Goal: Task Accomplishment & Management: Manage account settings

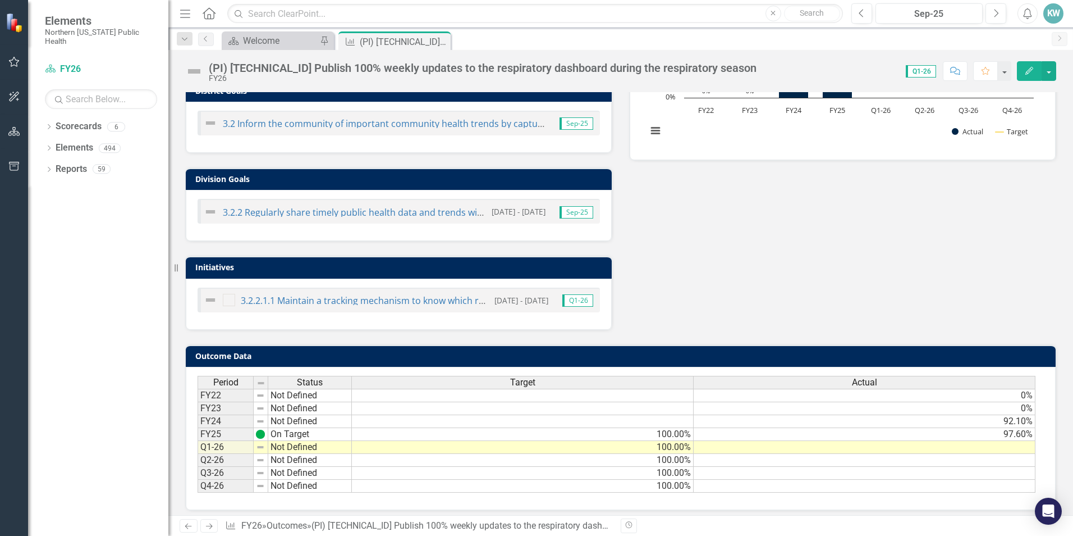
scroll to position [303, 0]
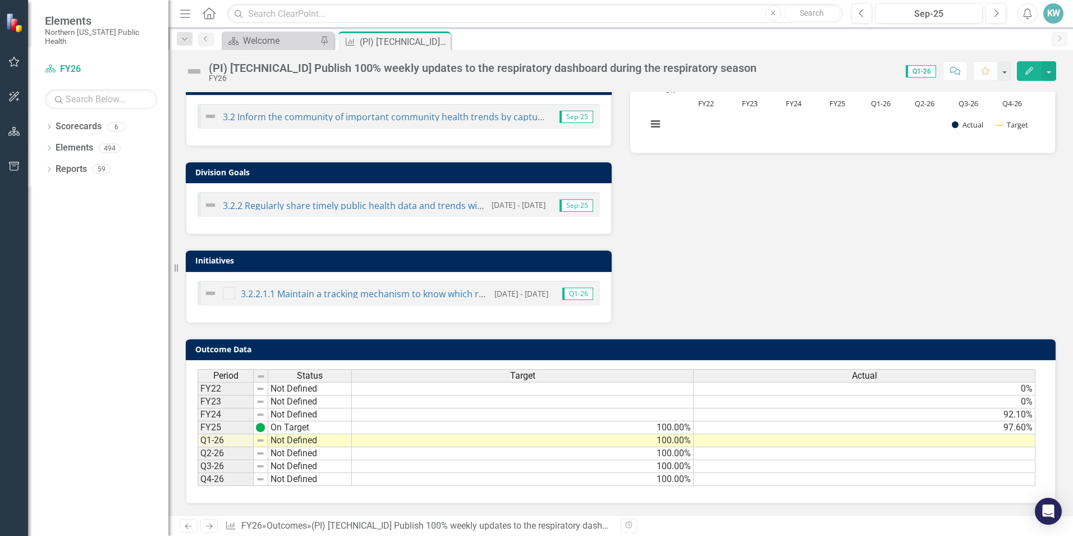
click at [339, 440] on td "Not Defined" at bounding box center [310, 440] width 84 height 13
click at [262, 442] on img at bounding box center [260, 440] width 9 height 9
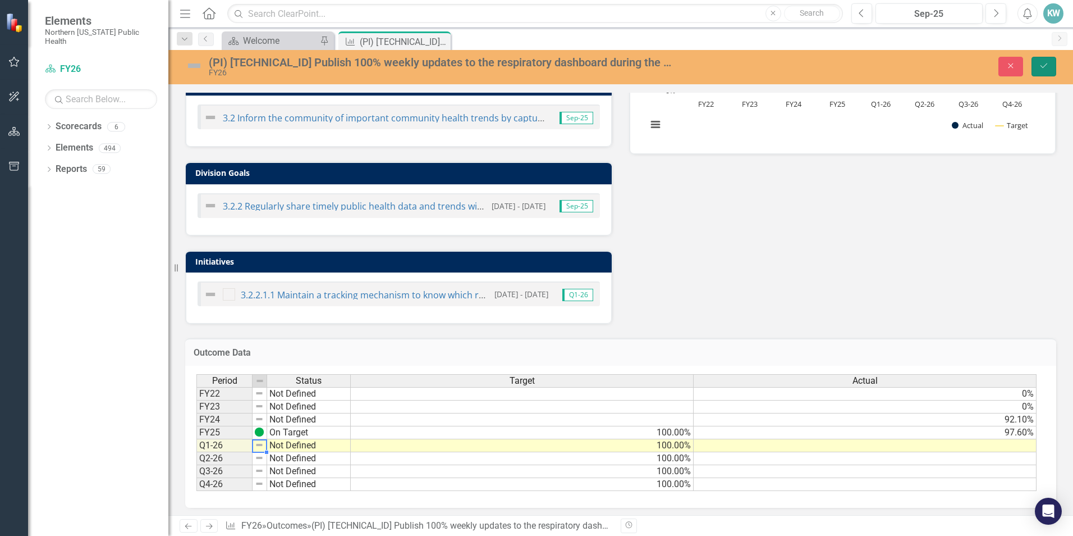
click at [1045, 68] on icon "Save" at bounding box center [1044, 66] width 10 height 8
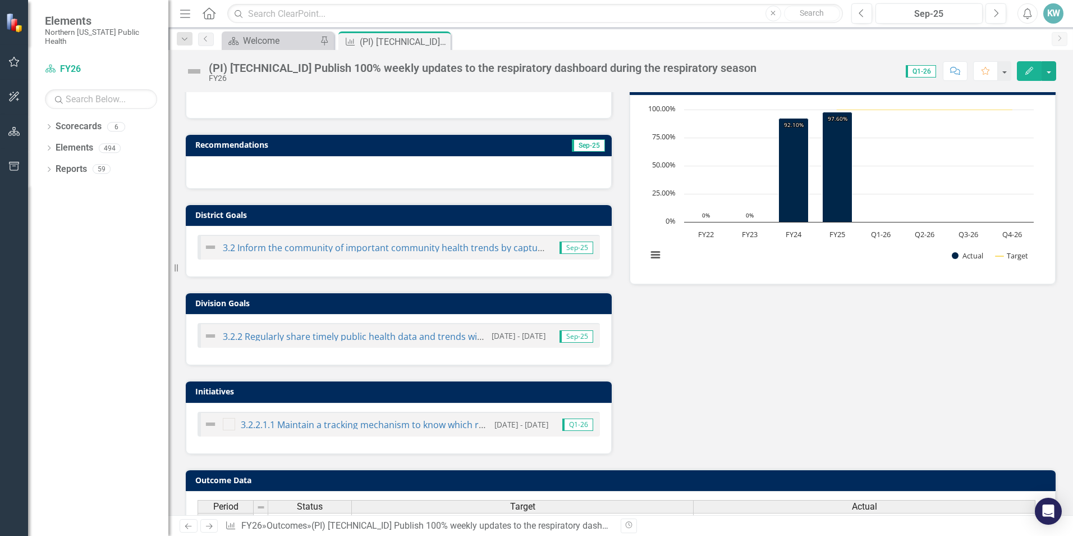
scroll to position [281, 0]
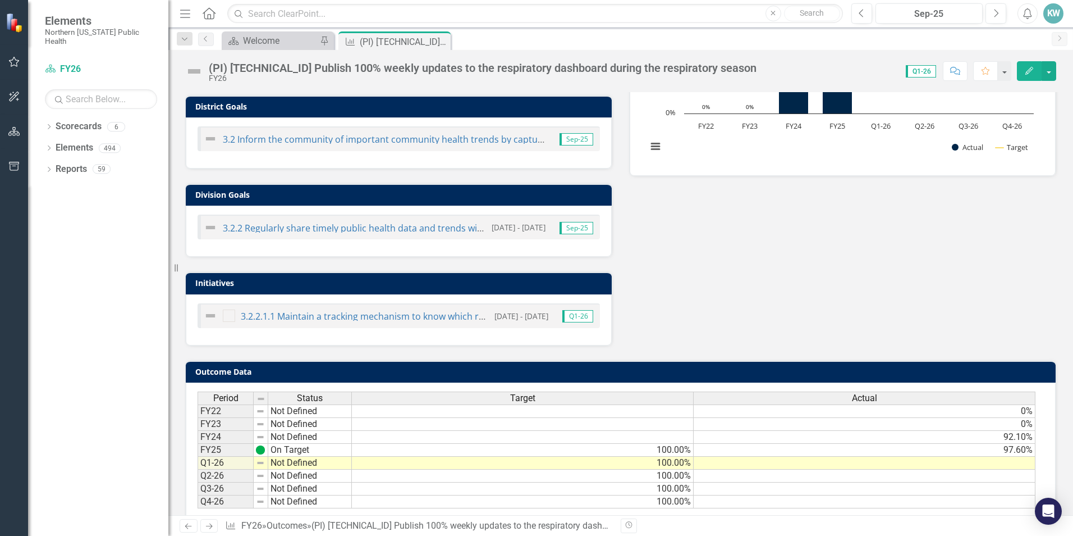
click at [288, 458] on td "Not Defined" at bounding box center [310, 462] width 84 height 13
type textarea "Not Defined"
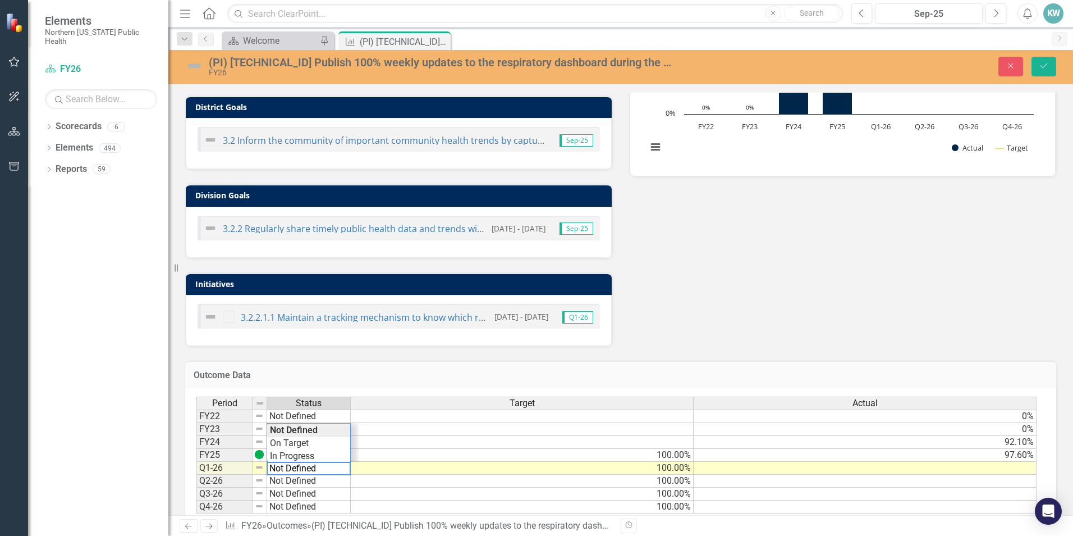
click at [393, 467] on td "100.00%" at bounding box center [522, 468] width 343 height 13
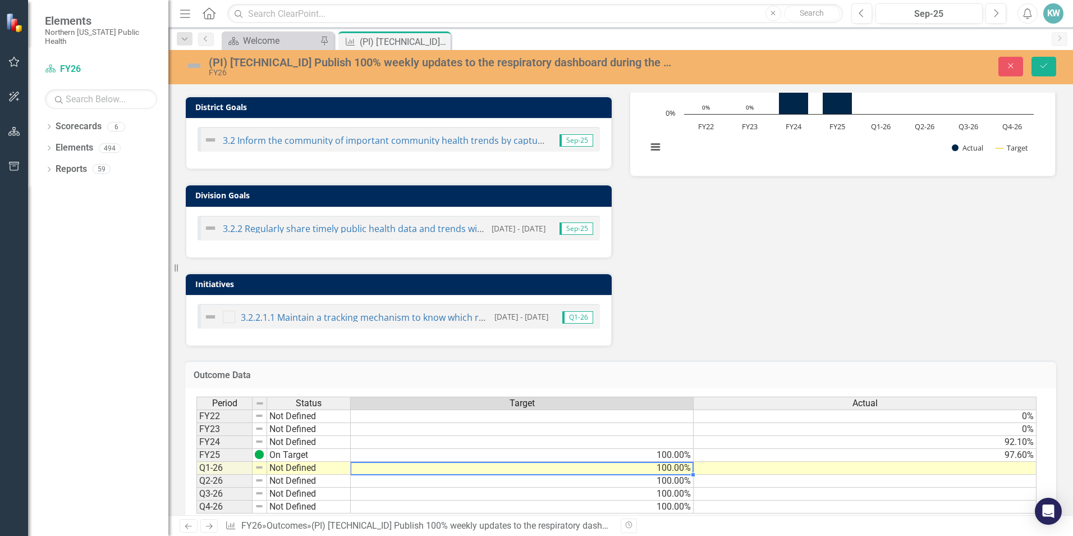
click at [393, 467] on td "100.00%" at bounding box center [522, 468] width 343 height 13
type textarea "100"
click at [935, 464] on td at bounding box center [865, 468] width 343 height 13
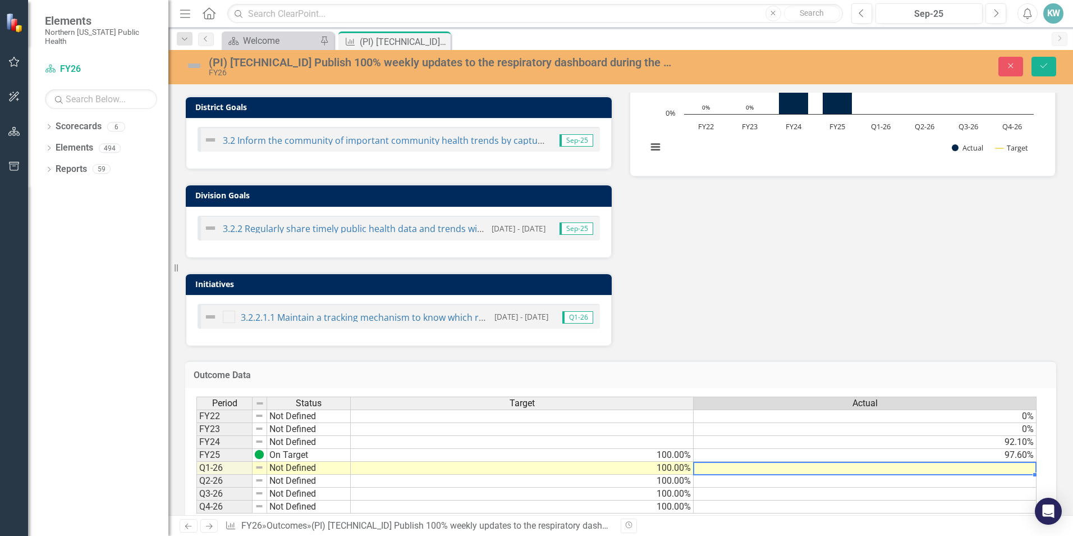
click at [935, 467] on td at bounding box center [865, 468] width 343 height 13
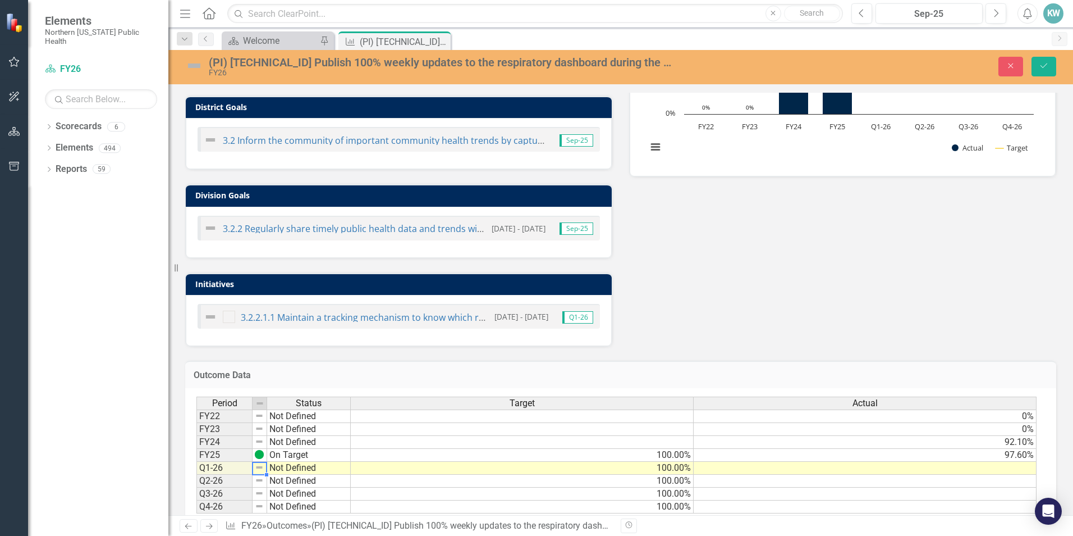
click at [258, 468] on img at bounding box center [259, 467] width 9 height 9
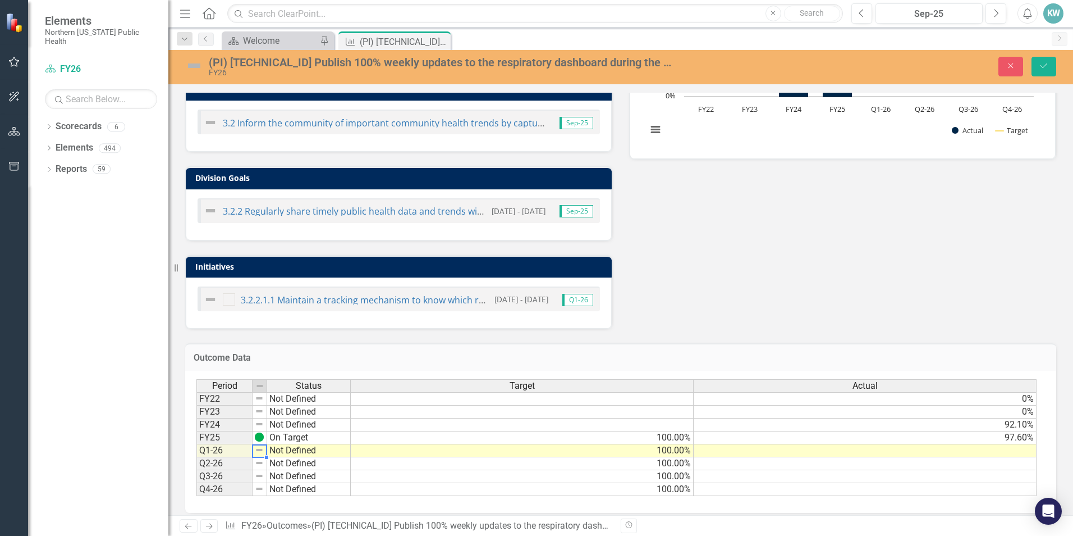
scroll to position [307, 0]
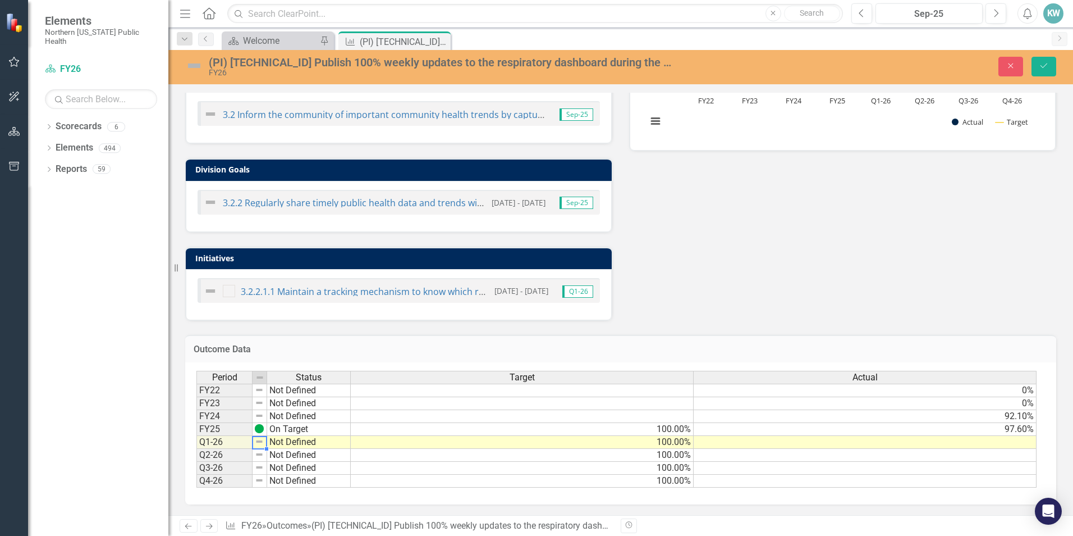
click at [1024, 440] on td at bounding box center [865, 442] width 343 height 13
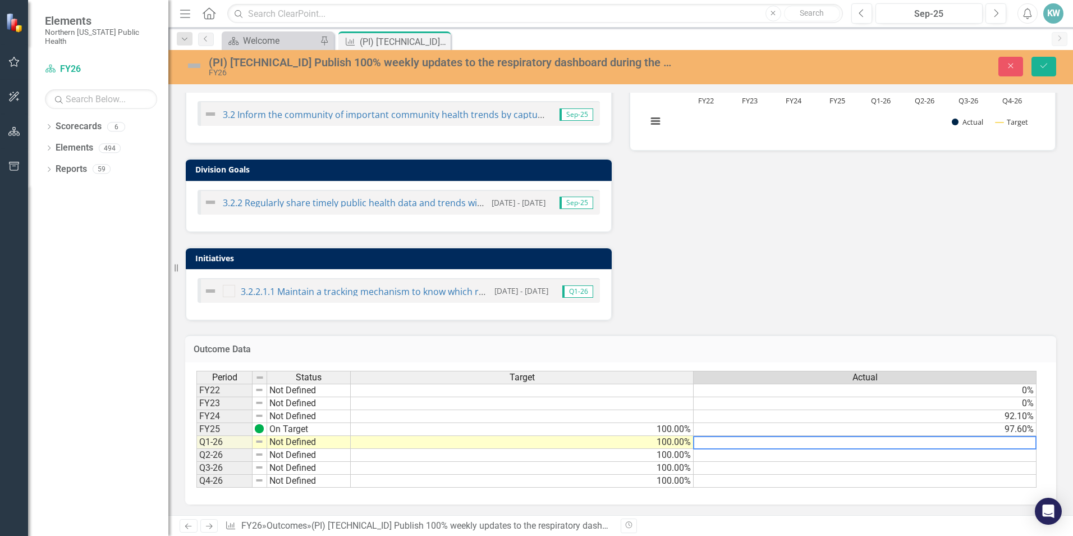
click at [1024, 440] on textarea at bounding box center [865, 442] width 344 height 13
click at [1005, 441] on textarea at bounding box center [865, 442] width 344 height 13
type textarea "100.00"
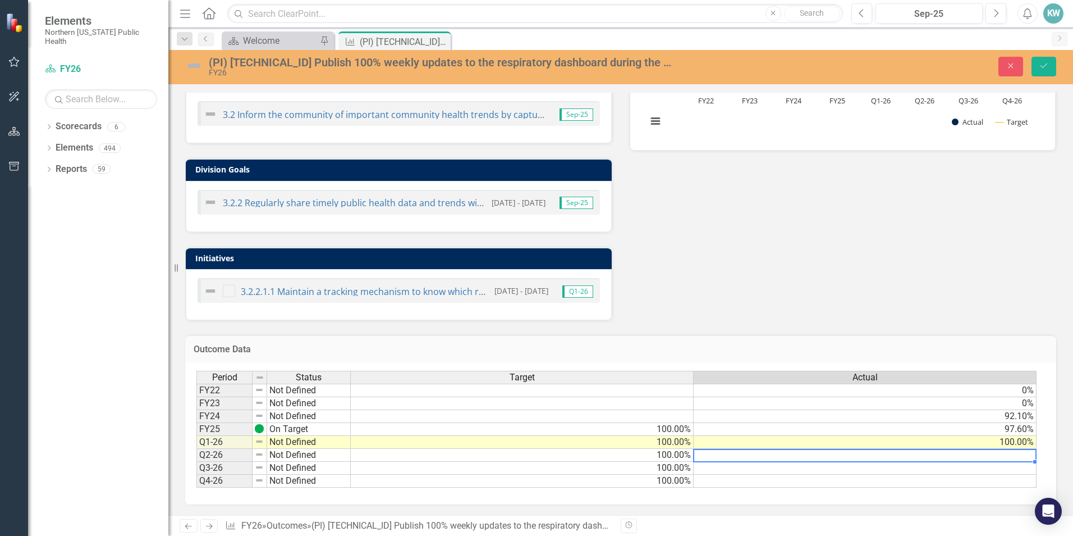
click at [322, 445] on td "Not Defined" at bounding box center [309, 442] width 84 height 13
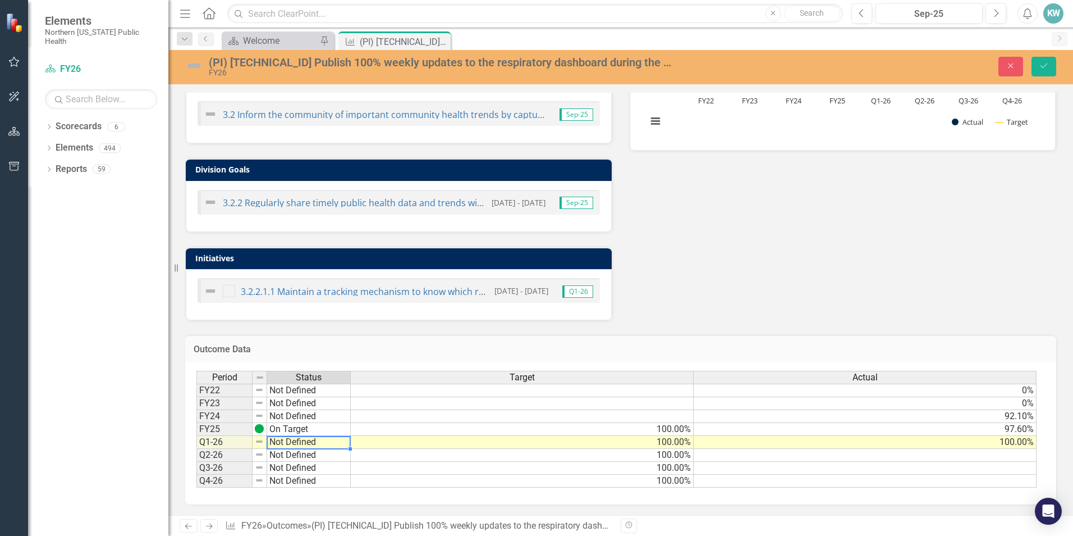
click at [322, 445] on td "Not Defined" at bounding box center [309, 442] width 84 height 13
click at [322, 445] on textarea "Not Defined" at bounding box center [309, 442] width 84 height 13
type textarea "On Target"
click at [305, 415] on div "Period Status Target Actual FY22 Not Defined 0% FY23 Not Defined 0% FY24 Not De…" at bounding box center [617, 429] width 840 height 117
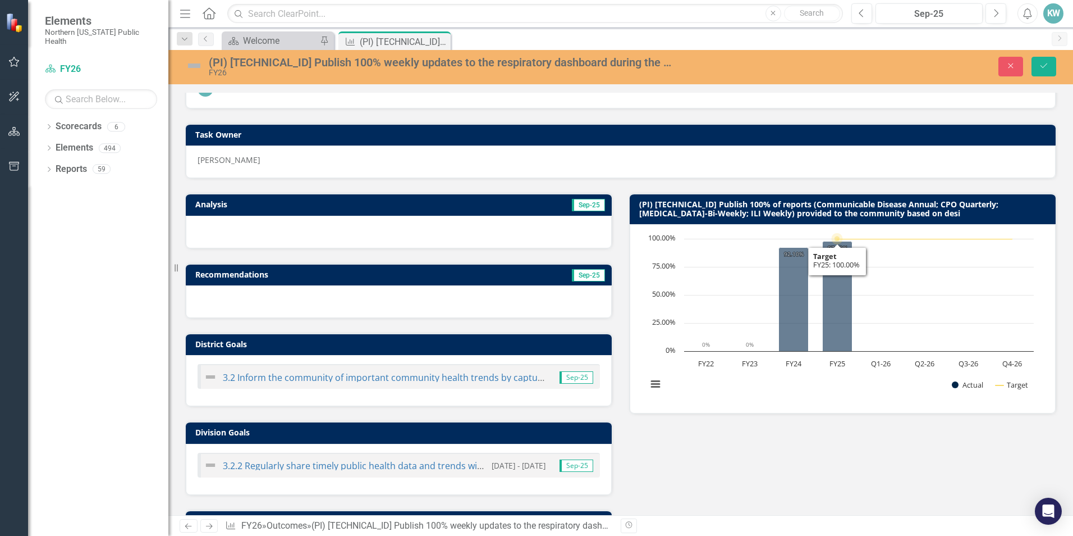
scroll to position [0, 0]
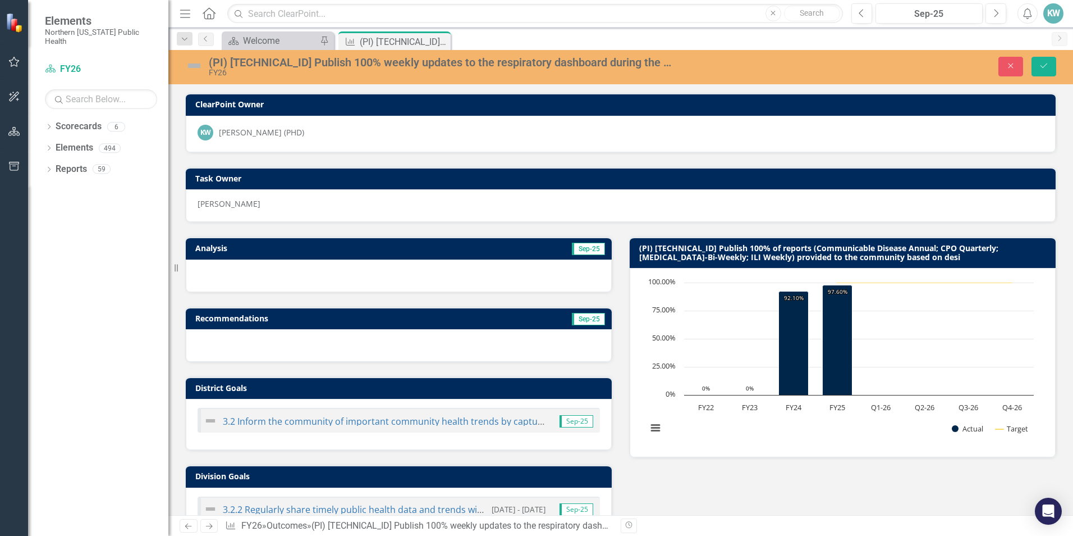
click at [572, 246] on span "Sep-25" at bounding box center [588, 249] width 33 height 12
click at [1040, 66] on icon "Save" at bounding box center [1044, 66] width 10 height 8
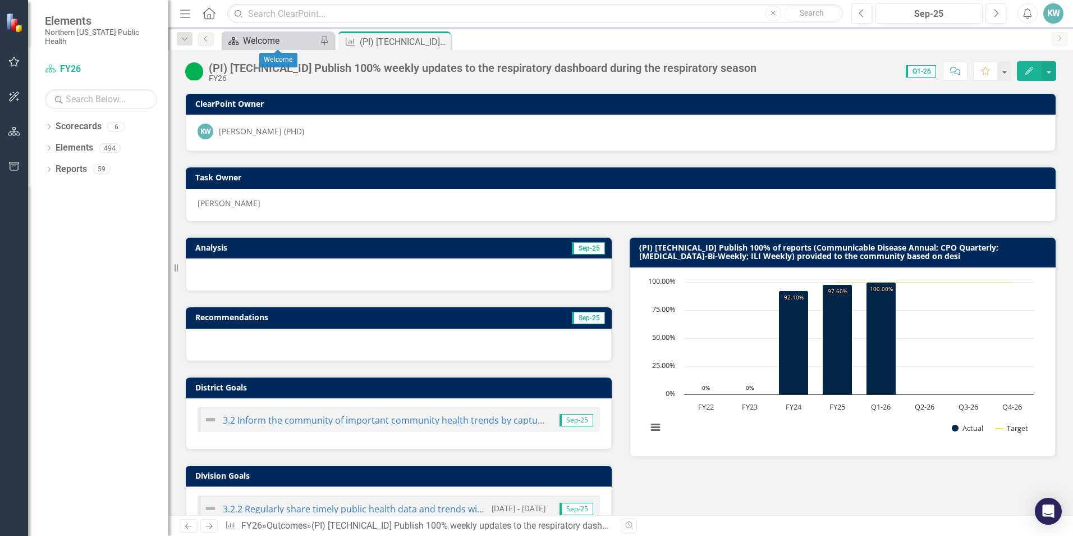
click at [291, 41] on div "Welcome" at bounding box center [280, 41] width 74 height 14
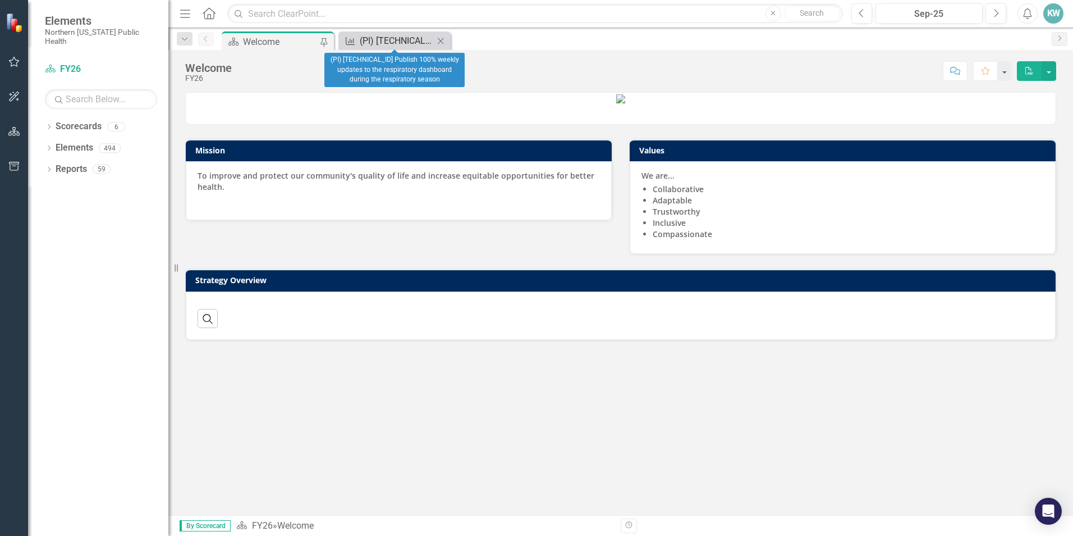
click at [395, 43] on div "(PI) [TECHNICAL_ID] Publish 100% weekly updates to the respiratory dashboard du…" at bounding box center [397, 41] width 74 height 14
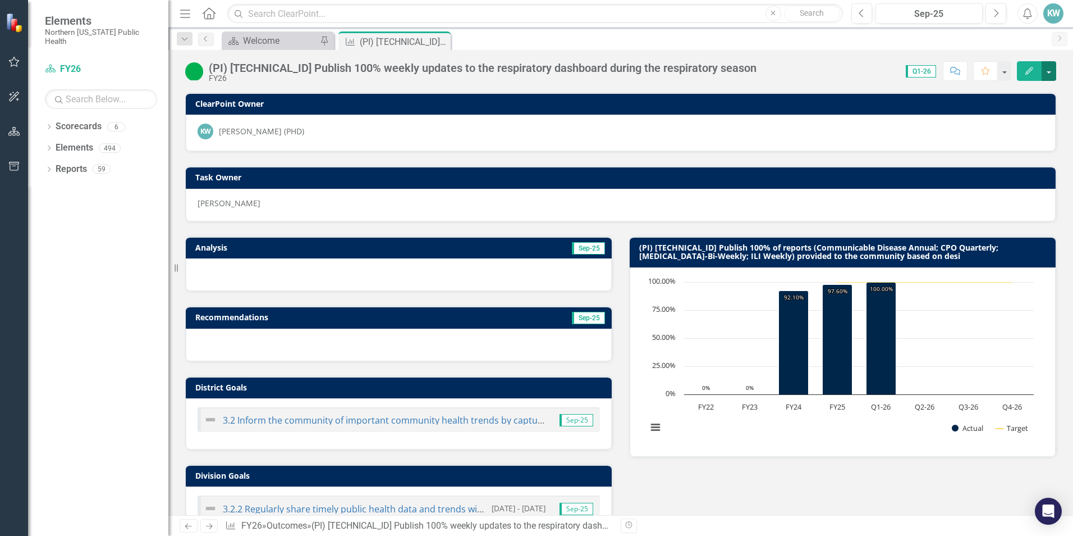
click at [1050, 74] on button "button" at bounding box center [1049, 71] width 15 height 20
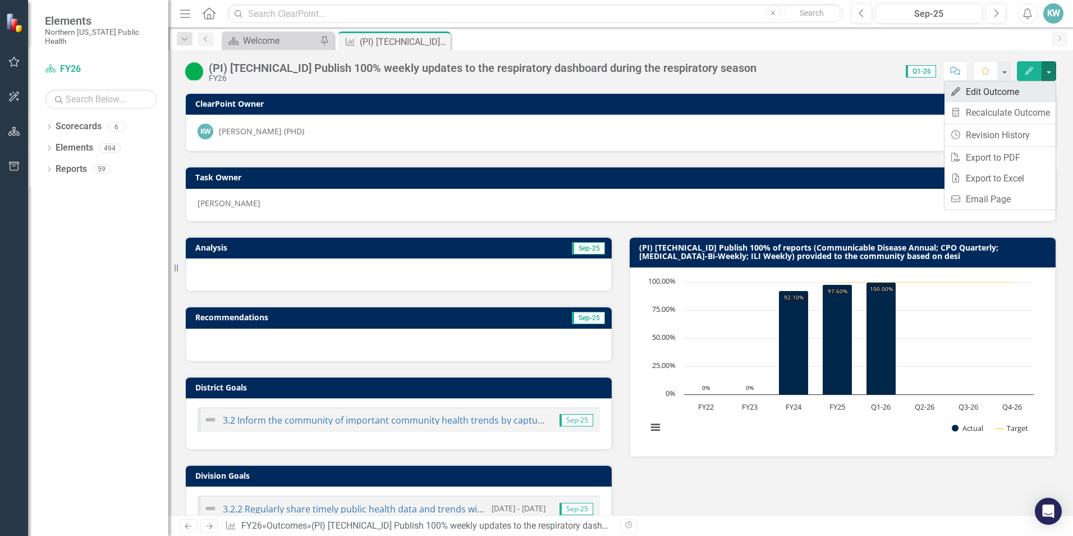
click at [1029, 91] on link "Edit Edit Outcome" at bounding box center [1000, 91] width 111 height 21
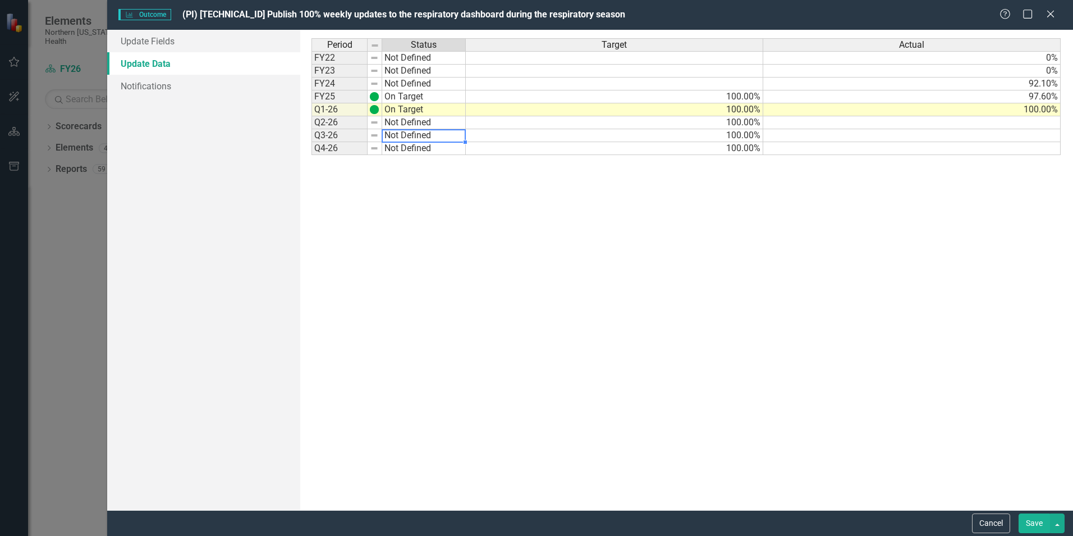
click at [413, 137] on td "Not Defined" at bounding box center [424, 135] width 84 height 13
click at [155, 42] on link "Update Fields" at bounding box center [203, 41] width 193 height 22
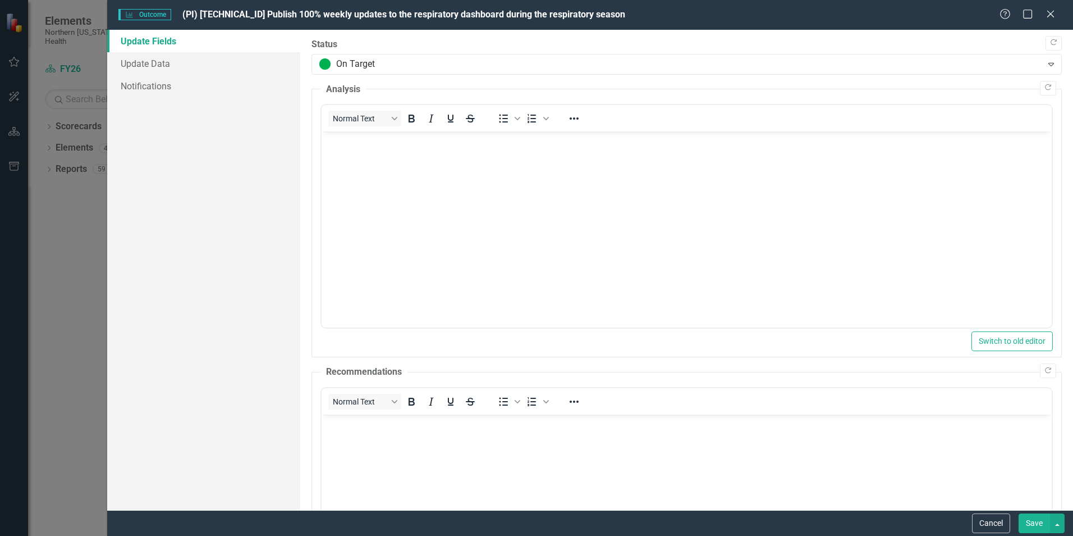
click at [401, 183] on body "Rich Text Area. Press ALT-0 for help." at bounding box center [687, 215] width 730 height 168
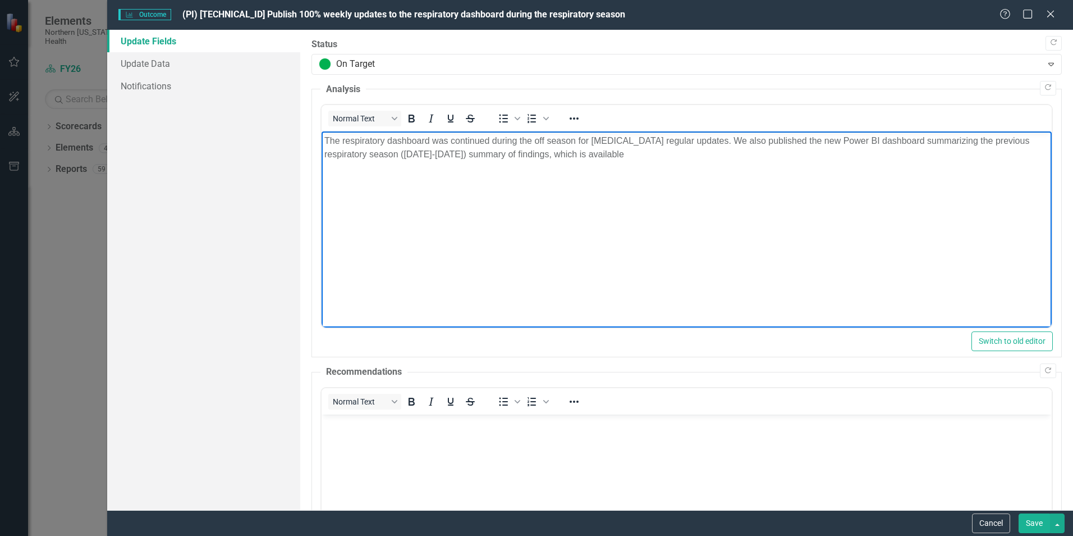
click at [605, 151] on p "The respiratory dashboard was continued during the off season for [MEDICAL_DATA…" at bounding box center [687, 147] width 725 height 27
drag, startPoint x: 762, startPoint y: 140, endPoint x: 761, endPoint y: 163, distance: 22.5
click at [762, 140] on p "The respiratory dashboard was continued during the off season for [MEDICAL_DATA…" at bounding box center [687, 147] width 725 height 27
click at [759, 159] on p "The respiratory dashboard was continued during the off season for [MEDICAL_DATA…" at bounding box center [687, 147] width 725 height 27
click at [698, 144] on p "The respiratory dashboard was continued during the off season for [MEDICAL_DATA…" at bounding box center [687, 147] width 725 height 27
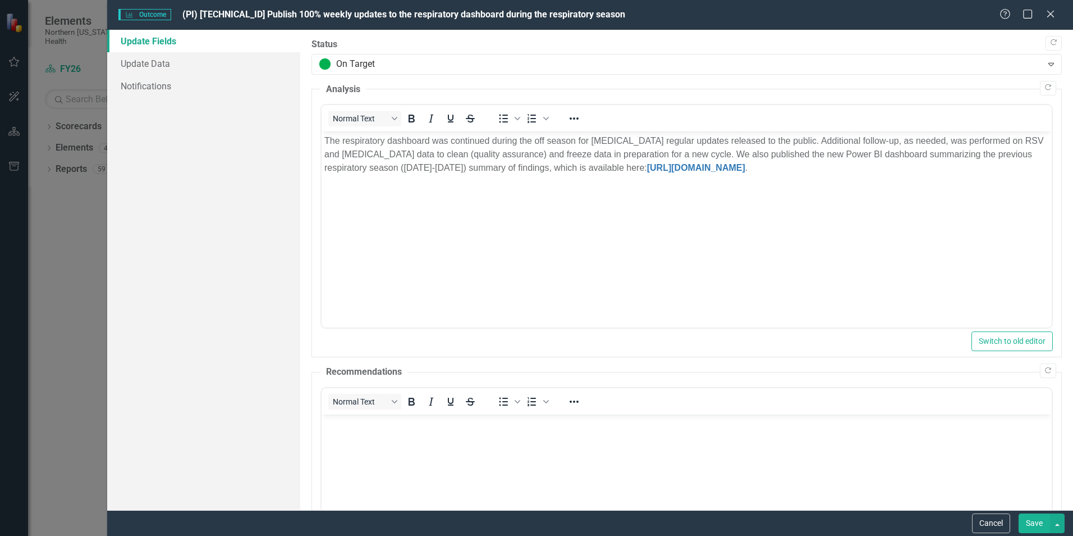
click at [1040, 529] on button "Save" at bounding box center [1034, 523] width 31 height 20
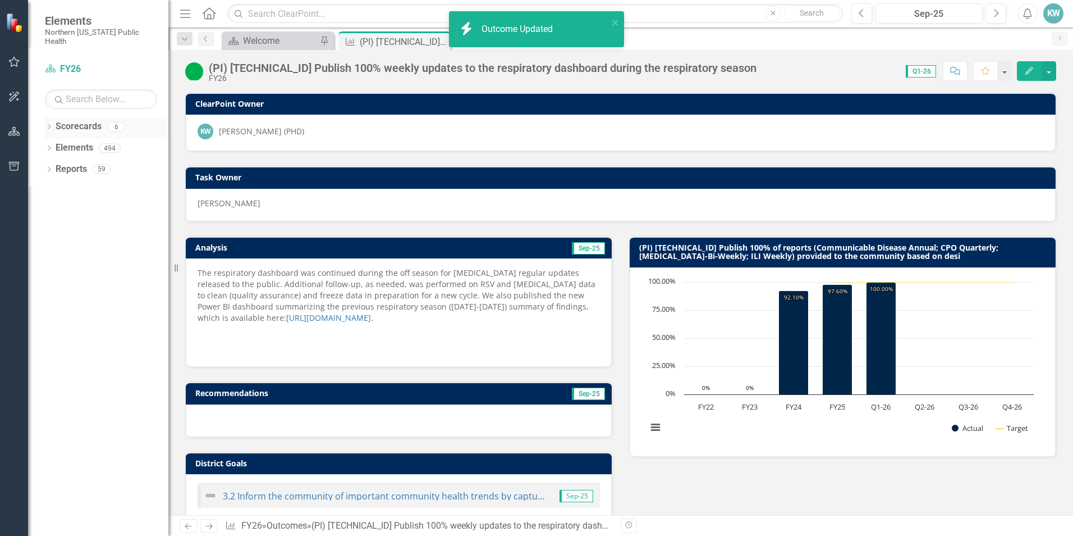
click at [51, 125] on icon "Dropdown" at bounding box center [49, 128] width 8 height 6
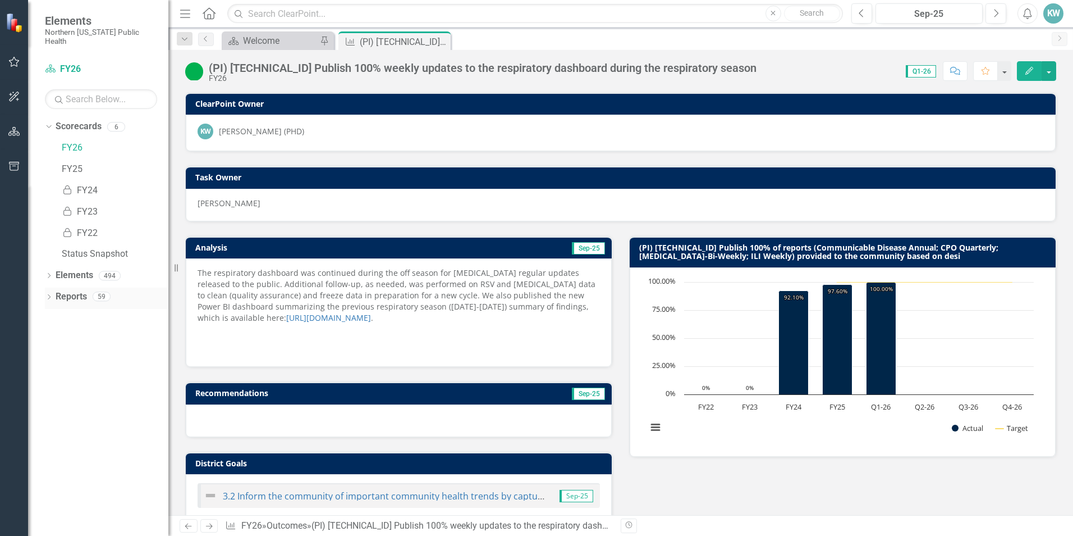
click at [75, 290] on link "Reports" at bounding box center [71, 296] width 31 height 13
click at [48, 295] on icon "Dropdown" at bounding box center [49, 298] width 8 height 6
click at [107, 310] on link "Scorecard Scorecards" at bounding box center [91, 316] width 61 height 13
click at [146, 372] on div "11" at bounding box center [144, 377] width 18 height 10
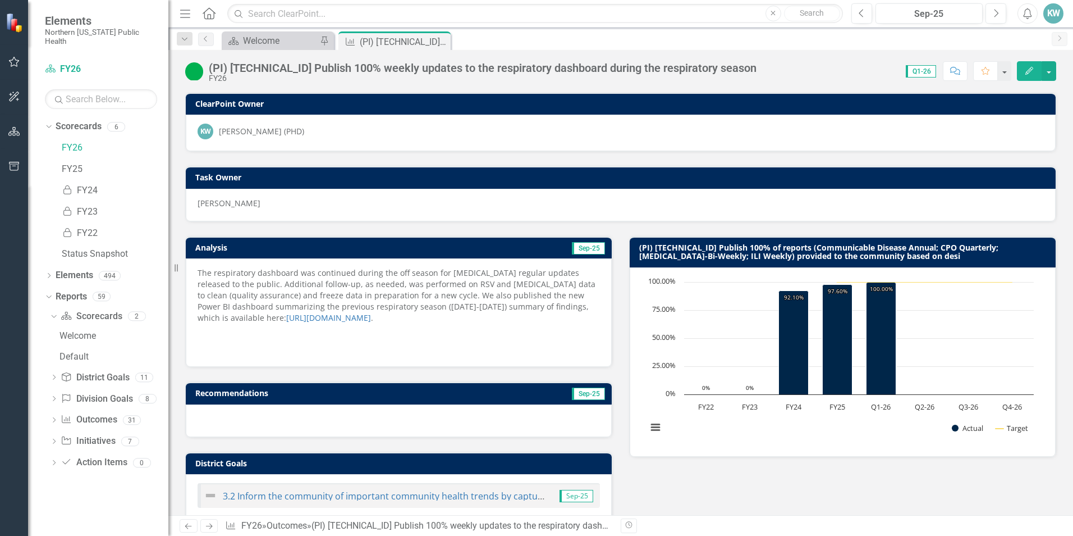
drag, startPoint x: 8, startPoint y: 95, endPoint x: 264, endPoint y: 217, distance: 283.8
click at [10, 95] on icon "button" at bounding box center [14, 96] width 12 height 9
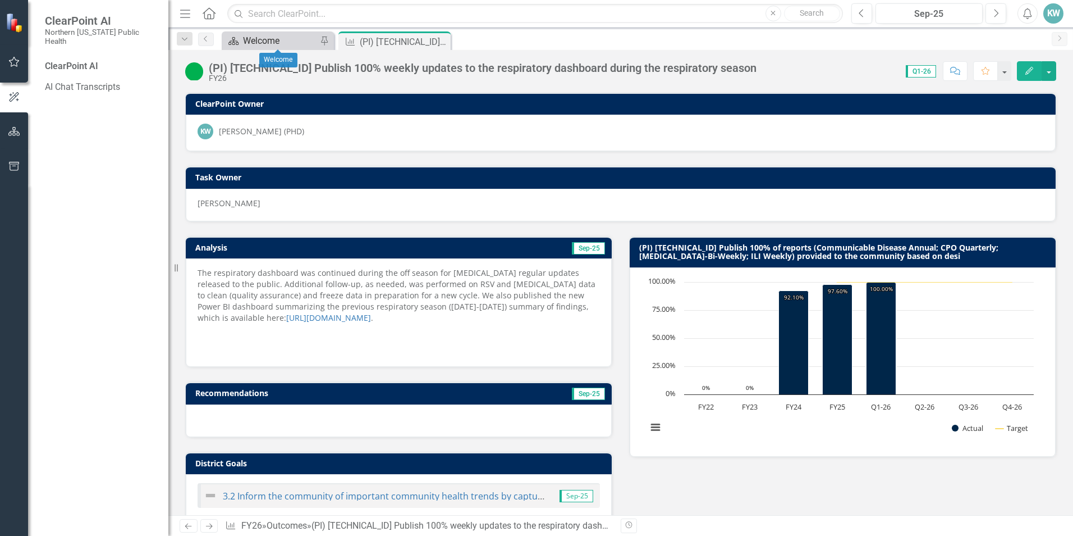
click at [275, 39] on div "Welcome" at bounding box center [280, 41] width 74 height 14
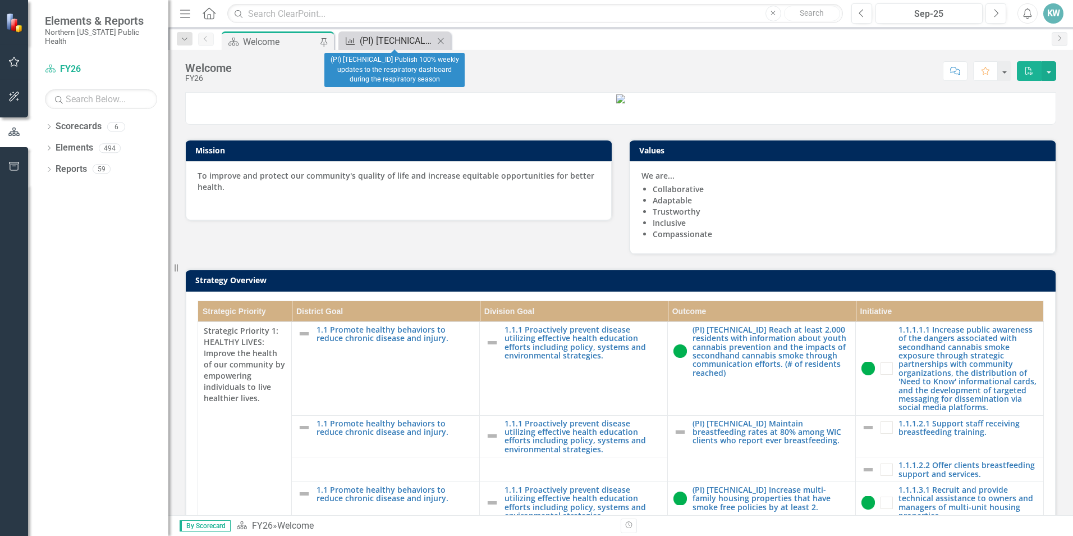
click at [406, 43] on div "(PI) [TECHNICAL_ID] Publish 100% weekly updates to the respiratory dashboard du…" at bounding box center [397, 41] width 74 height 14
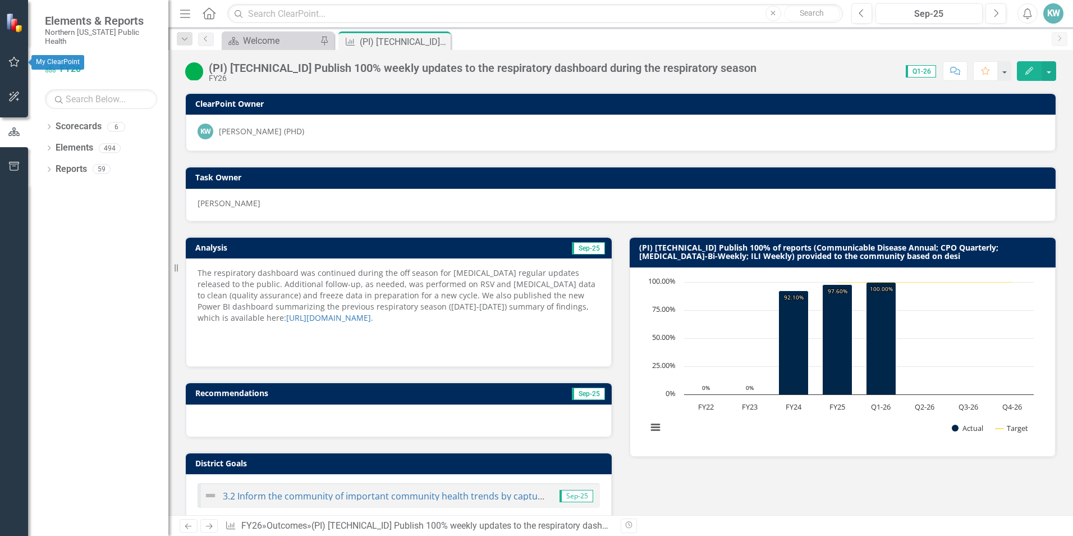
click at [11, 93] on icon "button" at bounding box center [14, 96] width 12 height 9
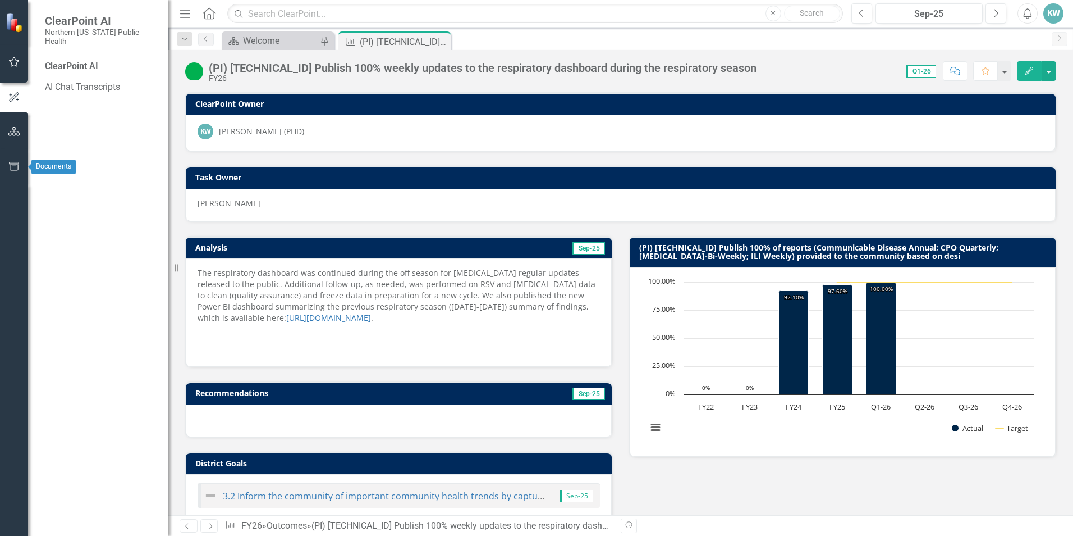
click at [7, 168] on button "button" at bounding box center [14, 167] width 25 height 24
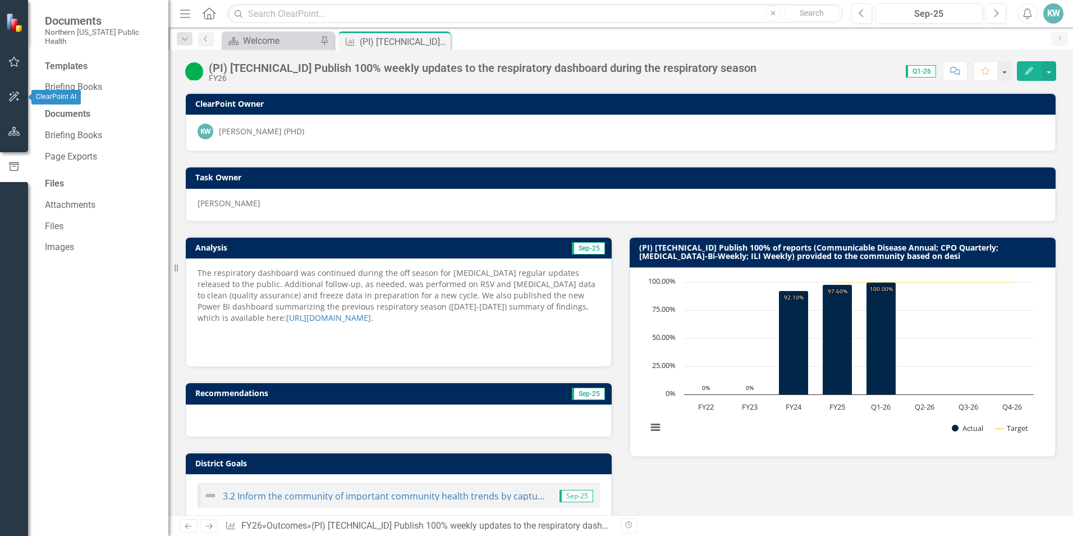
click at [19, 67] on button "button" at bounding box center [14, 63] width 25 height 24
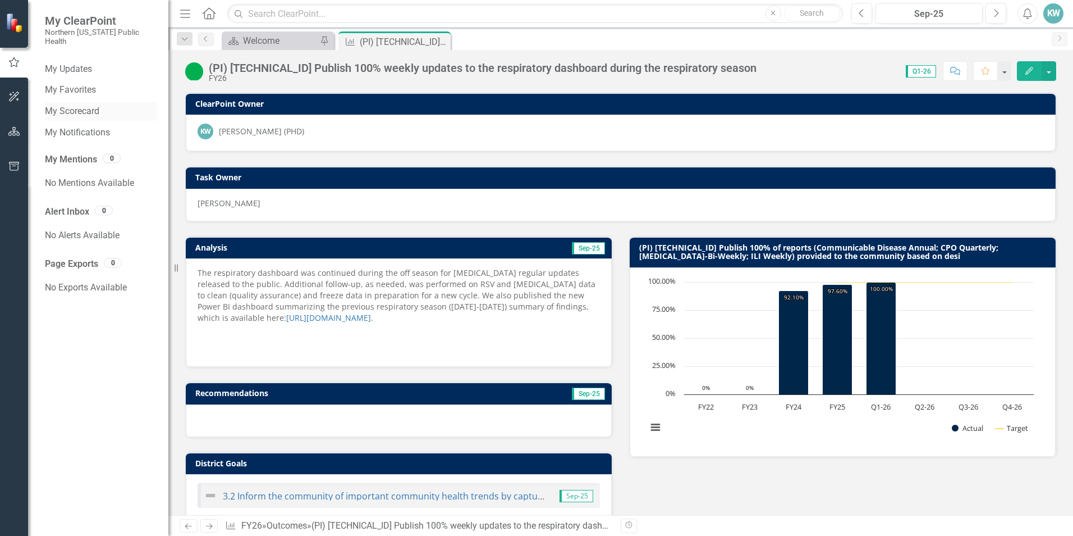
click at [95, 105] on link "My Scorecard" at bounding box center [101, 111] width 112 height 13
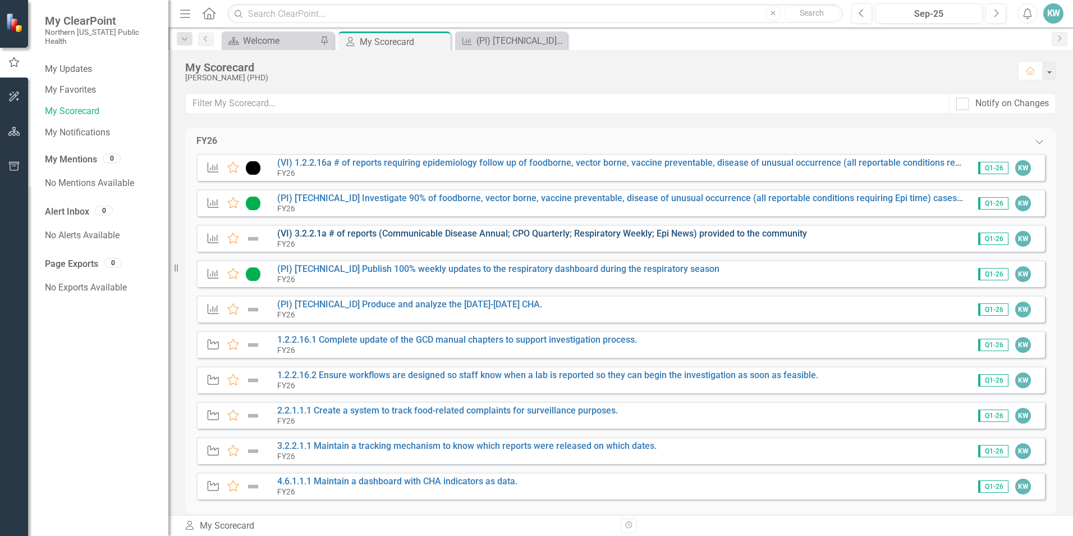
click at [580, 236] on link "(VI) 3.2.2.1a # of reports (Communicable Disease Annual; CPO Quarterly; Respira…" at bounding box center [542, 233] width 530 height 11
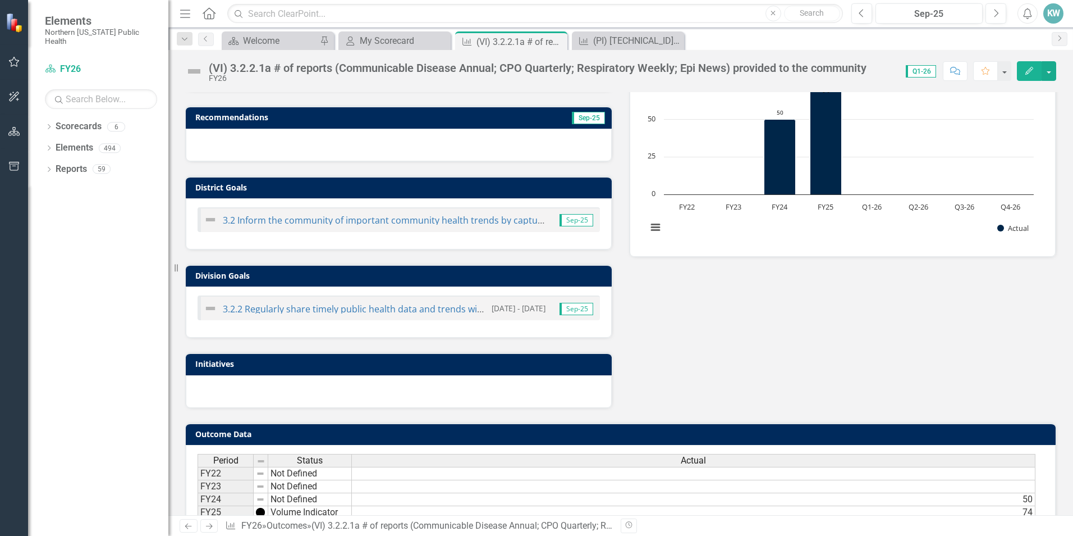
scroll to position [281, 0]
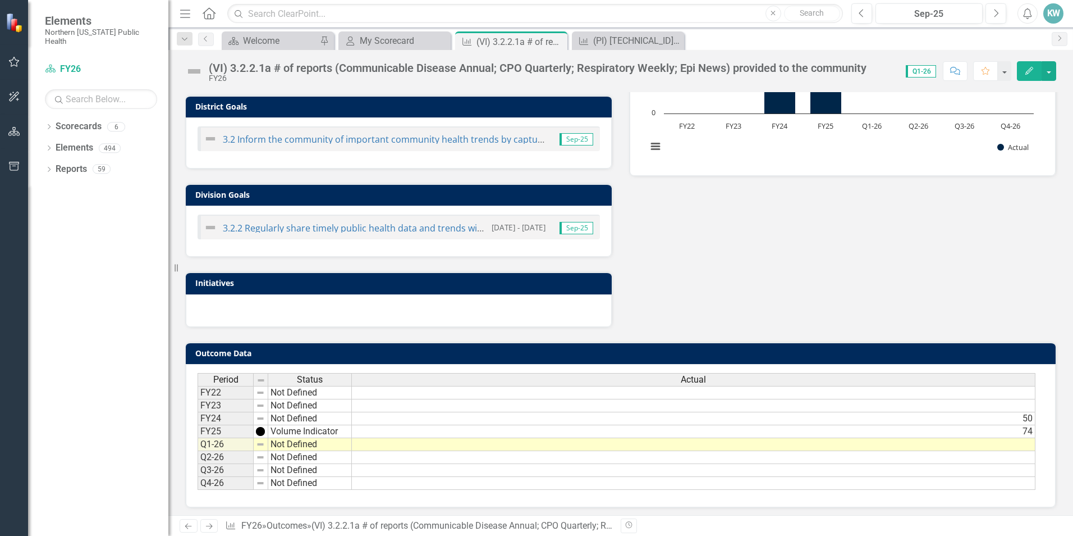
click at [265, 445] on td at bounding box center [261, 444] width 15 height 13
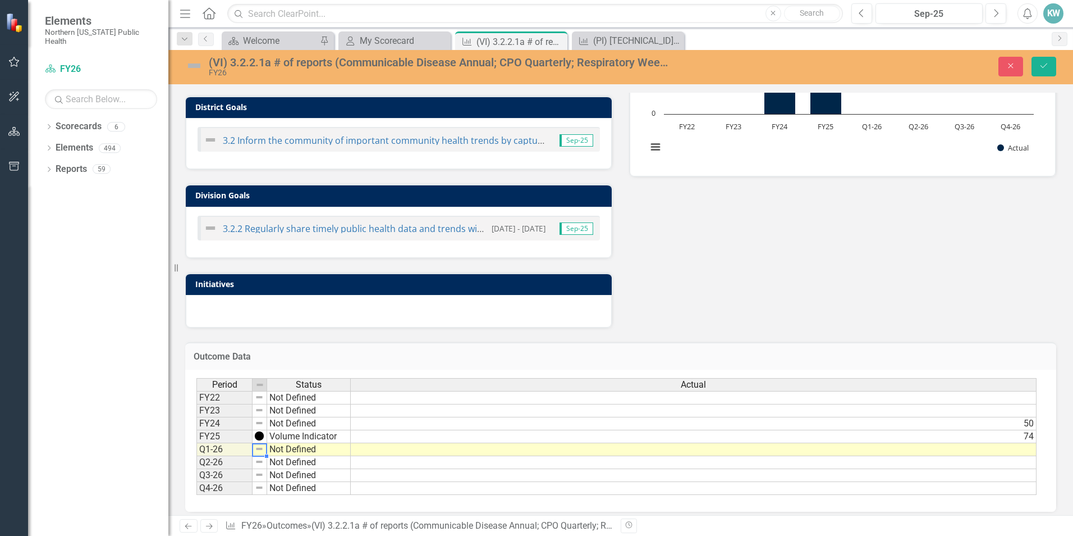
click at [262, 450] on img at bounding box center [259, 448] width 9 height 9
click at [328, 453] on td "Not Defined" at bounding box center [309, 449] width 84 height 13
click at [326, 453] on td "Not Defined" at bounding box center [309, 449] width 84 height 13
click at [326, 453] on textarea "Not Defined" at bounding box center [309, 449] width 84 height 13
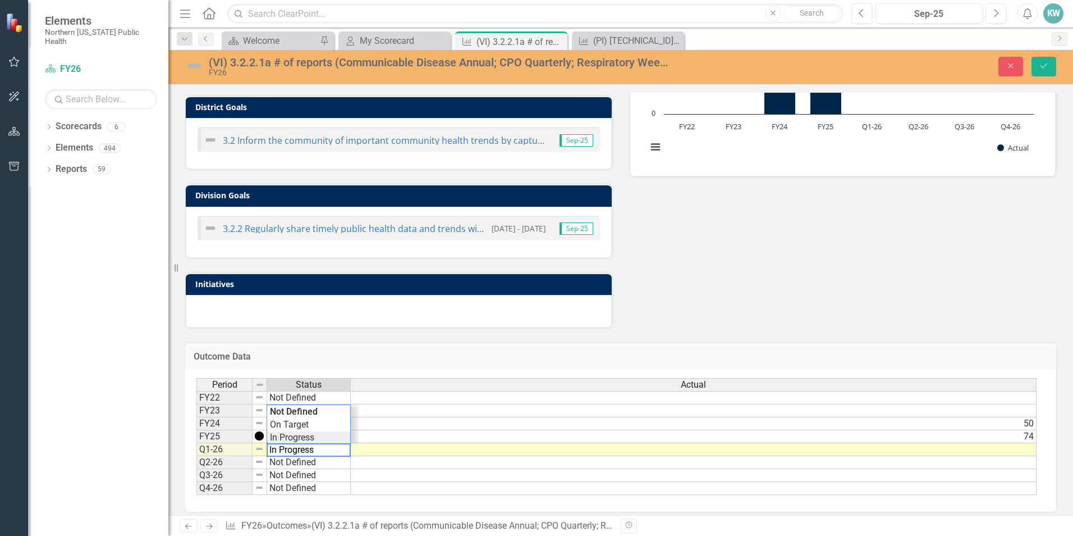
click at [323, 437] on div "Period Status Actual FY22 Not Defined FY23 Not Defined FY24 Not Defined 50 FY25…" at bounding box center [617, 436] width 840 height 117
click at [330, 450] on td "In Progress" at bounding box center [309, 449] width 84 height 13
type textarea "Volume Indicator"
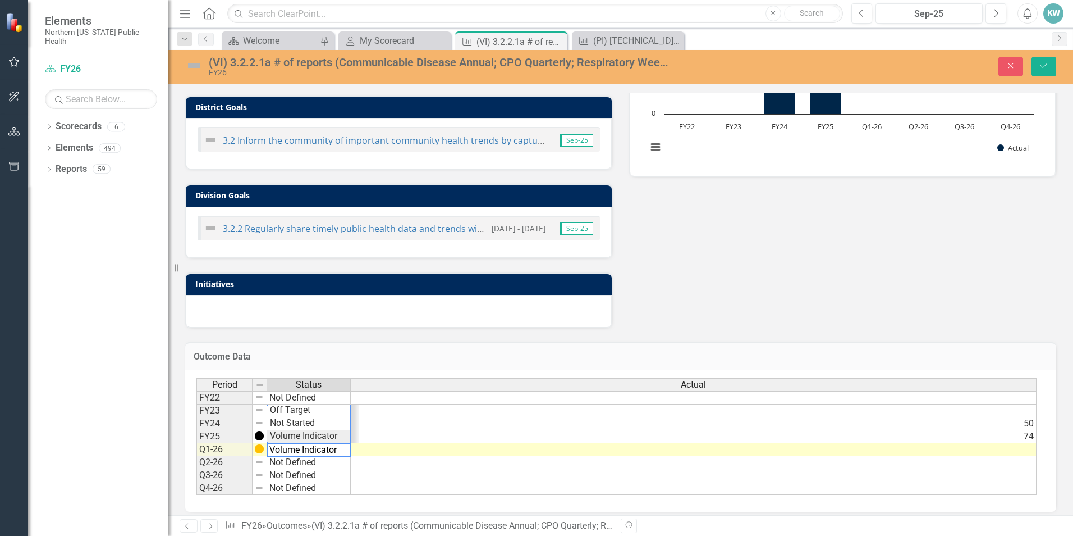
click at [326, 437] on div "Period Status Actual FY22 Not Defined FY23 Not Defined FY24 Not Defined 50 FY25…" at bounding box center [617, 436] width 840 height 117
click at [382, 451] on td at bounding box center [694, 449] width 686 height 13
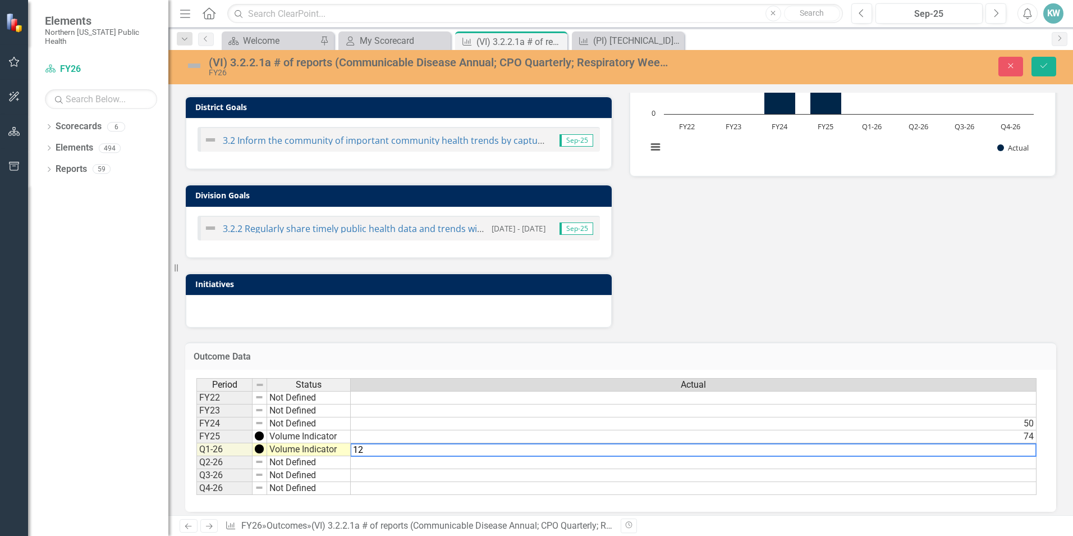
type textarea "12"
click at [812, 335] on div "Outcome Data Last Calculated Period Status Actual FY22 Not Defined FY23 Not Def…" at bounding box center [621, 420] width 888 height 184
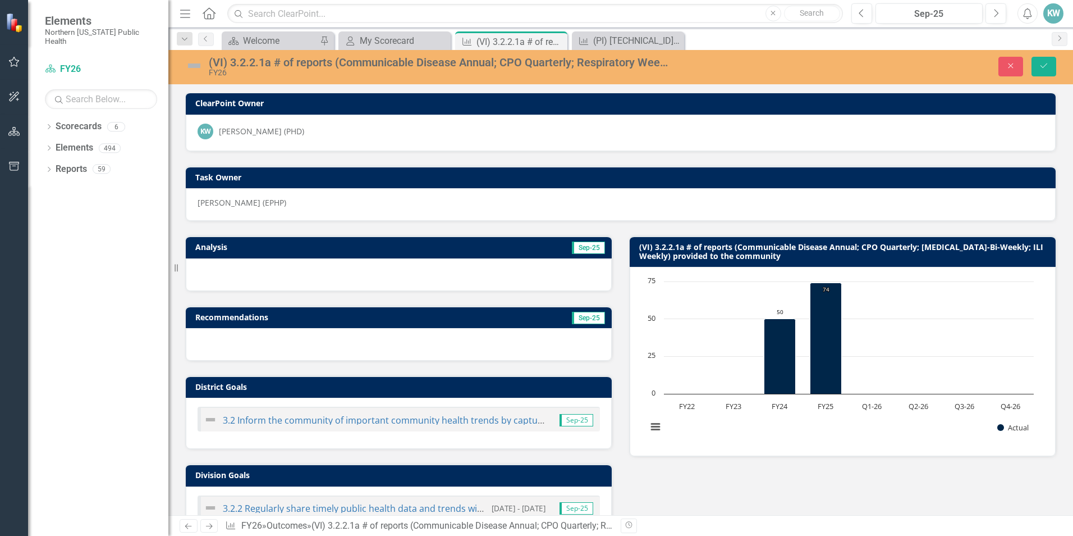
scroll to position [0, 0]
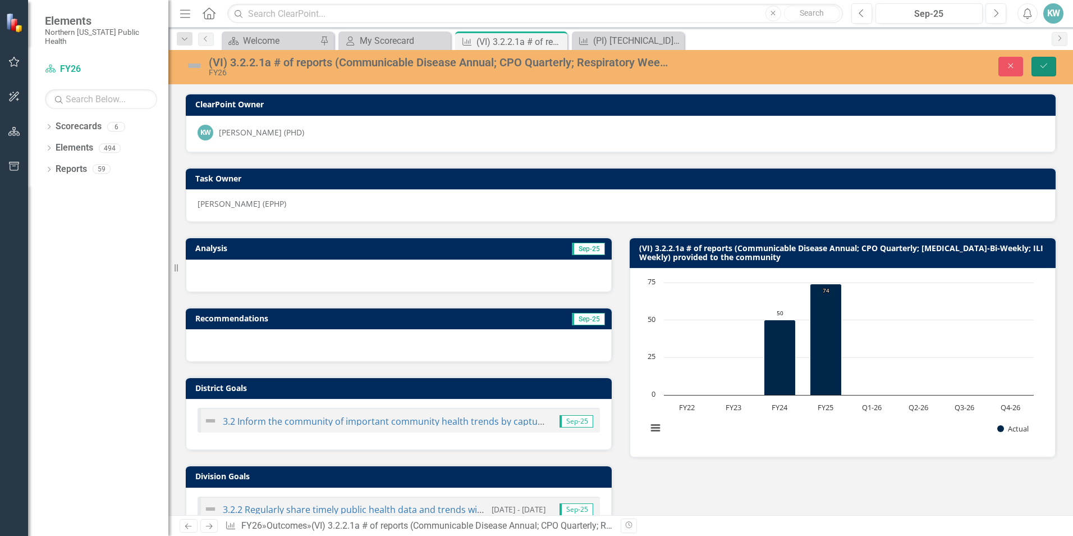
click at [1046, 66] on icon "Save" at bounding box center [1044, 66] width 10 height 8
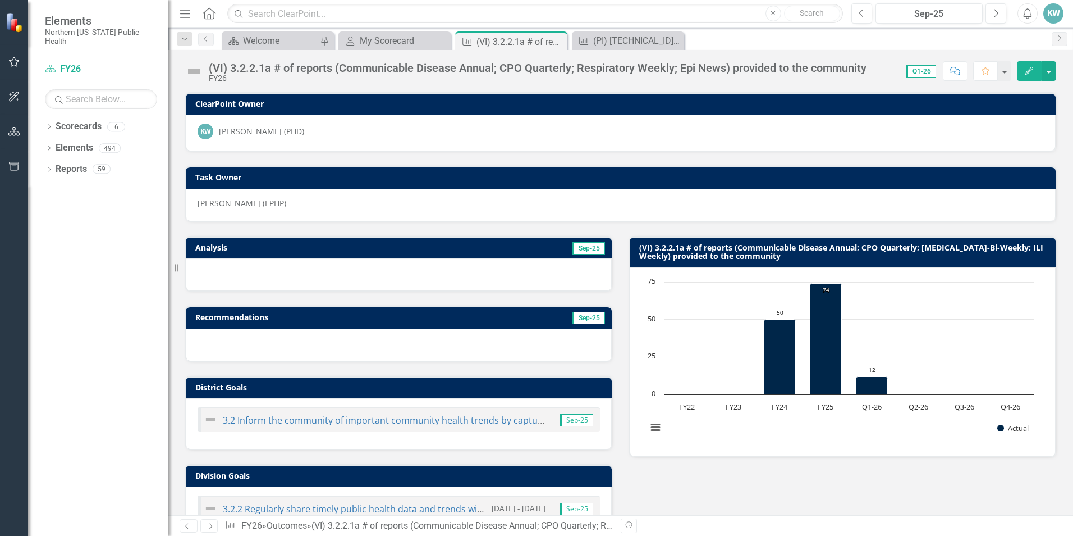
click at [1027, 70] on icon "Edit" at bounding box center [1030, 71] width 10 height 8
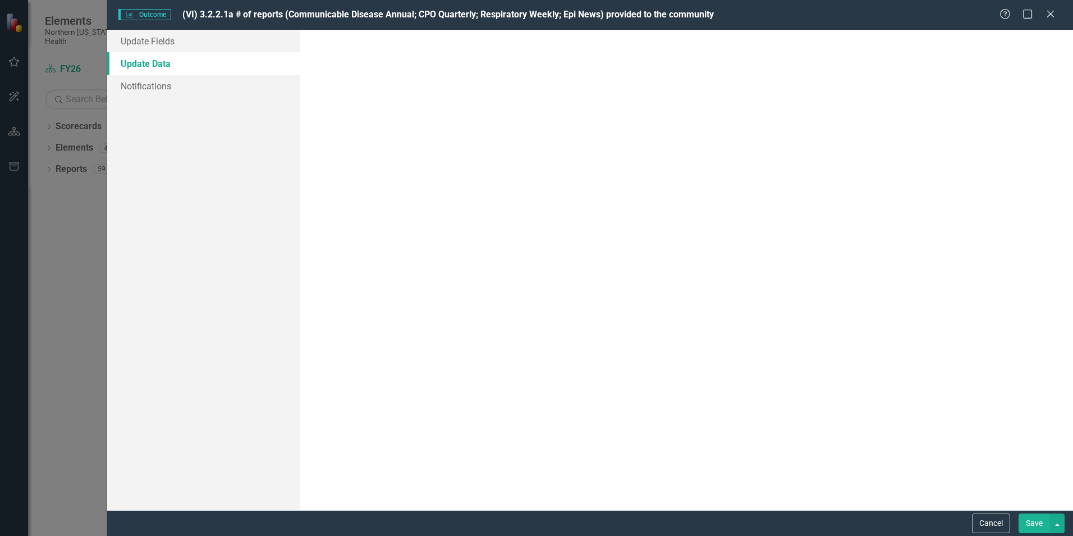
click at [463, 181] on div at bounding box center [687, 269] width 751 height 463
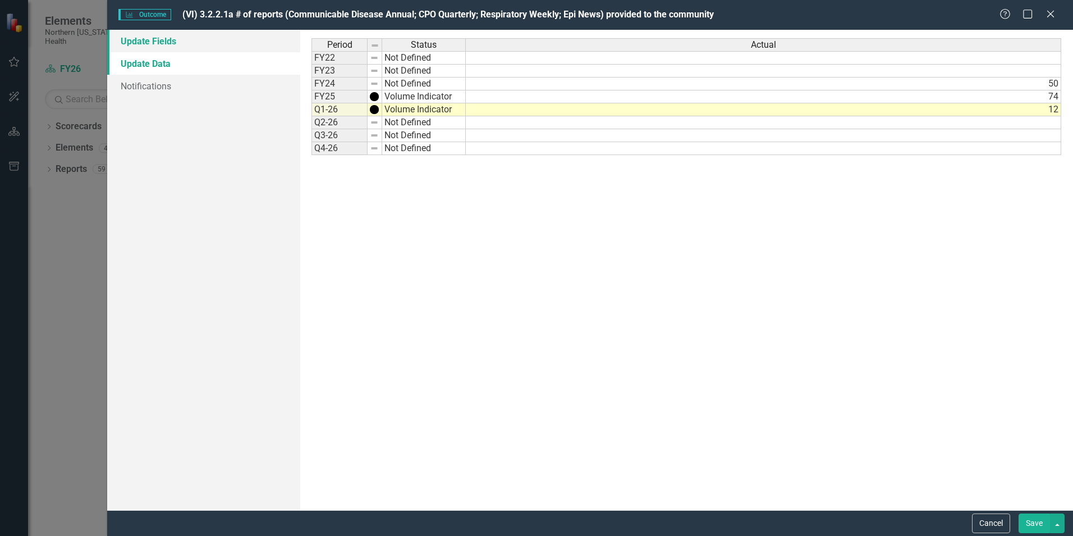
click at [141, 44] on link "Update Fields" at bounding box center [203, 41] width 193 height 22
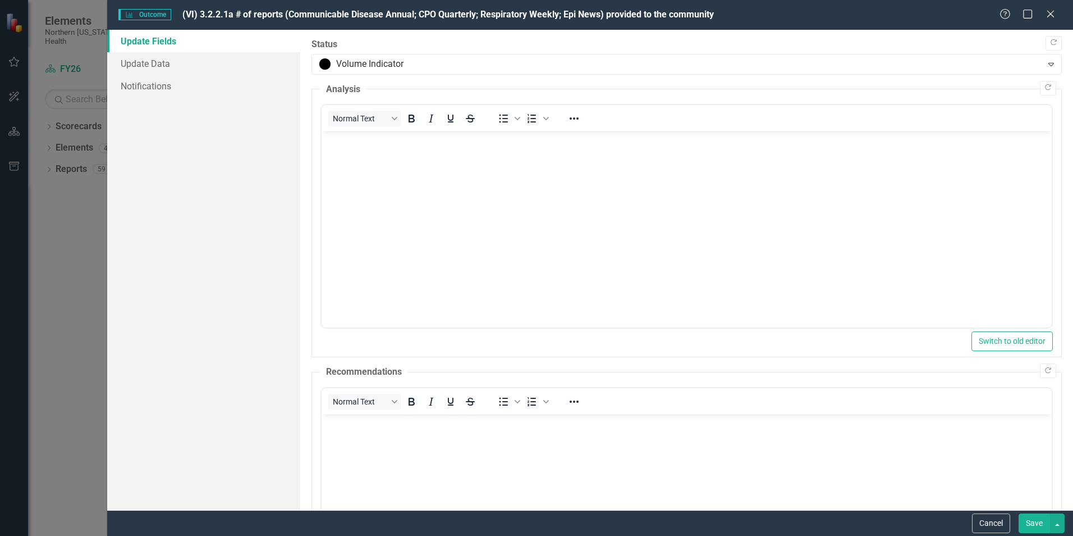
click at [408, 197] on body "Rich Text Area. Press ALT-0 for help." at bounding box center [687, 215] width 730 height 168
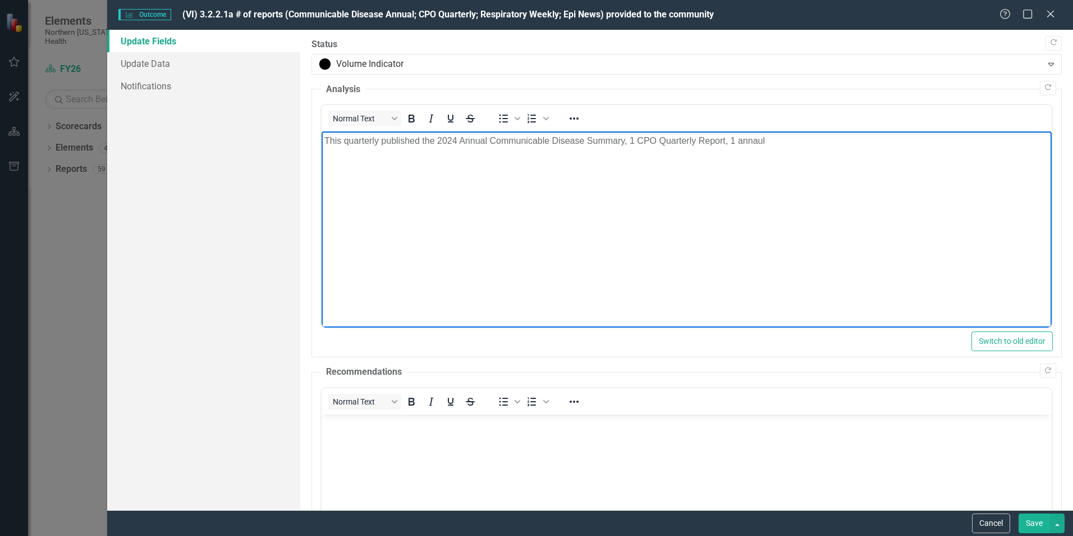
drag, startPoint x: 814, startPoint y: 154, endPoint x: 808, endPoint y: 151, distance: 6.8
click at [814, 154] on body "This quarterly published the 2024 Annual Communicable Disease Summary, 1 CPO Qu…" at bounding box center [687, 215] width 730 height 168
drag, startPoint x: 775, startPoint y: 145, endPoint x: 739, endPoint y: 142, distance: 36.1
click at [739, 142] on body "This quarterly published the 2024 Annual Communicable Disease Summary, 1 CPO Qu…" at bounding box center [687, 215] width 730 height 168
drag, startPoint x: 793, startPoint y: 149, endPoint x: 729, endPoint y: 142, distance: 64.4
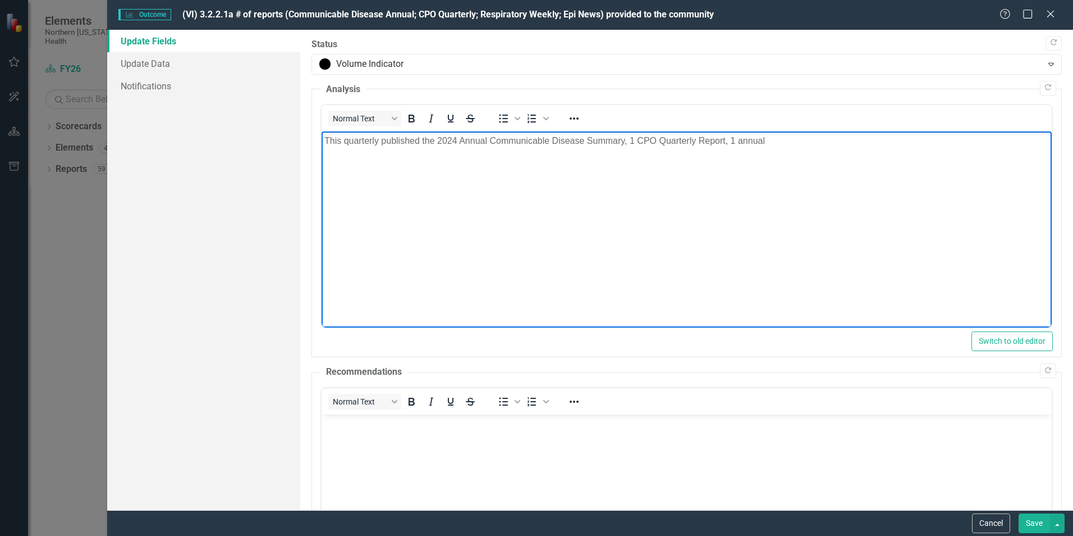
click at [729, 142] on body "This quarterly published the 2024 Annual Communicable Disease Summary, 1 CPO Qu…" at bounding box center [687, 215] width 730 height 168
click at [438, 137] on p "This quarterly published the 2024 Annual Communicable Disease Summary, 1 CPO Qu…" at bounding box center [687, 140] width 725 height 13
click at [784, 139] on p "This quarterly published the 2024 Annual Communicable Disease Summary, 1 CPO Qu…" at bounding box center [687, 140] width 725 height 13
click at [412, 150] on p "This quarterly published the 2024 Annual Communicable Disease Summary, 1 CPO Qu…" at bounding box center [687, 147] width 725 height 27
click at [170, 58] on link "Update Data" at bounding box center [203, 63] width 193 height 22
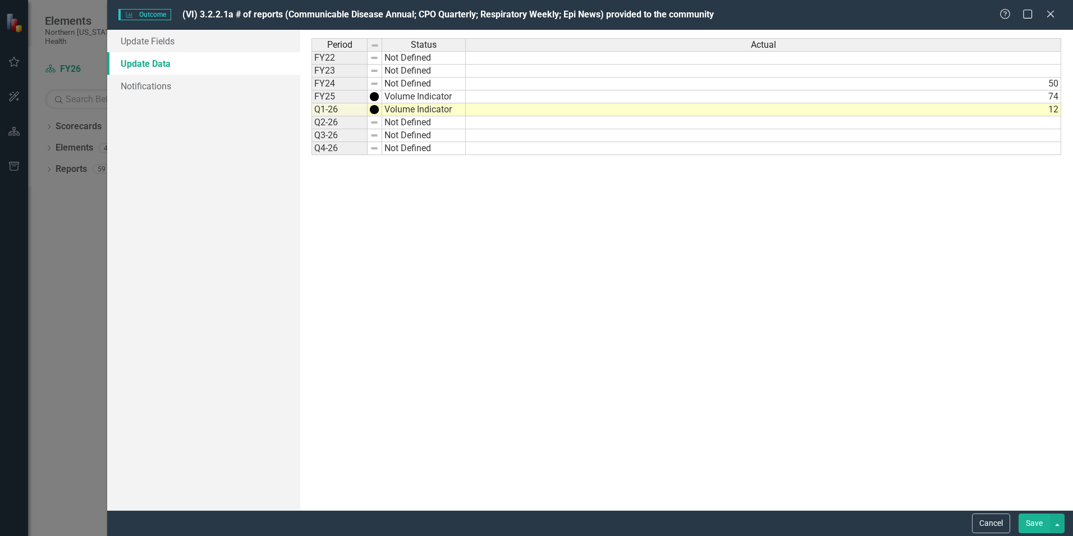
click at [1058, 110] on td "12" at bounding box center [764, 109] width 596 height 13
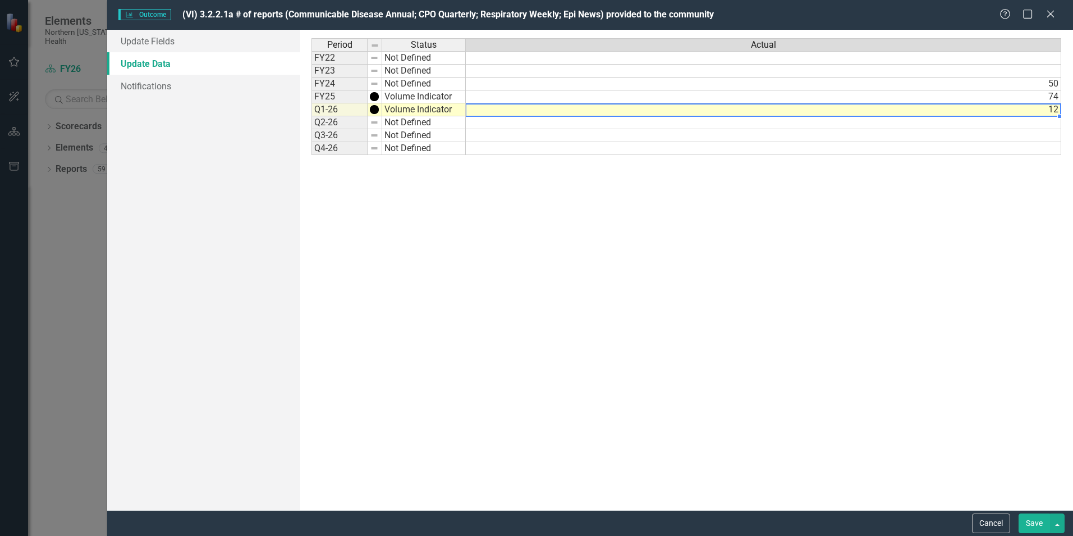
click at [1053, 109] on td "12" at bounding box center [764, 109] width 596 height 13
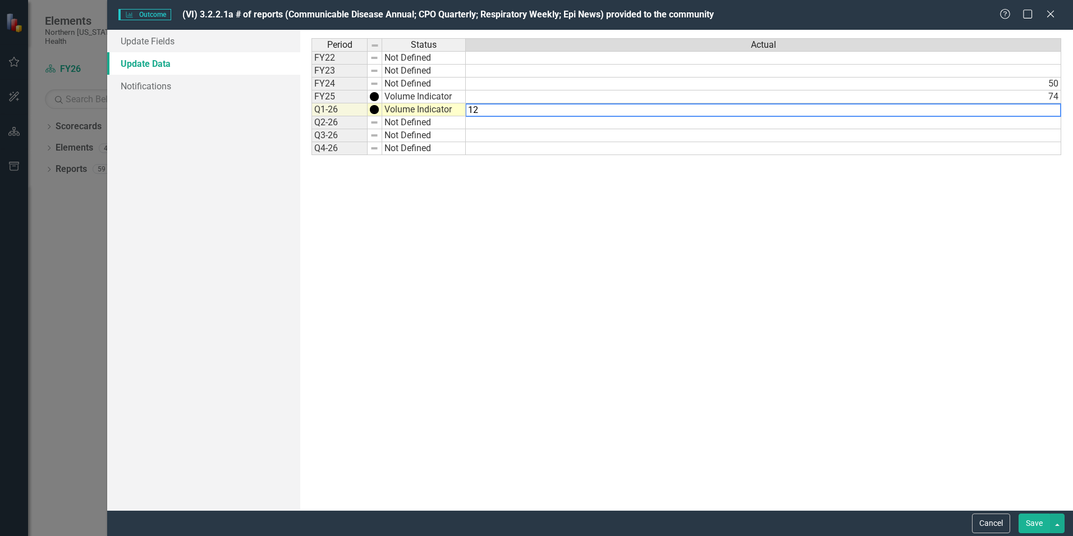
click at [1053, 109] on textarea "12" at bounding box center [763, 109] width 596 height 13
type textarea "14"
click at [1038, 525] on button "Save" at bounding box center [1034, 523] width 31 height 20
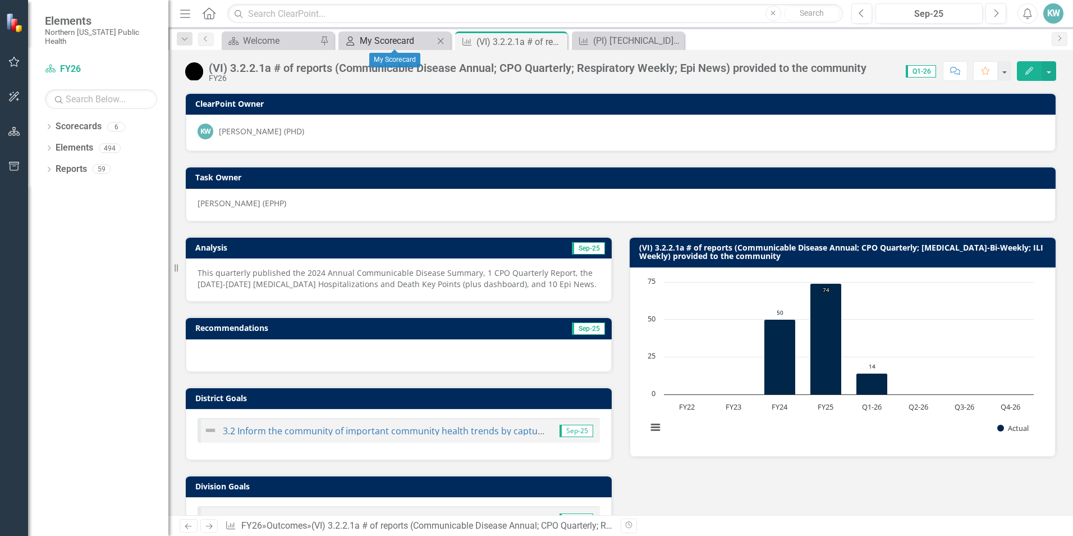
click at [406, 37] on div "My Scorecard" at bounding box center [397, 41] width 74 height 14
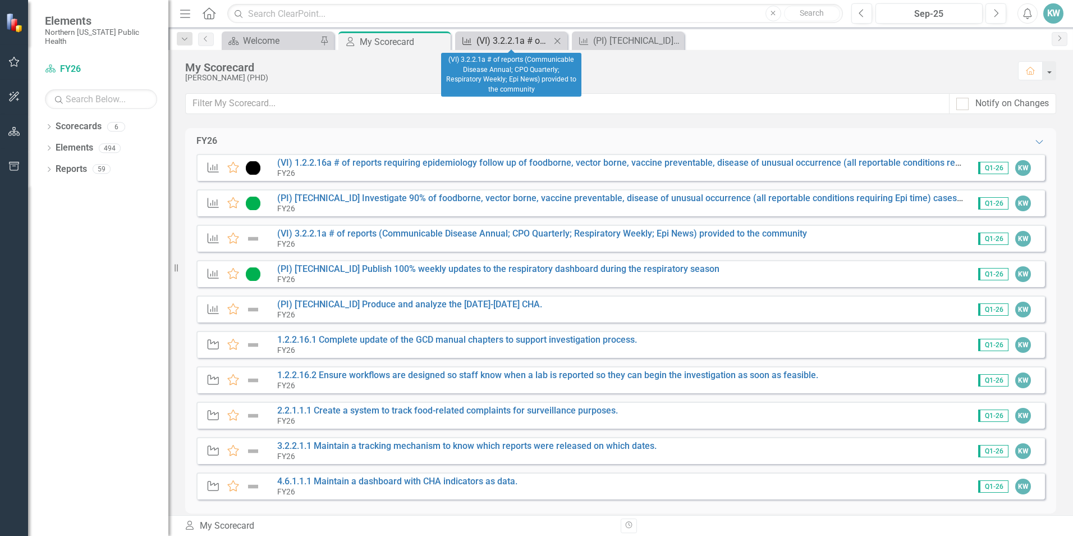
click at [532, 40] on div "(VI) 3.2.2.1a # of reports (Communicable Disease Annual; CPO Quarterly; Respira…" at bounding box center [514, 41] width 74 height 14
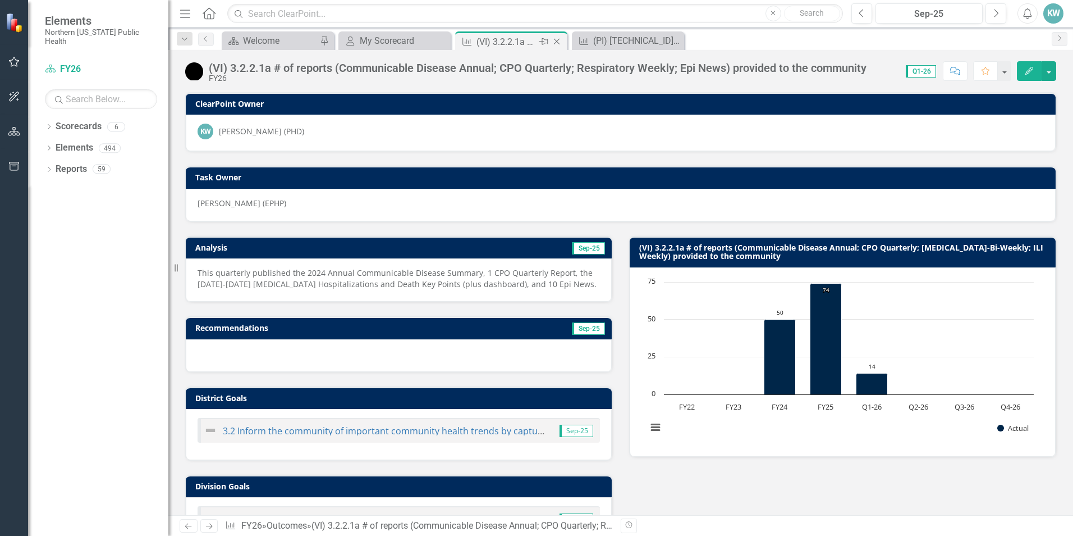
click at [555, 38] on icon "Close" at bounding box center [556, 41] width 11 height 9
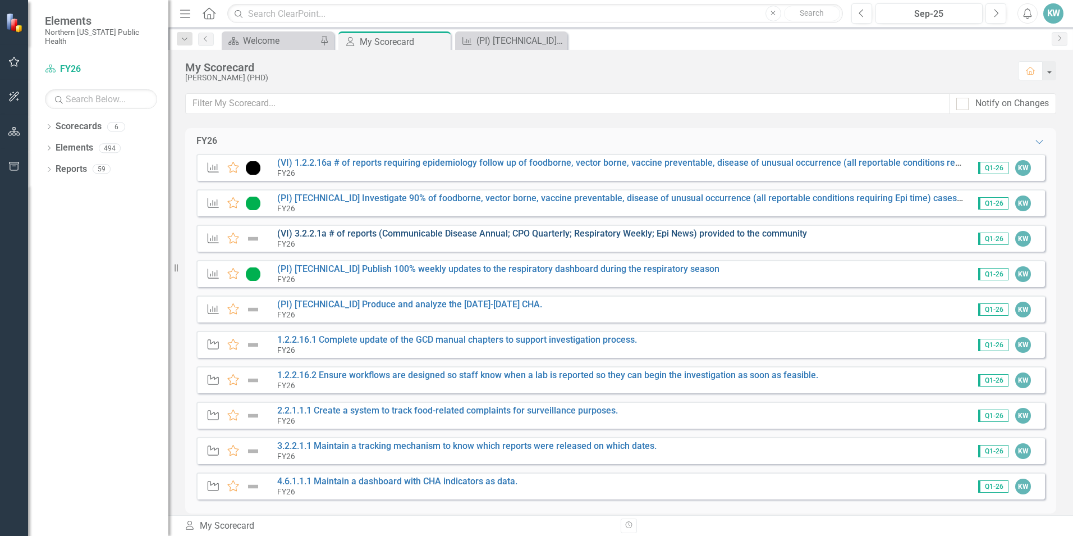
click at [616, 231] on link "(VI) 3.2.2.1a # of reports (Communicable Disease Annual; CPO Quarterly; Respira…" at bounding box center [542, 233] width 530 height 11
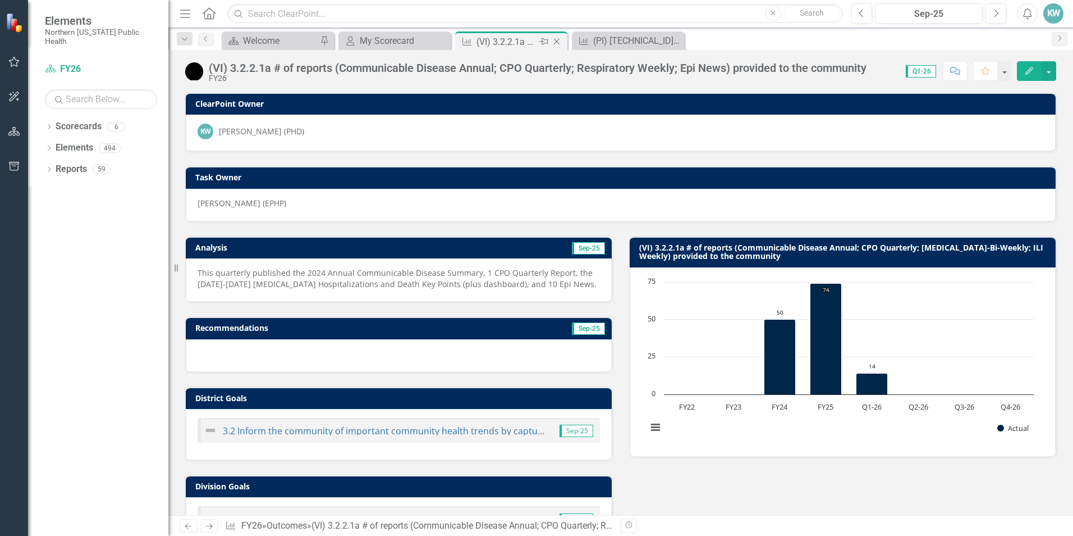
click at [531, 41] on div "(VI) 3.2.2.1a # of reports (Communicable Disease Annual; CPO Quarterly; Respira…" at bounding box center [507, 42] width 60 height 14
click at [554, 40] on icon "Close" at bounding box center [556, 41] width 11 height 9
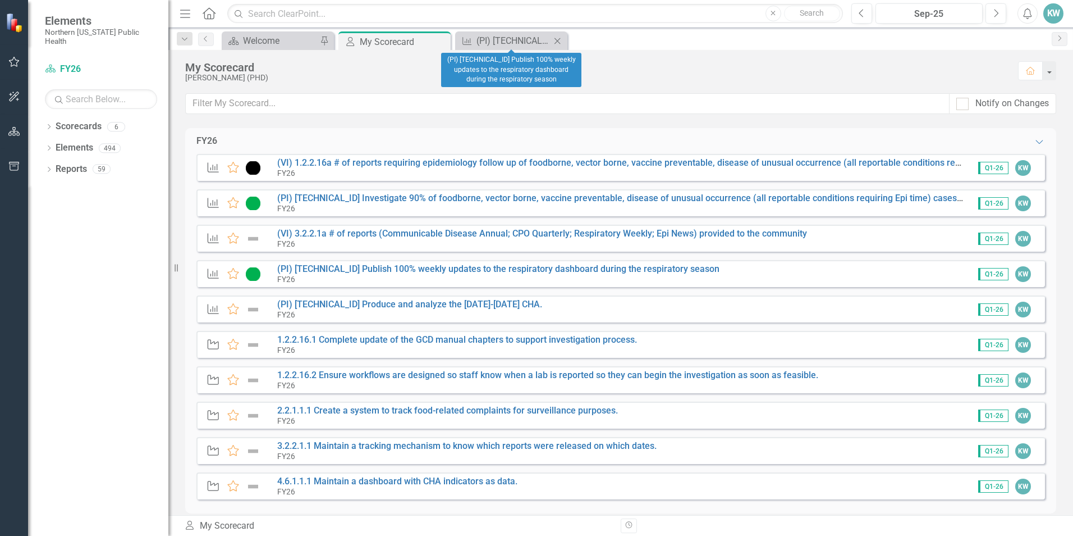
click at [558, 41] on icon at bounding box center [558, 41] width 6 height 6
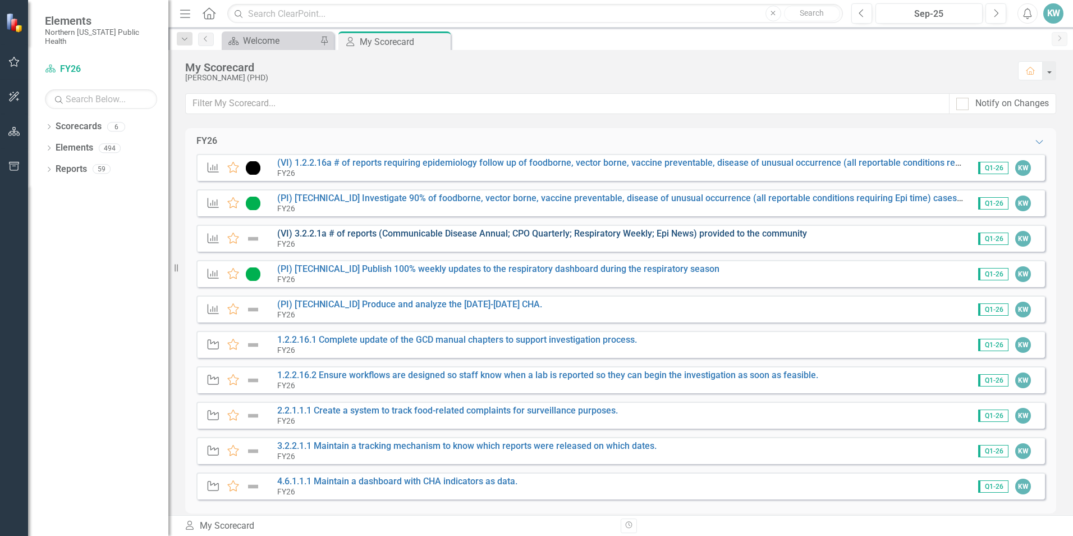
click at [404, 230] on link "(VI) 3.2.2.1a # of reports (Communicable Disease Annual; CPO Quarterly; Respira…" at bounding box center [542, 233] width 530 height 11
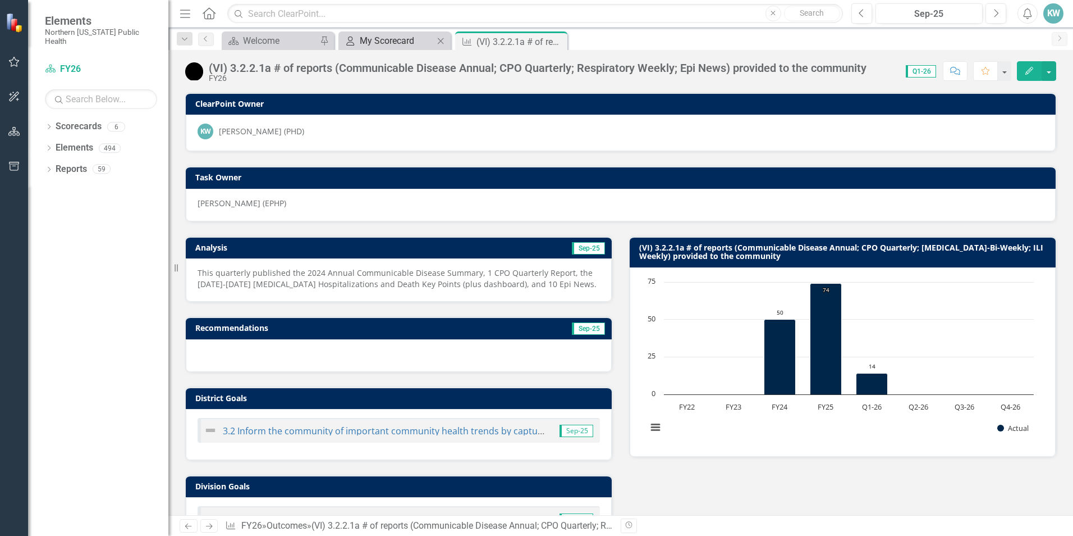
click at [383, 45] on div "My Scorecard" at bounding box center [397, 41] width 74 height 14
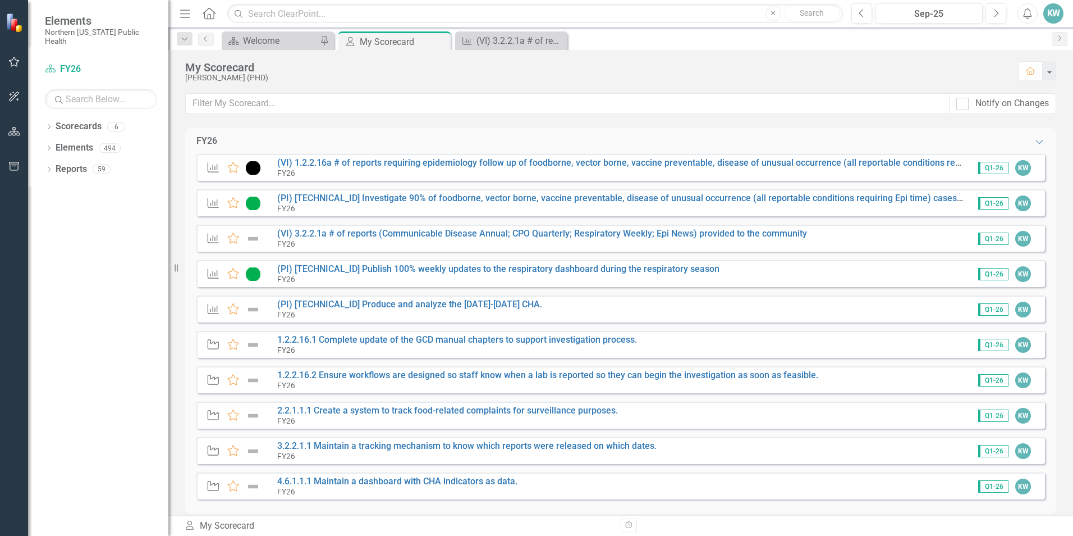
click at [250, 237] on img at bounding box center [253, 238] width 15 height 13
click at [252, 239] on img at bounding box center [253, 238] width 15 height 13
click at [572, 232] on link "(VI) 3.2.2.1a # of reports (Communicable Disease Annual; CPO Quarterly; Respira…" at bounding box center [542, 233] width 530 height 11
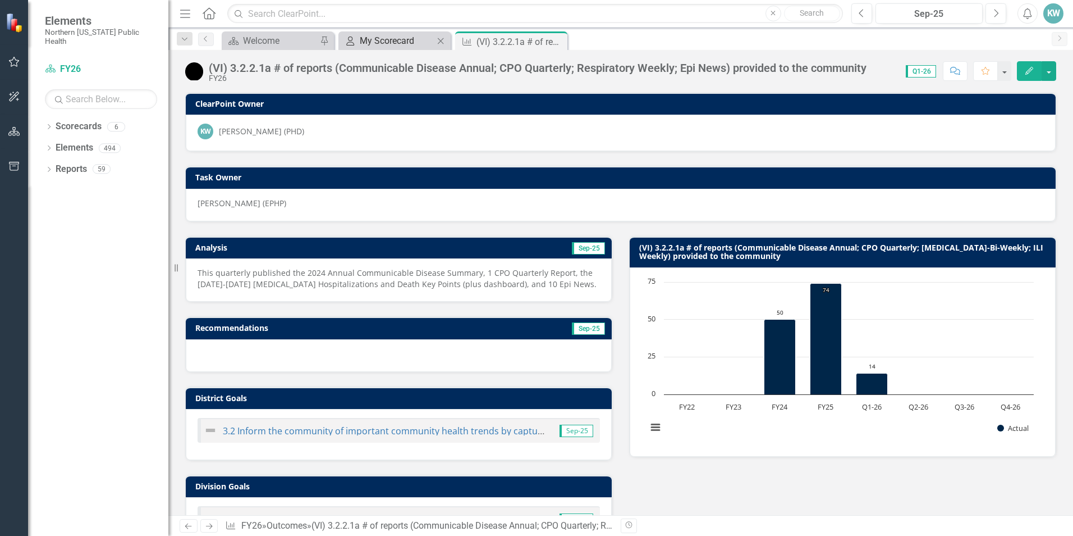
click at [400, 38] on div "My Scorecard" at bounding box center [397, 41] width 74 height 14
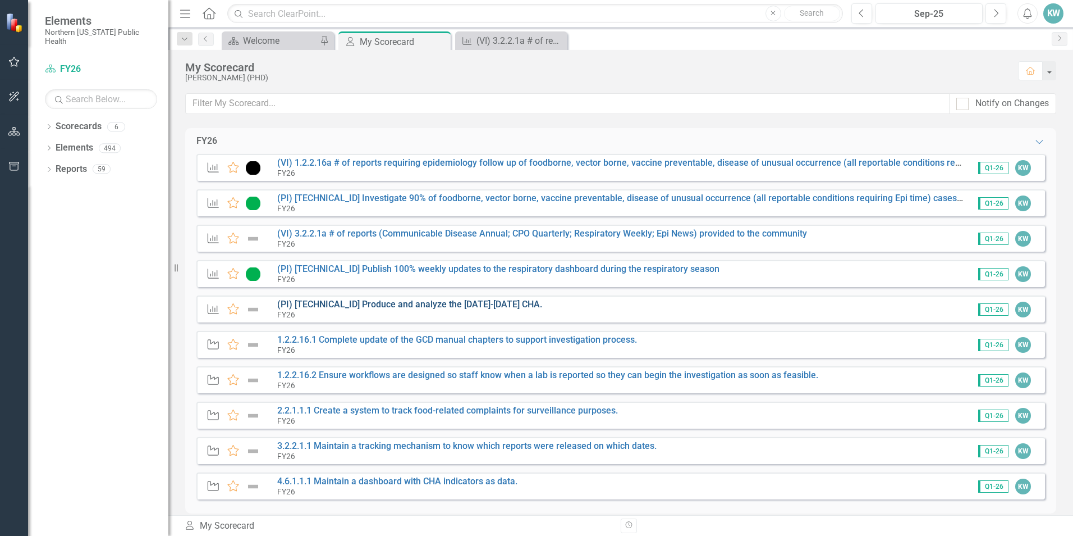
click at [431, 301] on link "(PI) [TECHNICAL_ID] Produce and analyze the [DATE]-[DATE] CHA." at bounding box center [409, 304] width 265 height 11
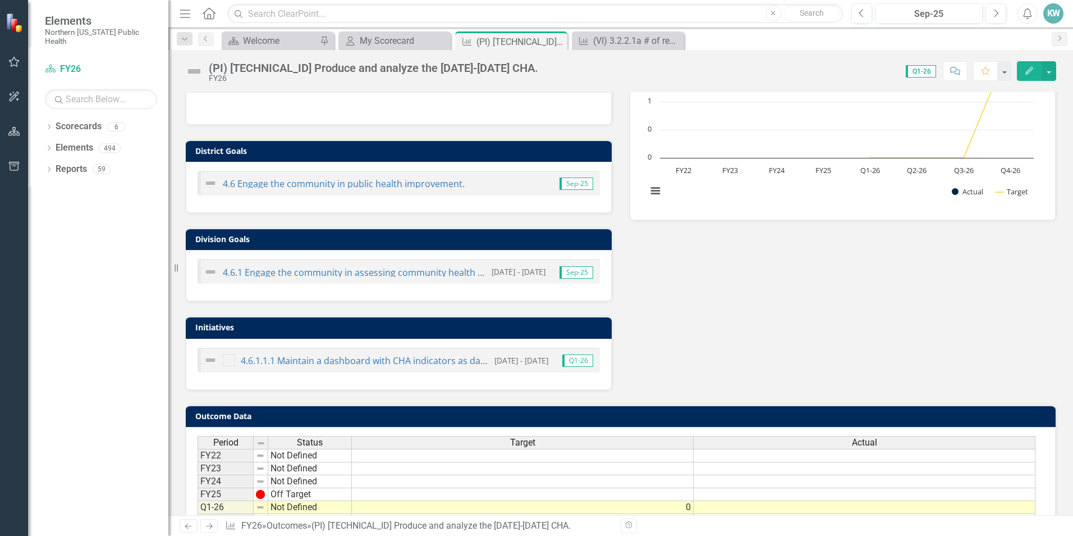
scroll to position [303, 0]
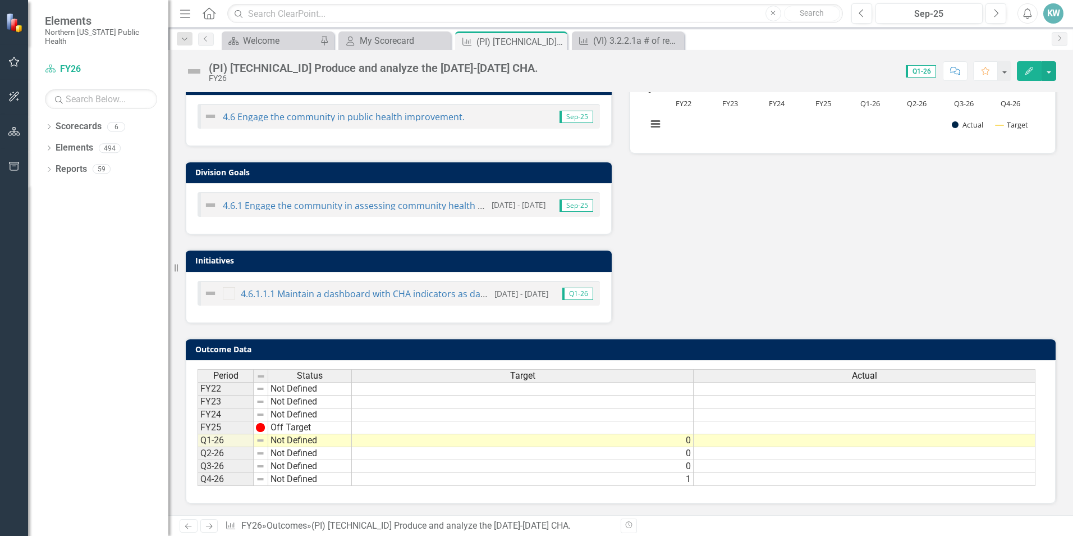
click at [293, 440] on td "Not Defined" at bounding box center [310, 440] width 84 height 13
type textarea "Not Defined"
click at [293, 440] on textarea "Not Defined" at bounding box center [310, 440] width 84 height 13
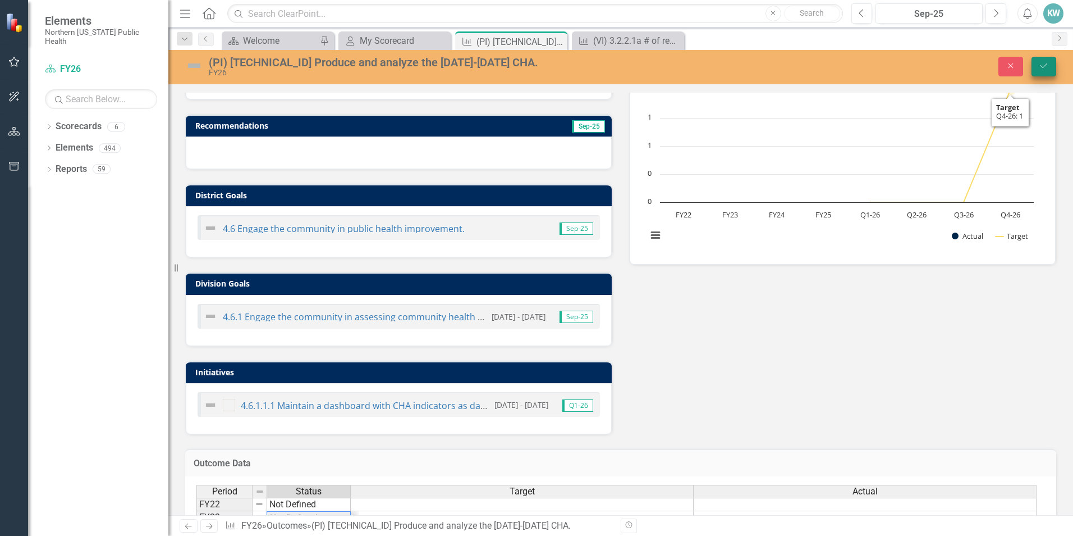
scroll to position [135, 0]
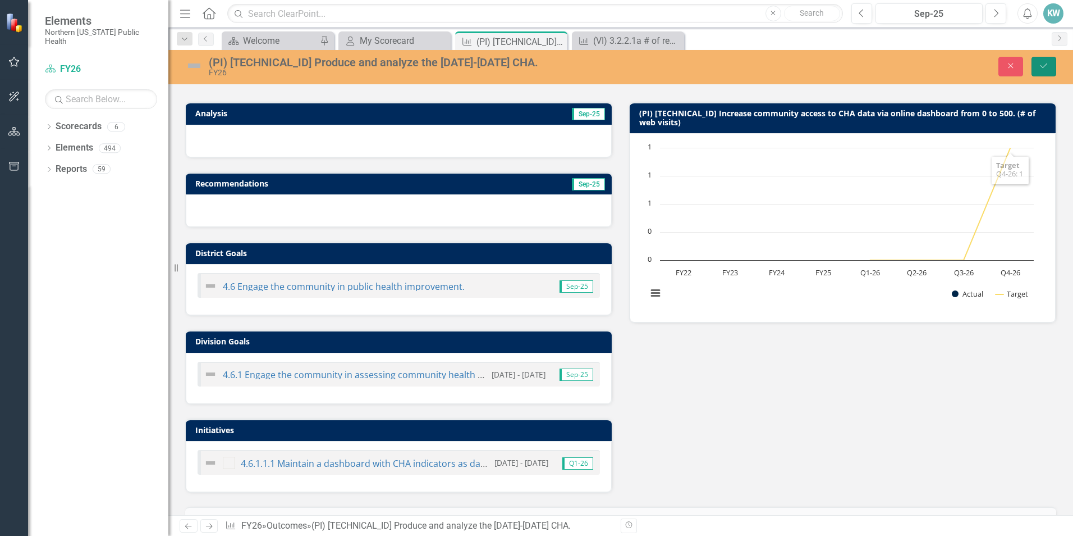
click at [1050, 62] on button "Save" at bounding box center [1044, 67] width 25 height 20
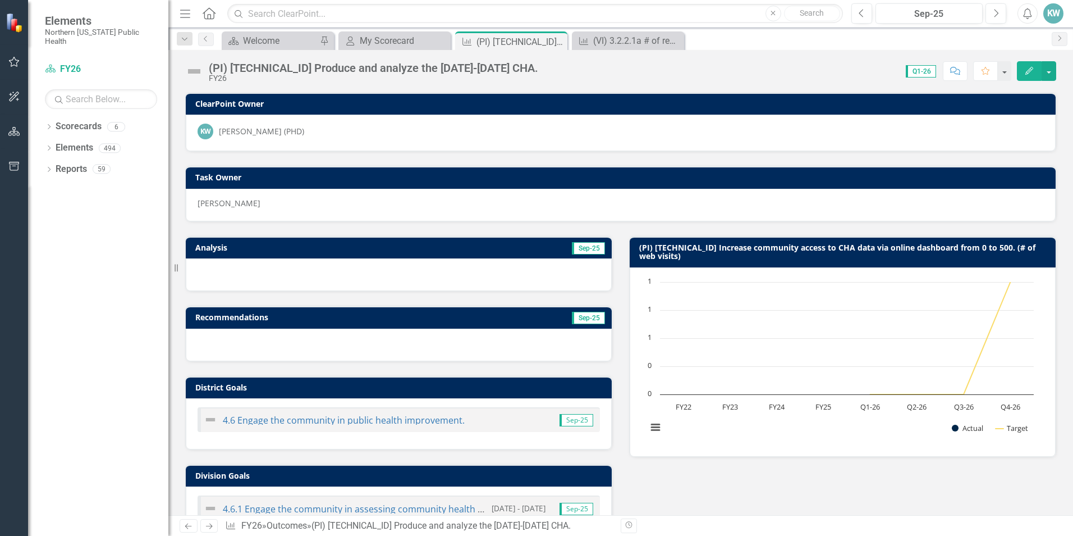
click at [1029, 72] on icon "Edit" at bounding box center [1030, 71] width 10 height 8
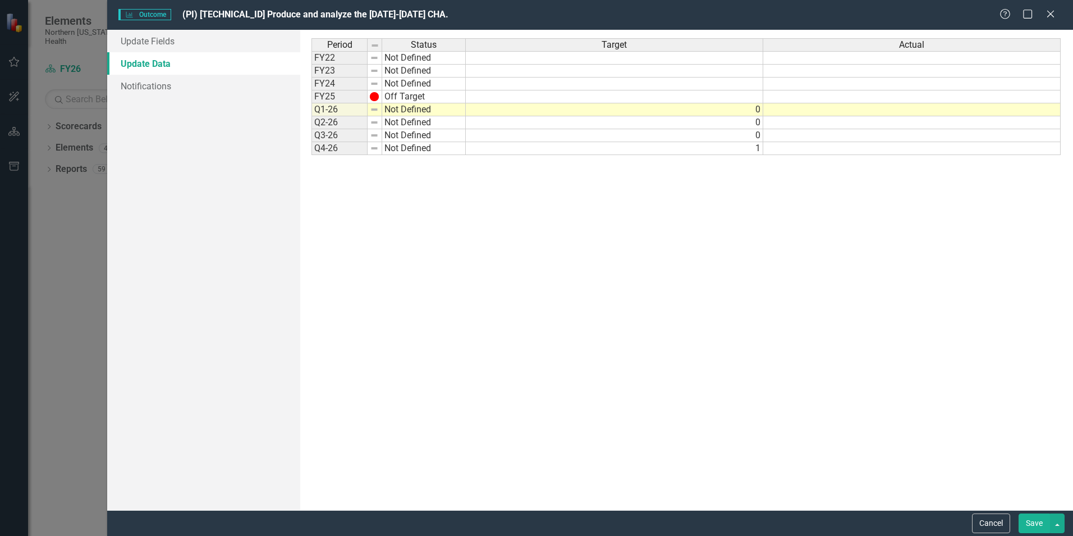
scroll to position [0, 0]
click at [377, 111] on img at bounding box center [374, 109] width 9 height 9
click at [412, 112] on td "Not Defined" at bounding box center [424, 109] width 84 height 13
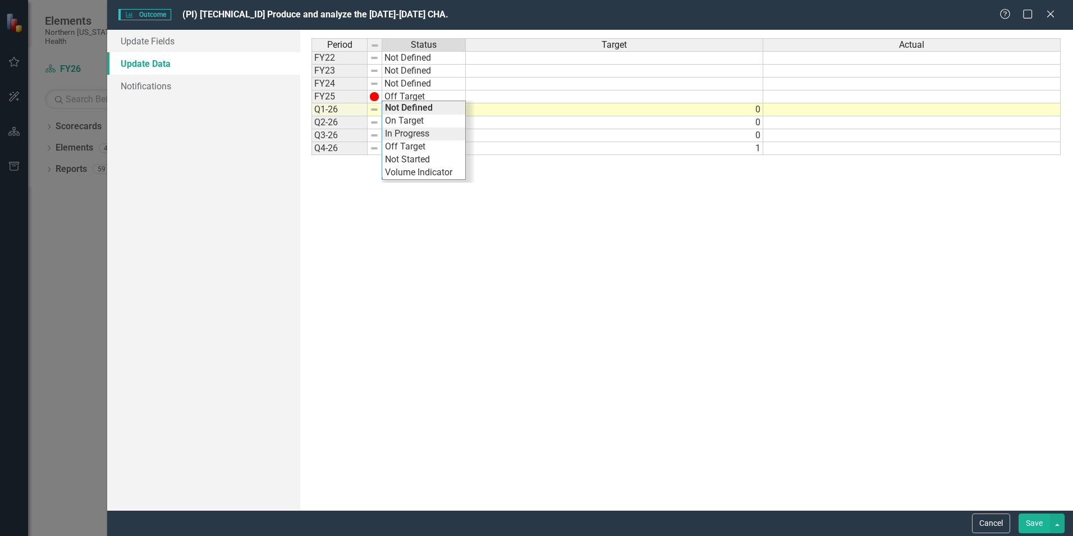
type textarea "In Progress"
click at [422, 136] on div "Period Status Target Actual FY22 Not Defined FY23 Not Defined FY24 Not Defined …" at bounding box center [687, 269] width 750 height 463
click at [715, 115] on td "0" at bounding box center [615, 109] width 298 height 13
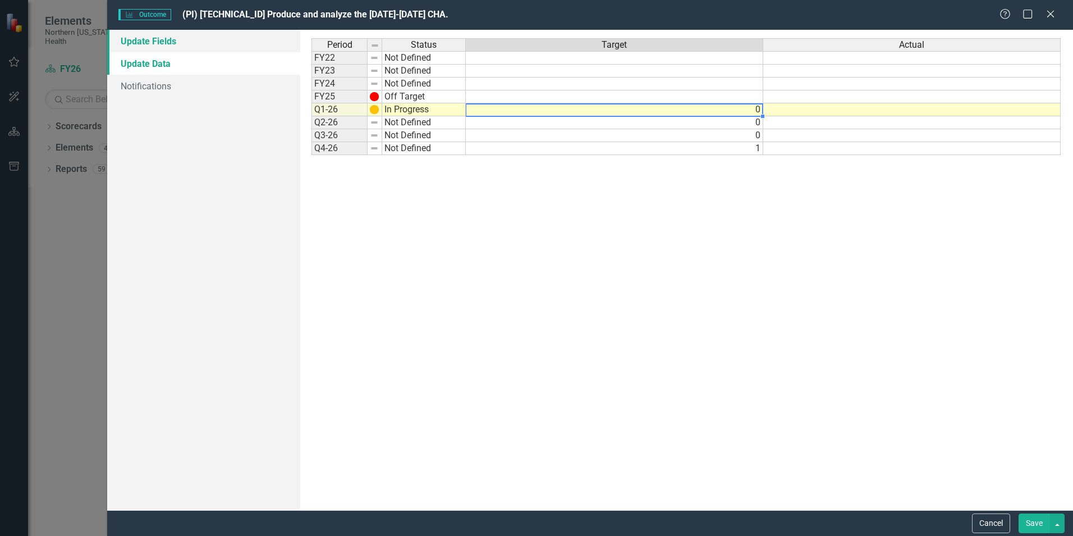
click at [177, 47] on link "Update Fields" at bounding box center [203, 41] width 193 height 22
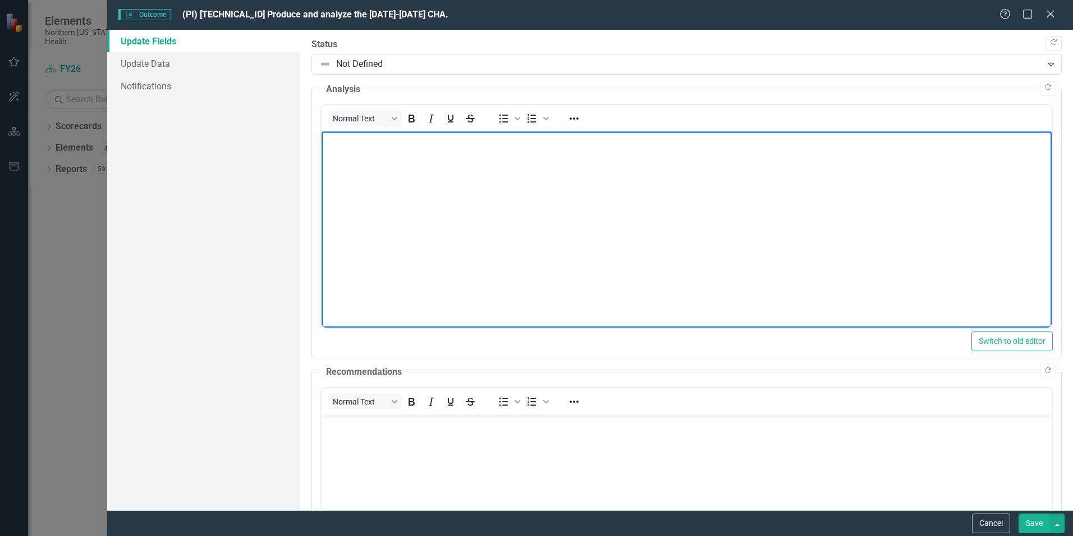
click at [398, 231] on body "Rich Text Area. Press ALT-0 for help." at bounding box center [687, 215] width 730 height 168
click at [641, 138] on p "The [DATE]-[DATE] Community Health Assessment is in progress." at bounding box center [687, 140] width 725 height 13
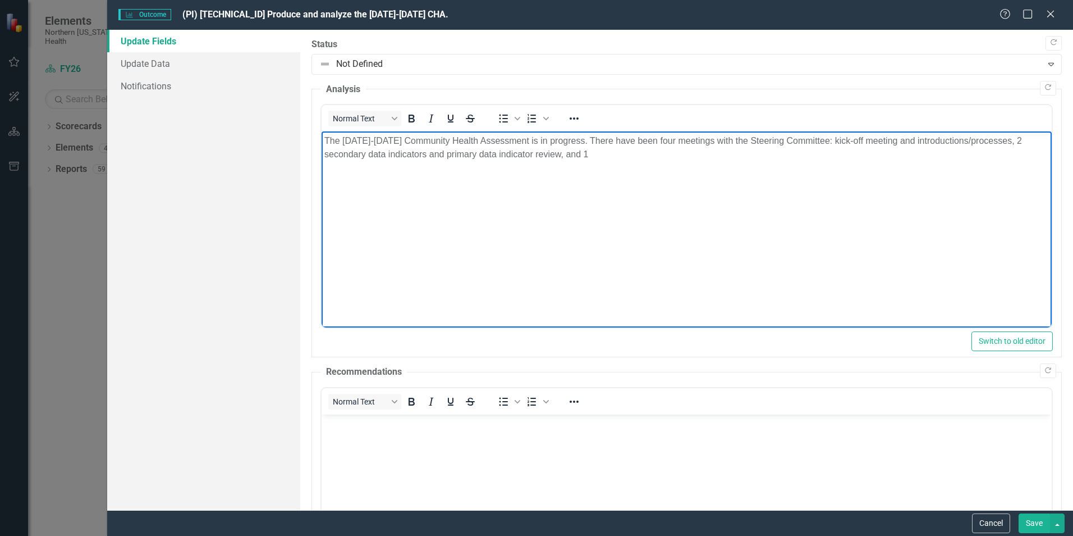
click at [818, 136] on p "The [DATE]-[DATE] Community Health Assessment is in progress. There have been f…" at bounding box center [687, 147] width 725 height 27
click at [739, 152] on p "The [DATE]-[DATE] Community Health Assessment is in progress. There have been f…" at bounding box center [687, 147] width 725 height 27
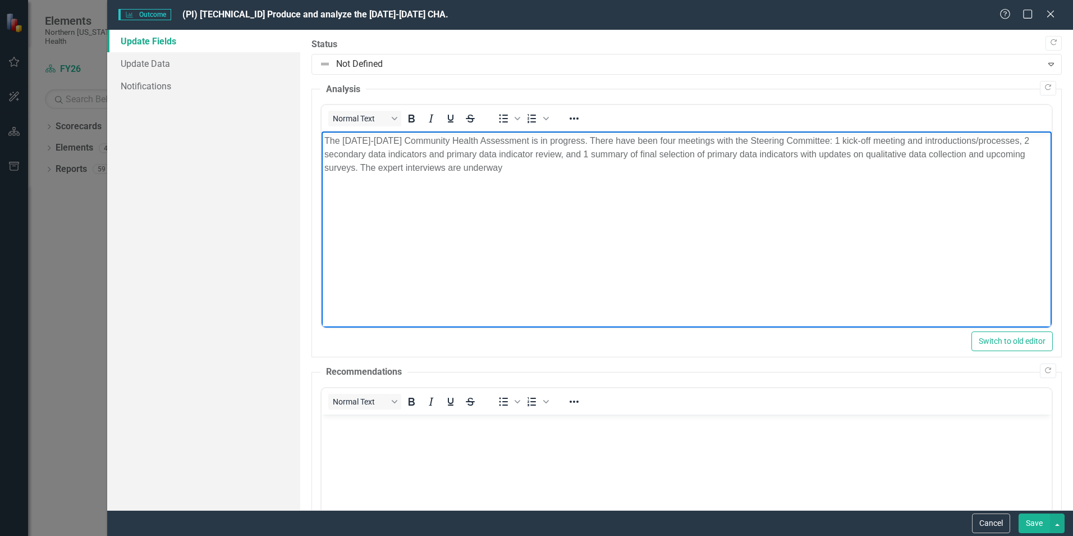
click at [515, 189] on body "The [DATE]-[DATE] Community Health Assessment is in progress. There have been f…" at bounding box center [687, 215] width 730 height 168
drag, startPoint x: 403, startPoint y: 168, endPoint x: 372, endPoint y: 167, distance: 30.9
click at [372, 167] on p "The [DATE]-[DATE] Community Health Assessment is in progress. There have been f…" at bounding box center [687, 154] width 725 height 40
click at [629, 168] on p "The [DATE]-[DATE] Community Health Assessment is in progress. There have been f…" at bounding box center [687, 154] width 725 height 40
click at [736, 166] on p "The [DATE]-[DATE] Community Health Assessment is in progress. There have been f…" at bounding box center [687, 154] width 725 height 40
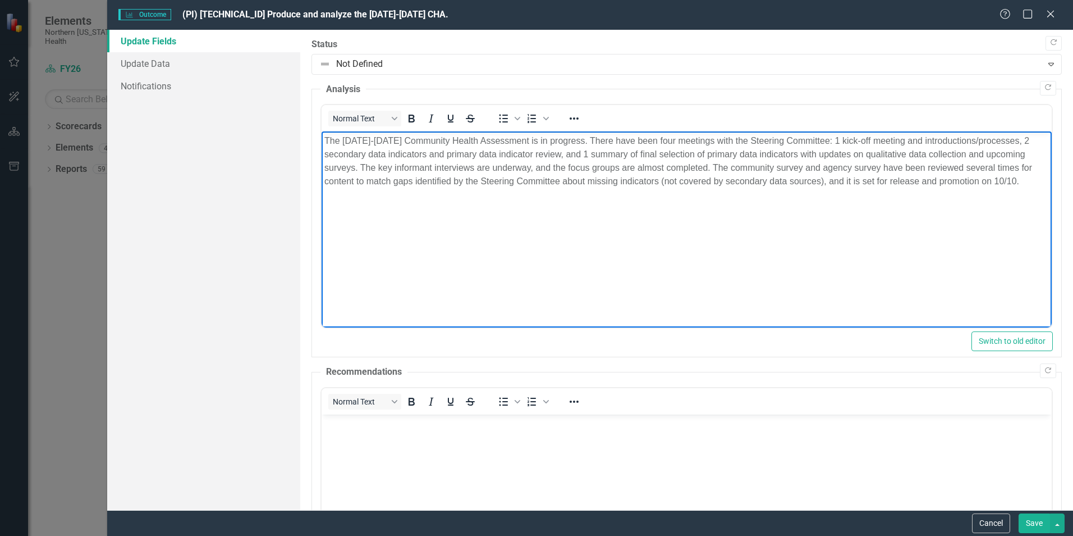
click at [1043, 520] on button "Save" at bounding box center [1034, 523] width 31 height 20
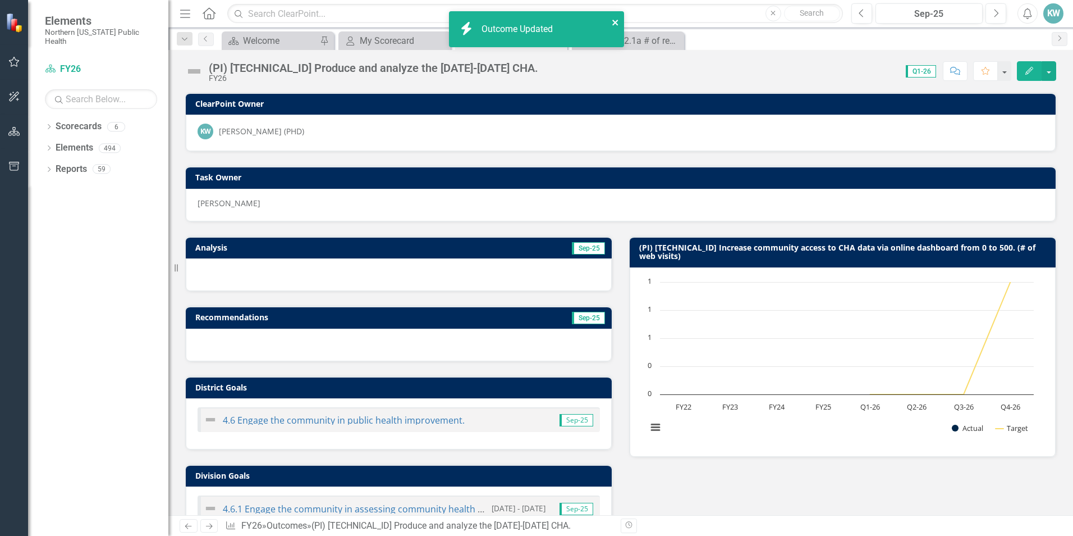
click at [619, 20] on icon "close" at bounding box center [616, 22] width 8 height 9
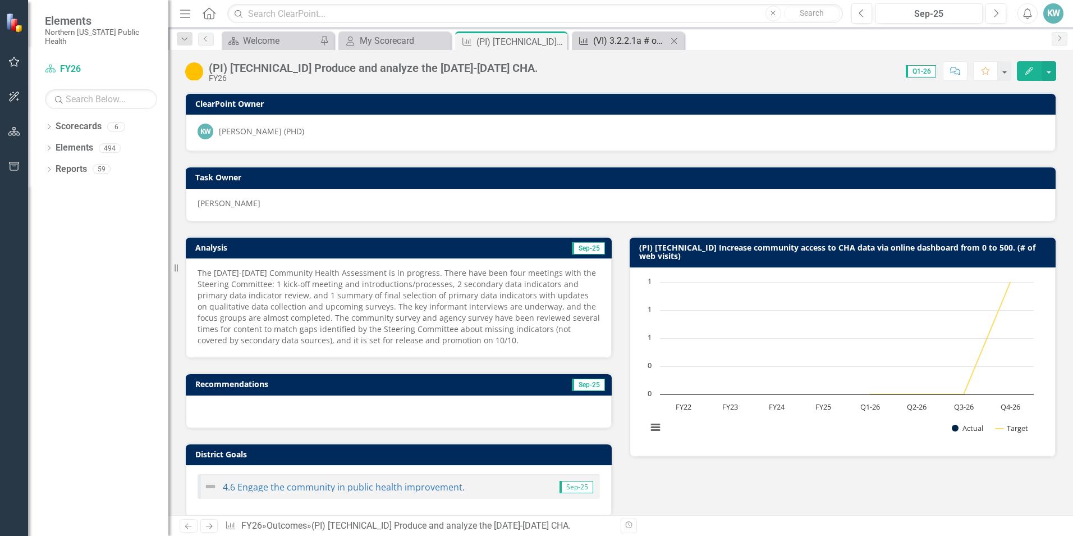
click at [623, 37] on div "(VI) 3.2.2.1a # of reports (Communicable Disease Annual; CPO Quarterly; Respira…" at bounding box center [630, 41] width 74 height 14
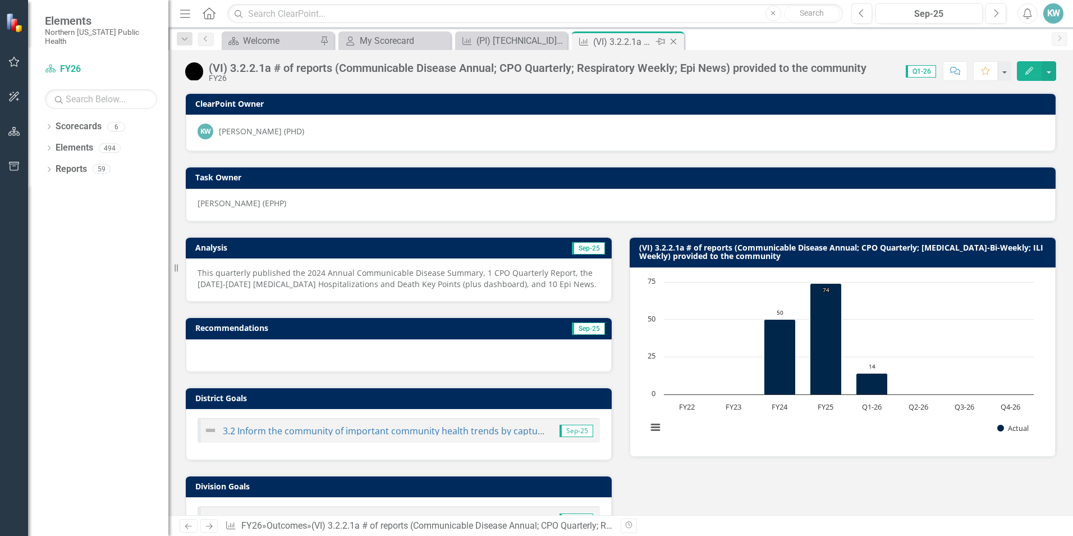
click at [677, 40] on icon "Close" at bounding box center [673, 41] width 11 height 9
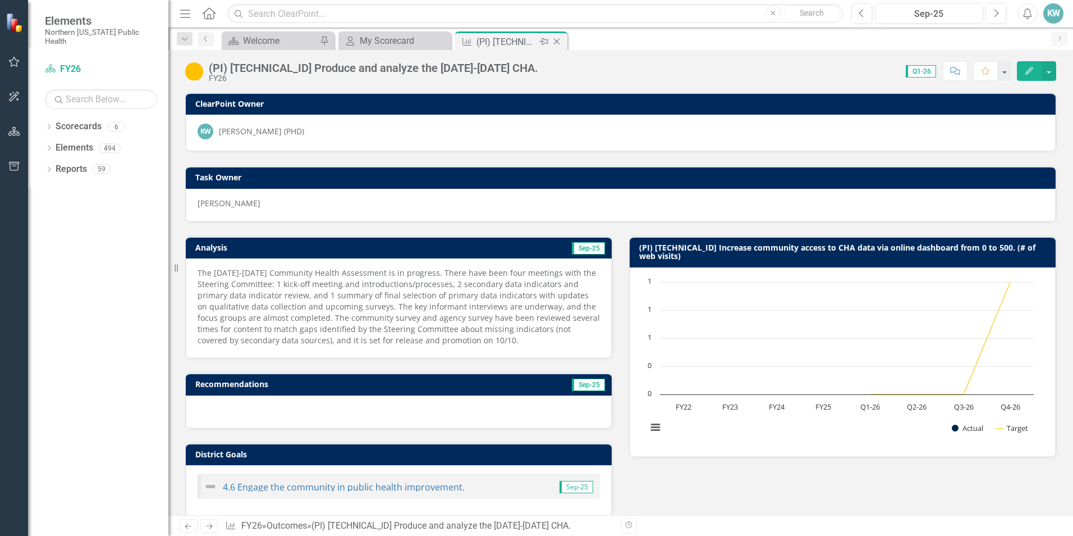
click at [559, 40] on icon at bounding box center [557, 42] width 6 height 6
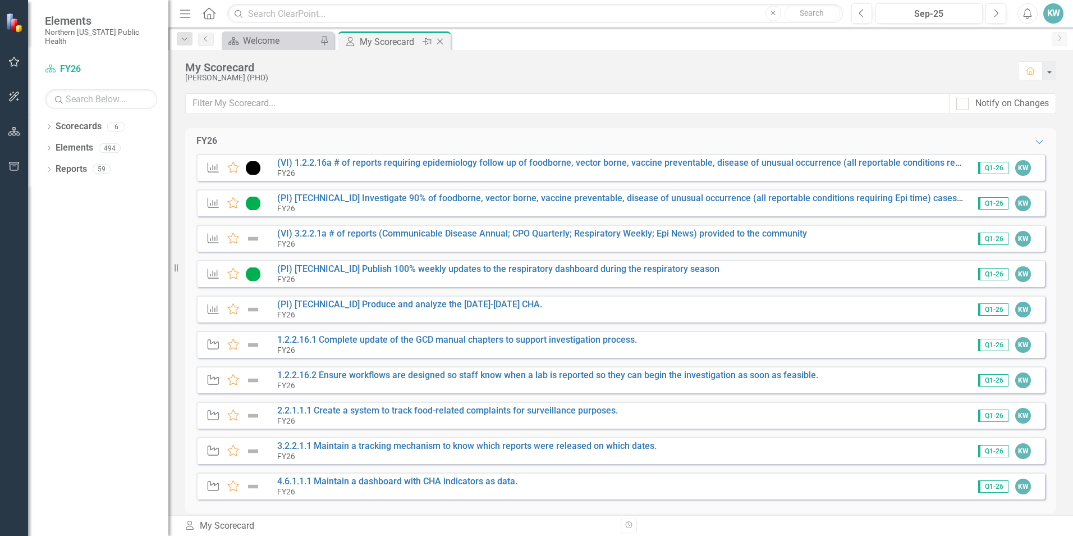
click at [393, 38] on div "My Scorecard" at bounding box center [390, 42] width 60 height 14
click at [453, 340] on link "1.2.2.16.1 Complete update of the GCD manual chapters to support investigation …" at bounding box center [457, 339] width 360 height 11
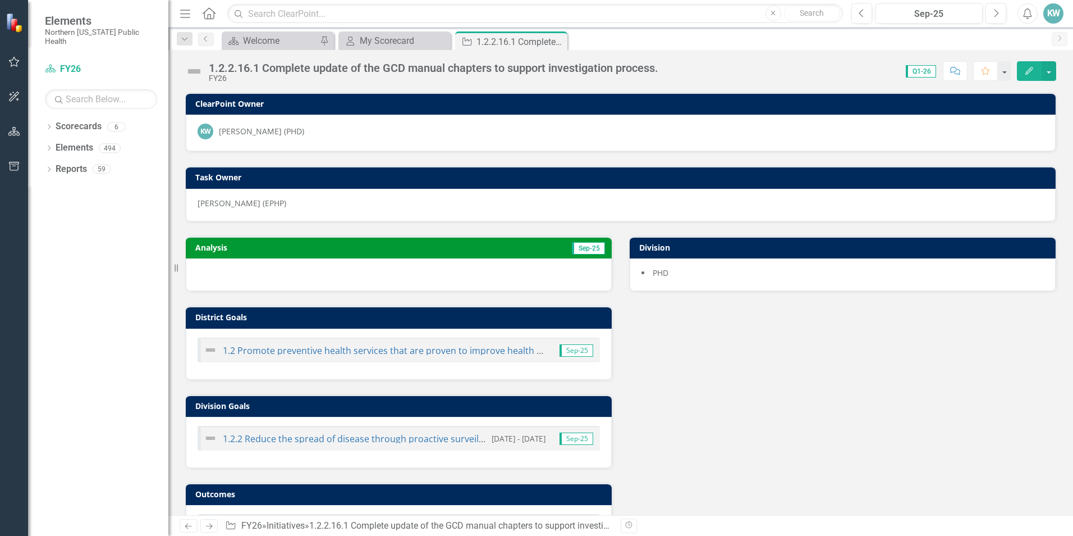
click at [12, 58] on icon "button" at bounding box center [14, 61] width 12 height 9
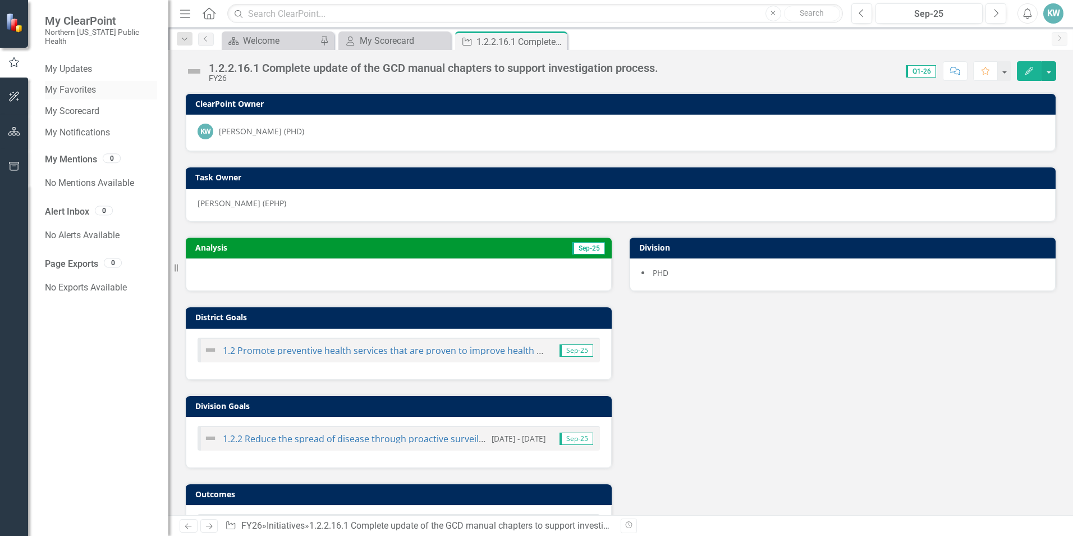
click at [72, 84] on link "My Favorites" at bounding box center [101, 90] width 112 height 13
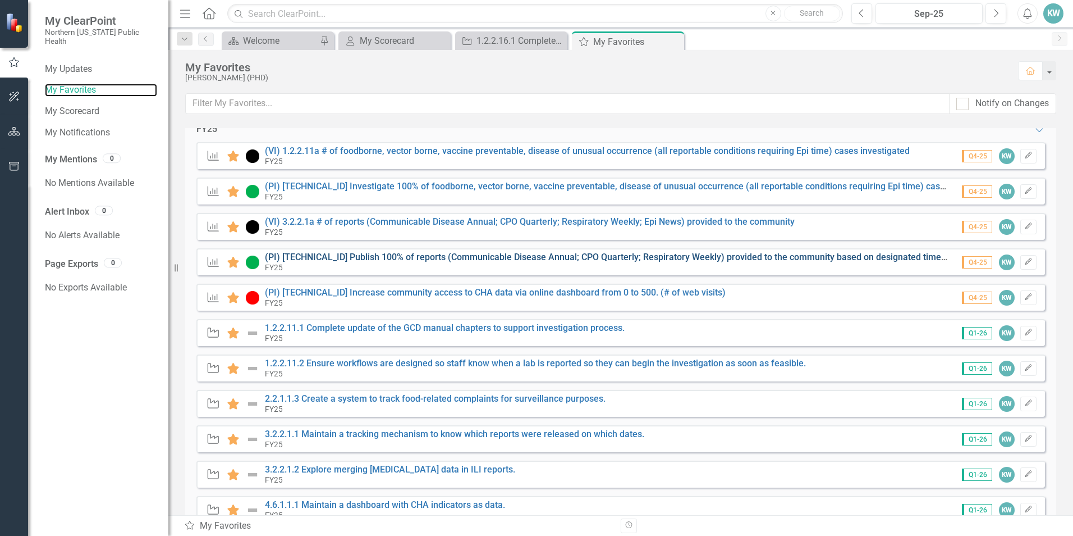
scroll to position [112, 0]
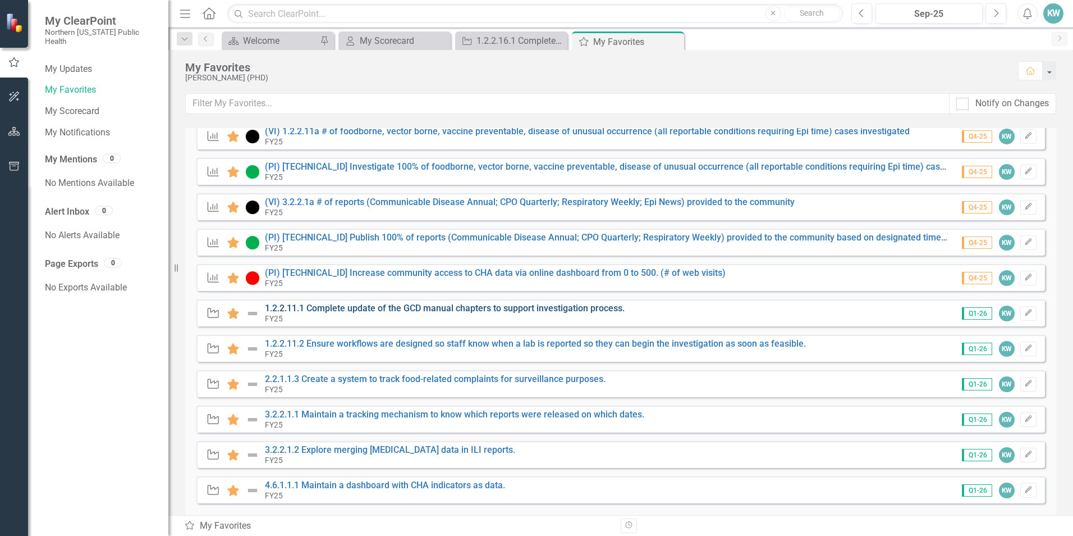
click at [588, 309] on link "1.2.2.11.1 Complete update of the GCD manual chapters to support investigation …" at bounding box center [445, 308] width 360 height 11
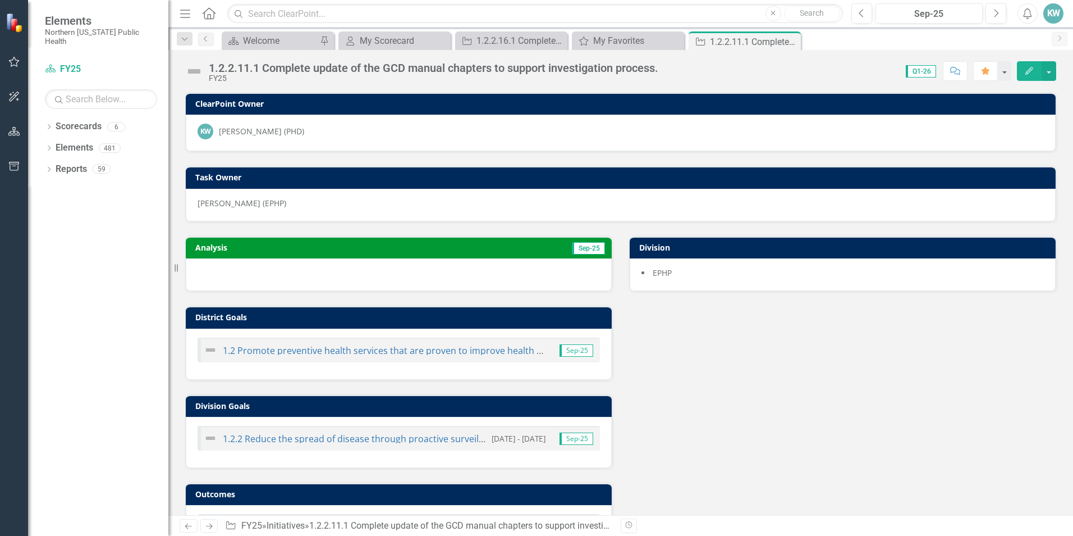
click at [1022, 73] on button "Edit" at bounding box center [1029, 71] width 25 height 20
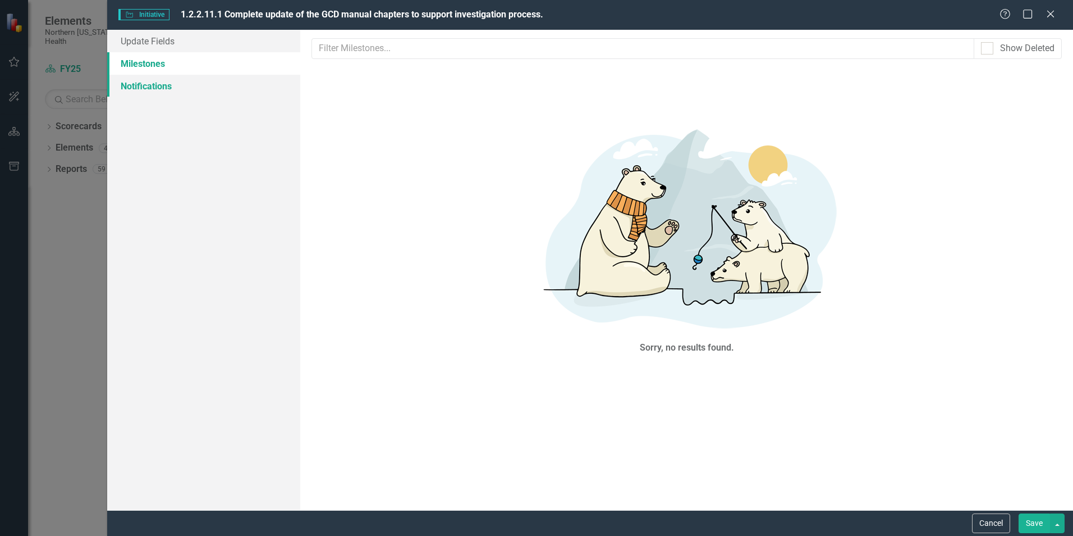
click at [175, 91] on link "Notifications" at bounding box center [203, 86] width 193 height 22
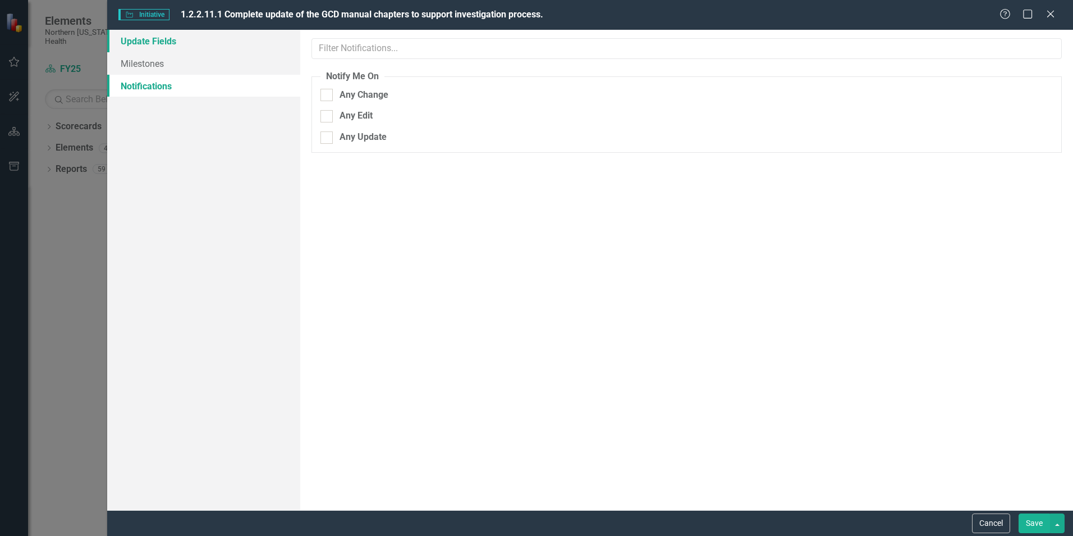
click at [177, 42] on link "Update Fields" at bounding box center [203, 41] width 193 height 22
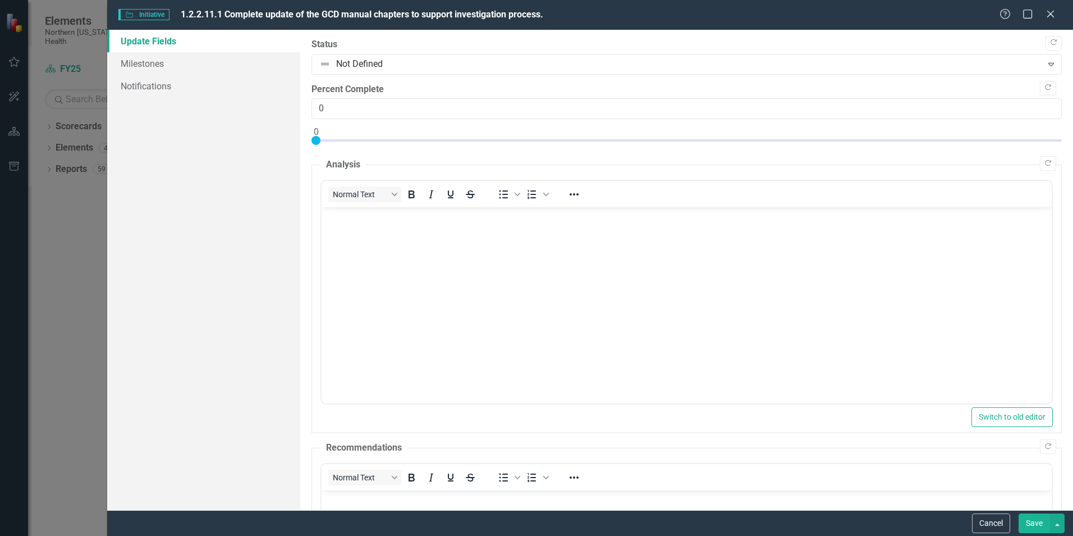
click at [1058, 10] on div "Help Maximize Close" at bounding box center [1031, 14] width 62 height 13
click at [1054, 10] on icon "Close" at bounding box center [1051, 13] width 14 height 11
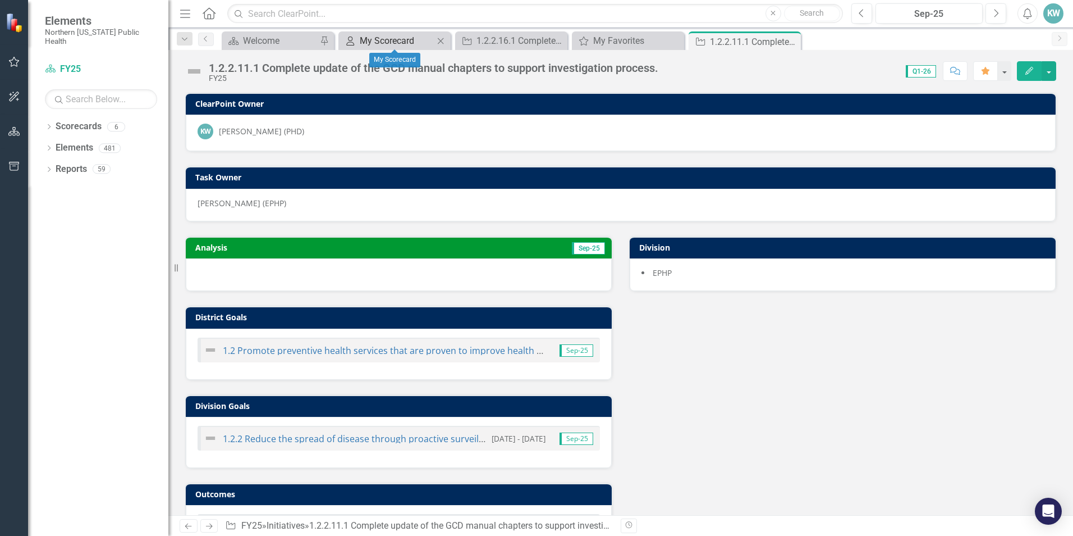
click at [374, 43] on div "My Scorecard" at bounding box center [397, 41] width 74 height 14
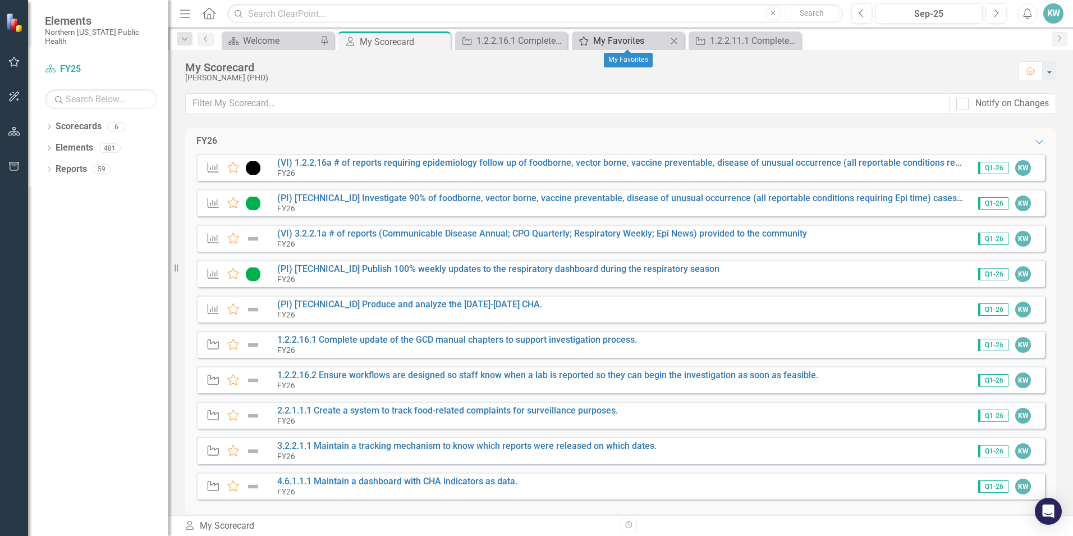
click at [662, 41] on div "My Favorites" at bounding box center [630, 41] width 74 height 14
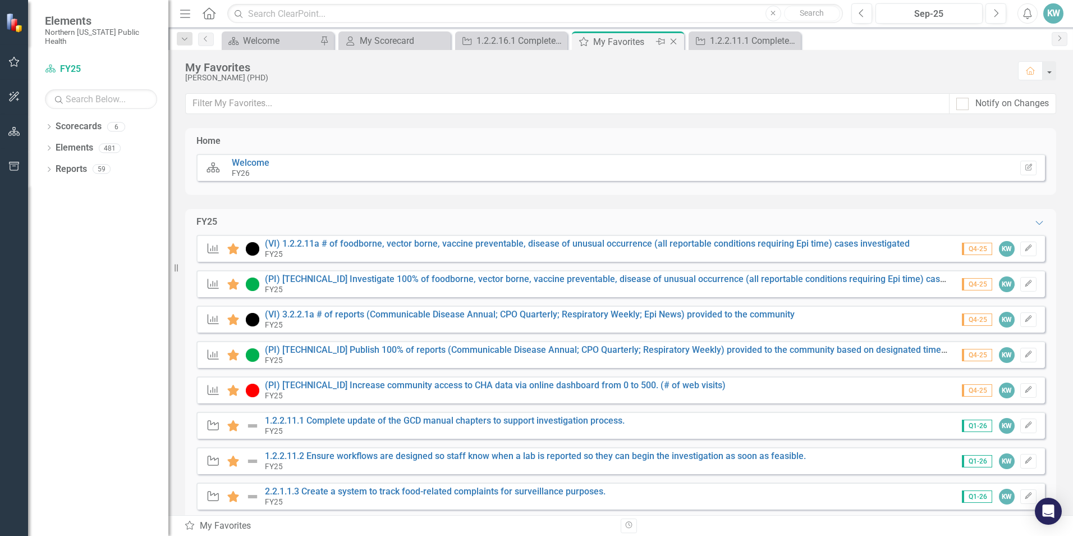
click at [669, 40] on icon "Close" at bounding box center [673, 41] width 11 height 9
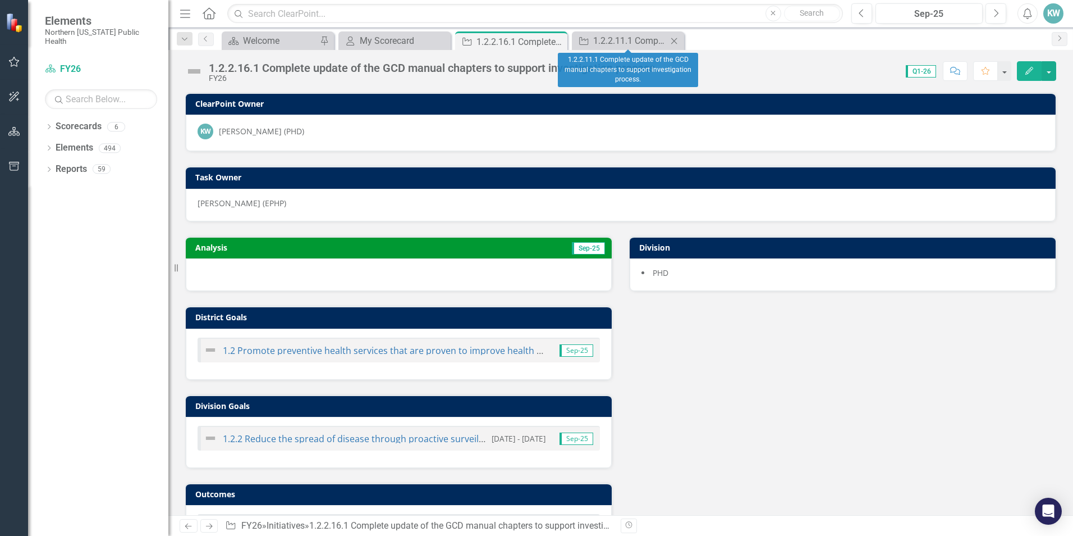
click at [674, 40] on icon at bounding box center [674, 41] width 6 height 6
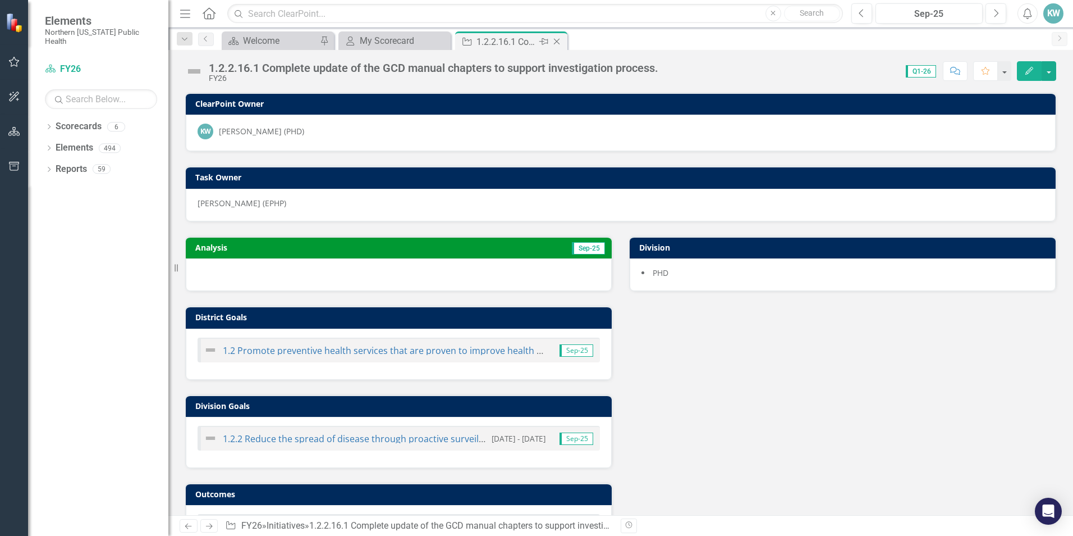
click at [559, 40] on icon "Close" at bounding box center [556, 41] width 11 height 9
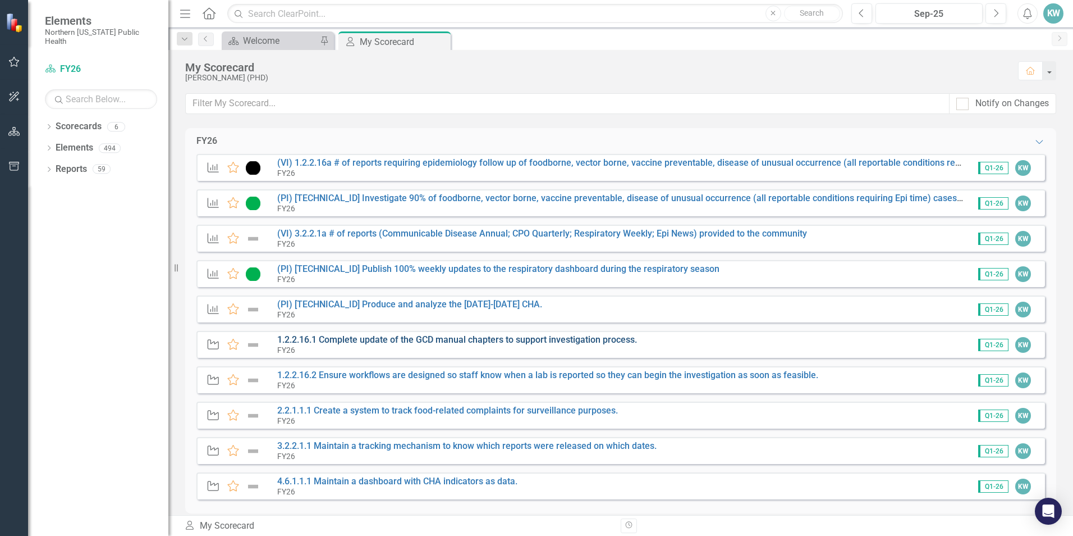
click at [469, 340] on link "1.2.2.16.1 Complete update of the GCD manual chapters to support investigation …" at bounding box center [457, 339] width 360 height 11
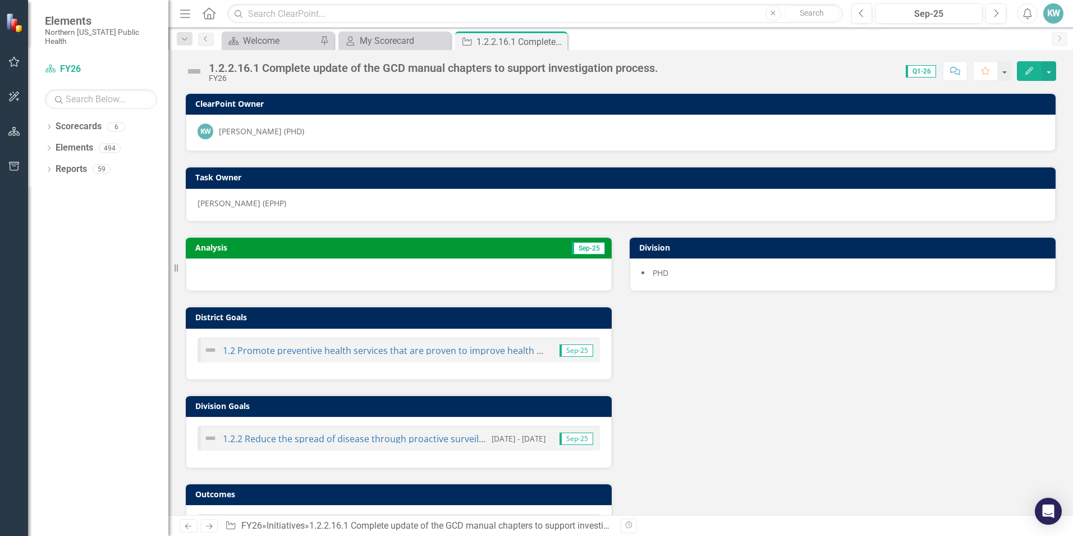
click at [1025, 69] on icon "Edit" at bounding box center [1030, 71] width 10 height 8
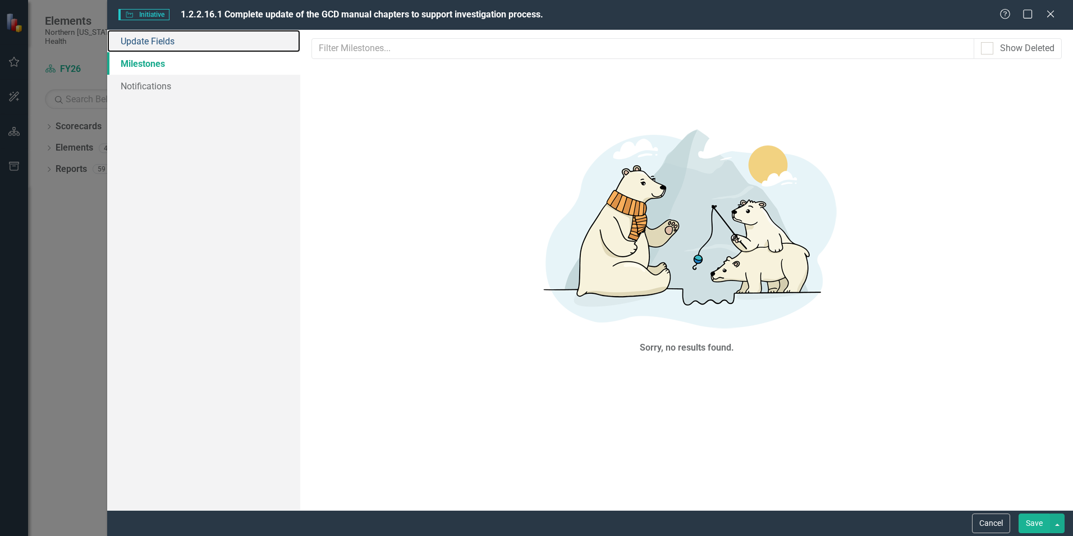
drag, startPoint x: 138, startPoint y: 47, endPoint x: 177, endPoint y: 60, distance: 40.7
click at [138, 47] on link "Update Fields" at bounding box center [203, 41] width 193 height 22
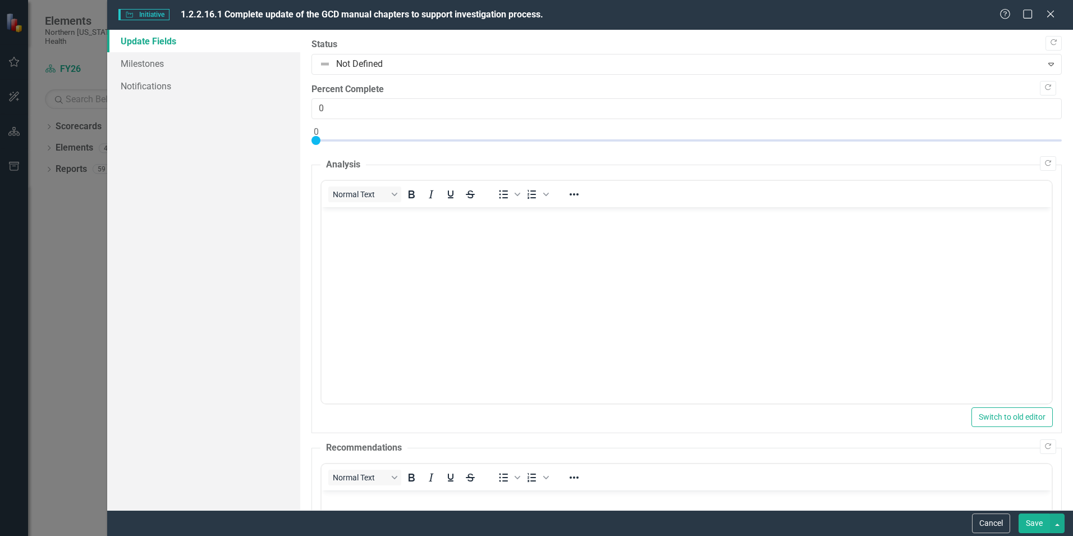
click at [422, 248] on body "Rich Text Area. Press ALT-0 for help." at bounding box center [687, 291] width 730 height 168
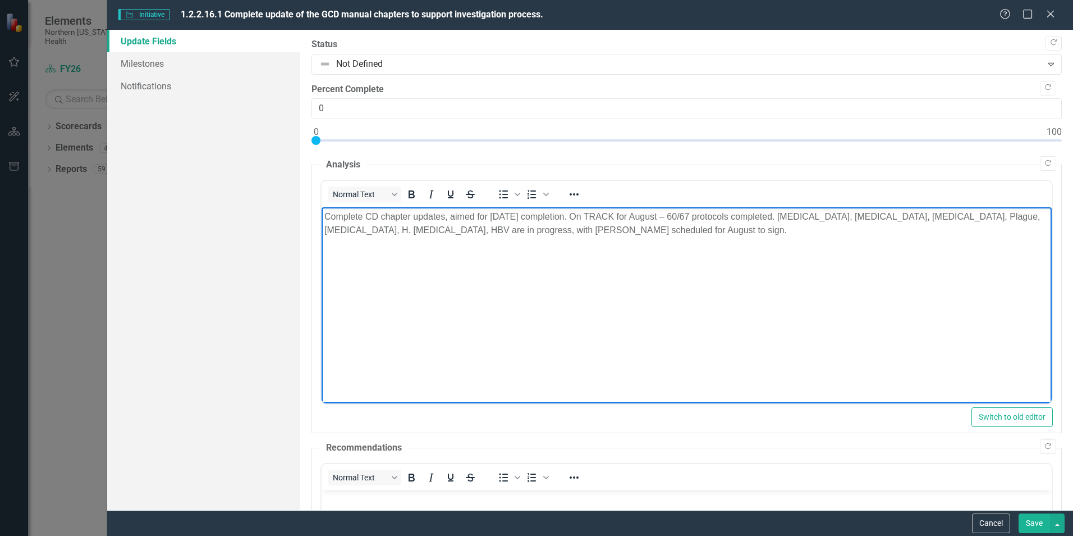
click at [691, 221] on p "Complete CD chapter updates, aimed for [DATE] completion. On TRACK for August –…" at bounding box center [687, 223] width 725 height 27
click at [696, 217] on p "Complete CD chapter updates, aimed for [DATE] completion. On TRACK for August –…" at bounding box center [687, 223] width 725 height 27
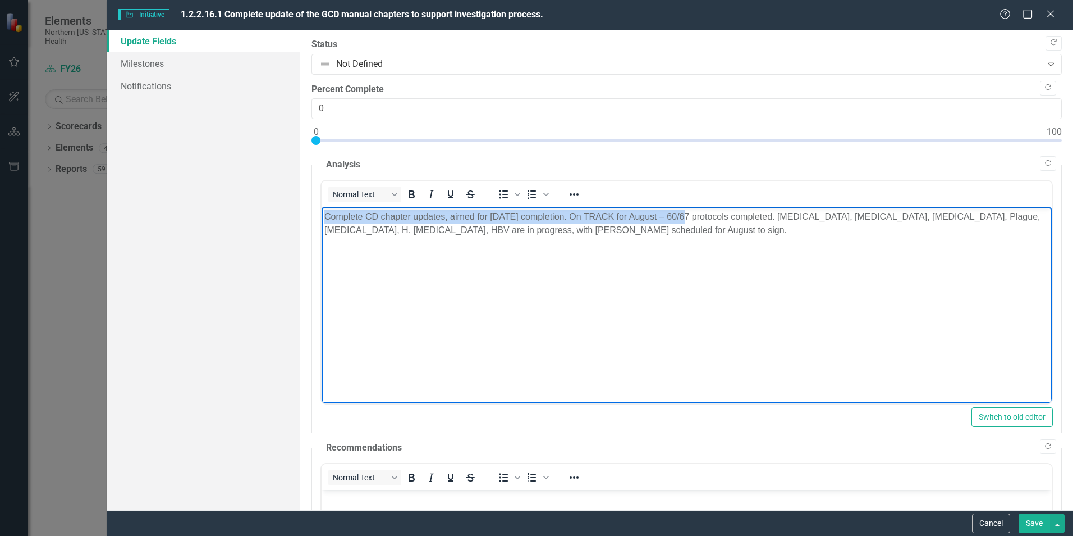
drag, startPoint x: 687, startPoint y: 216, endPoint x: 271, endPoint y: 209, distance: 416.1
click at [322, 209] on html "Complete CD chapter updates, aimed for [DATE] completion. On TRACK for August –…" at bounding box center [687, 291] width 730 height 168
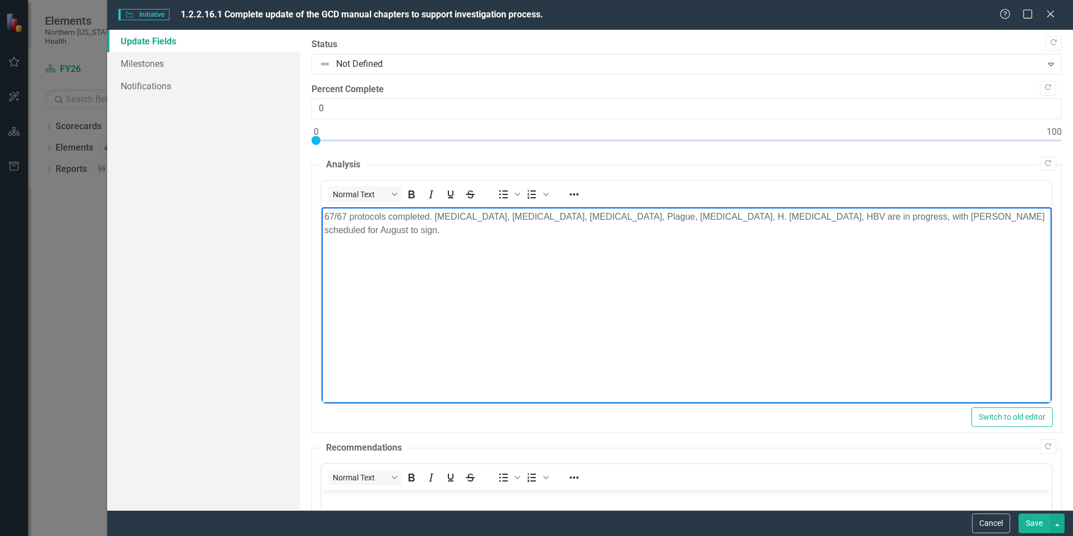
click at [447, 221] on p "67/67 protocols completed. [MEDICAL_DATA], [MEDICAL_DATA], [MEDICAL_DATA], Plag…" at bounding box center [687, 223] width 725 height 27
click at [435, 216] on p "67/67 protocols completed. [MEDICAL_DATA], [MEDICAL_DATA], [MEDICAL_DATA], Plag…" at bounding box center [687, 223] width 725 height 27
drag, startPoint x: 829, startPoint y: 245, endPoint x: 818, endPoint y: 243, distance: 10.8
click at [829, 245] on body "67/67 protocols completed and gone through the complete round of reviews and ar…" at bounding box center [687, 291] width 730 height 168
click at [408, 226] on p "67/67 protocols completed and gone through the complete round of reviews and ar…" at bounding box center [687, 223] width 725 height 27
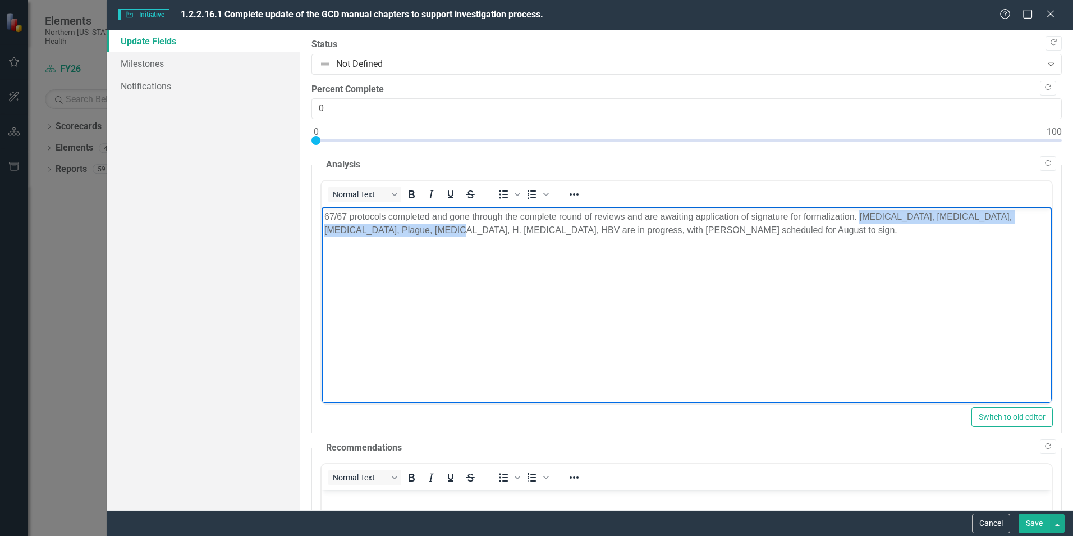
drag, startPoint x: 418, startPoint y: 230, endPoint x: 1181, endPoint y: 413, distance: 784.5
click at [858, 207] on html "67/67 protocols completed and gone through the complete round of reviews and ar…" at bounding box center [687, 291] width 730 height 168
click at [978, 223] on p "67/67 protocols completed and gone through the complete round of reviews and ar…" at bounding box center [687, 223] width 725 height 27
drag, startPoint x: 946, startPoint y: 216, endPoint x: 931, endPoint y: 216, distance: 14.6
click at [931, 216] on p "67/67 protocols completed and gone through the complete round of reviews and ar…" at bounding box center [687, 223] width 725 height 27
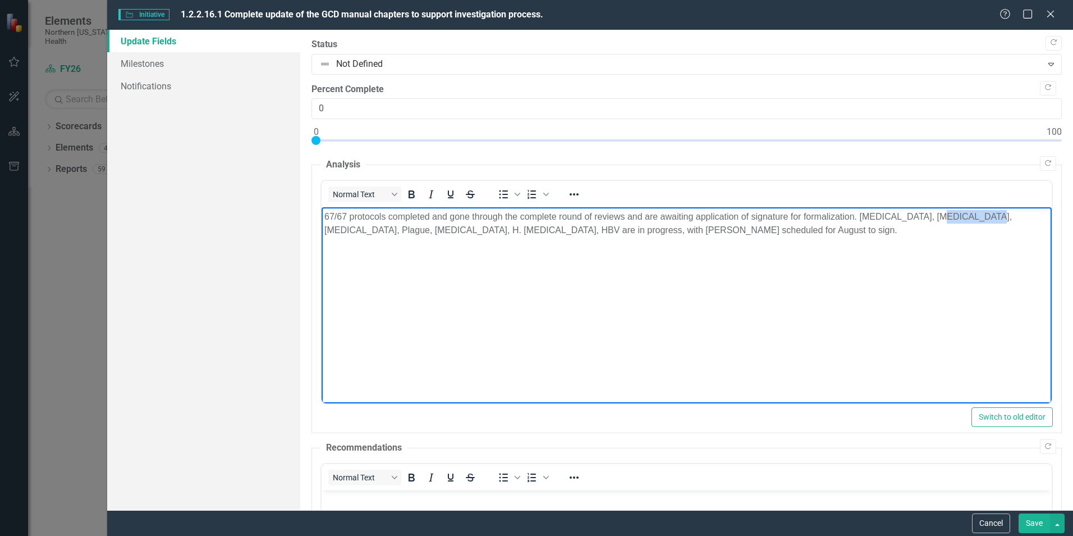
click at [931, 216] on p "67/67 protocols completed and gone through the complete round of reviews and ar…" at bounding box center [687, 223] width 725 height 27
drag, startPoint x: 421, startPoint y: 228, endPoint x: 403, endPoint y: 228, distance: 18.0
click at [403, 228] on p "67/67 protocols completed and gone through the complete round of reviews and ar…" at bounding box center [687, 223] width 725 height 27
click at [409, 230] on p "67/67 protocols completed and gone through the complete round of reviews and ar…" at bounding box center [687, 223] width 725 height 27
drag, startPoint x: 419, startPoint y: 231, endPoint x: 403, endPoint y: 226, distance: 17.4
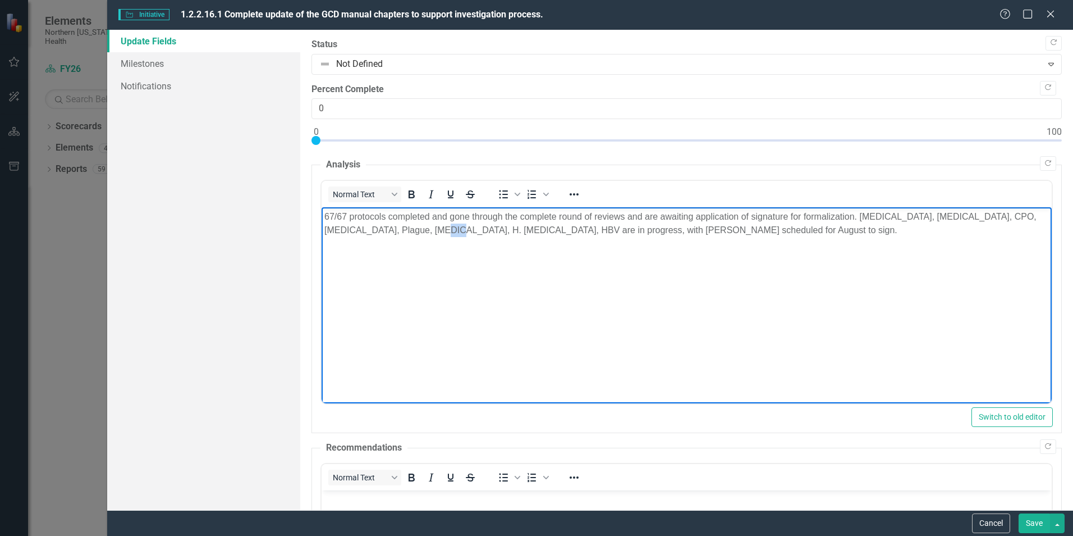
click at [403, 226] on p "67/67 protocols completed and gone through the complete round of reviews and ar…" at bounding box center [687, 223] width 725 height 27
drag, startPoint x: 453, startPoint y: 229, endPoint x: 418, endPoint y: 223, distance: 34.7
click at [418, 223] on p "67/67 protocols completed and gone through the complete round of reviews and ar…" at bounding box center [687, 223] width 725 height 27
click at [373, 228] on p "67/67 protocols completed and gone through the complete round of reviews and ar…" at bounding box center [687, 223] width 725 height 27
click at [673, 229] on p "67/67 protocols completed and gone through the complete round of reviews and ar…" at bounding box center [687, 223] width 725 height 27
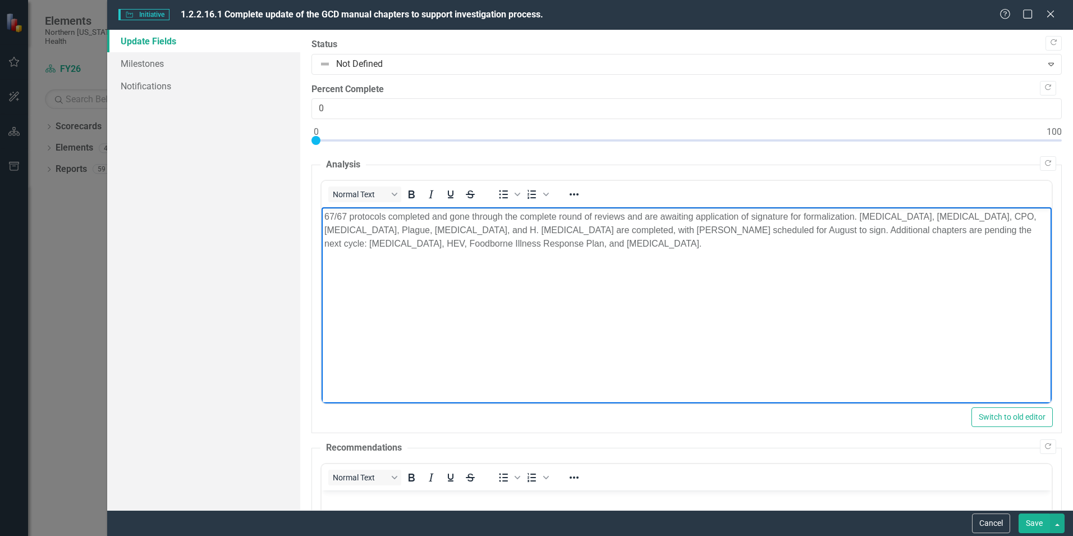
click at [843, 230] on p "67/67 protocols completed and gone through the complete round of reviews and ar…" at bounding box center [687, 230] width 725 height 40
click at [884, 252] on body "67/67 protocols completed and gone through the complete round of reviews and ar…" at bounding box center [687, 291] width 730 height 168
drag, startPoint x: 555, startPoint y: 216, endPoint x: 517, endPoint y: 211, distance: 38.0
click at [517, 211] on p "67/67 protocols completed and gone through the complete round of reviews and ar…" at bounding box center [687, 230] width 725 height 40
drag, startPoint x: 633, startPoint y: 213, endPoint x: 602, endPoint y: 212, distance: 30.4
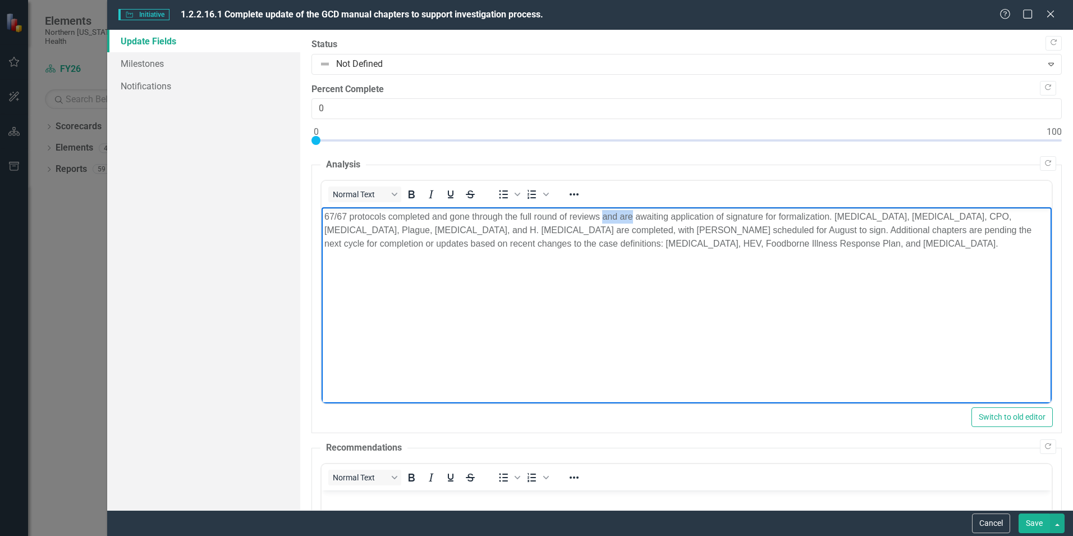
click at [602, 212] on p "67/67 protocols completed and gone through the full round of reviews and are aw…" at bounding box center [687, 230] width 725 height 40
click at [893, 282] on body "67/67 protocols completed and gone through the full round of reviews; awaiting …" at bounding box center [687, 291] width 730 height 168
click at [794, 214] on p "67/67 protocols completed and gone through the full round of reviews; awaiting …" at bounding box center [687, 230] width 725 height 40
click at [798, 215] on p "67/67 protocols completed and gone through the full round of reviews; awaiting …" at bounding box center [687, 230] width 725 height 40
drag, startPoint x: 568, startPoint y: 231, endPoint x: 574, endPoint y: 230, distance: 5.7
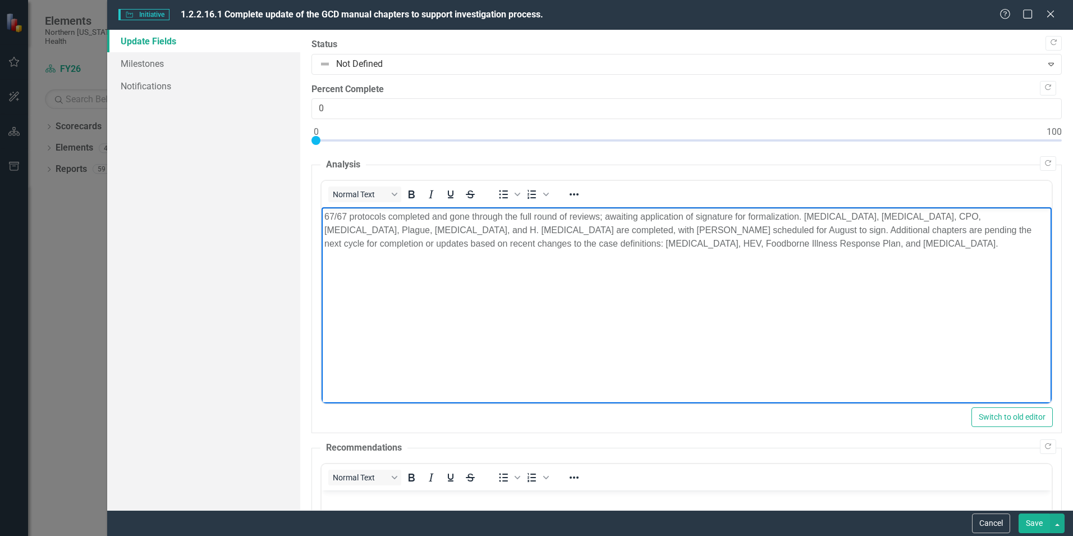
click at [569, 231] on p "67/67 protocols completed and gone through the full round of reviews; awaiting …" at bounding box center [687, 230] width 725 height 40
drag, startPoint x: 605, startPoint y: 213, endPoint x: 607, endPoint y: 218, distance: 6.3
click at [604, 213] on p "67/67 protocols completed and gone through the full round of reviews; awaiting …" at bounding box center [687, 230] width 725 height 40
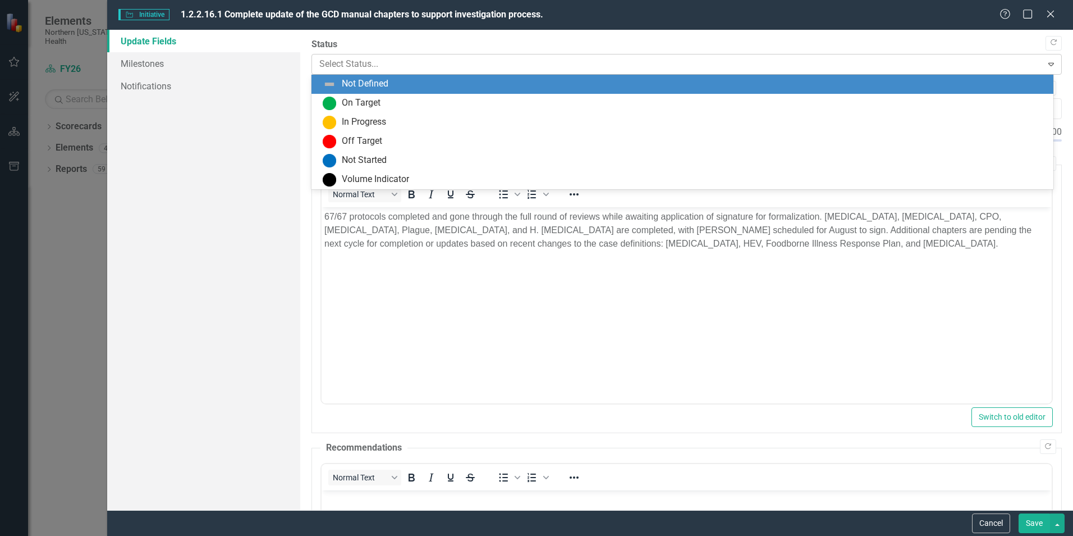
click at [457, 63] on div at bounding box center [677, 64] width 716 height 15
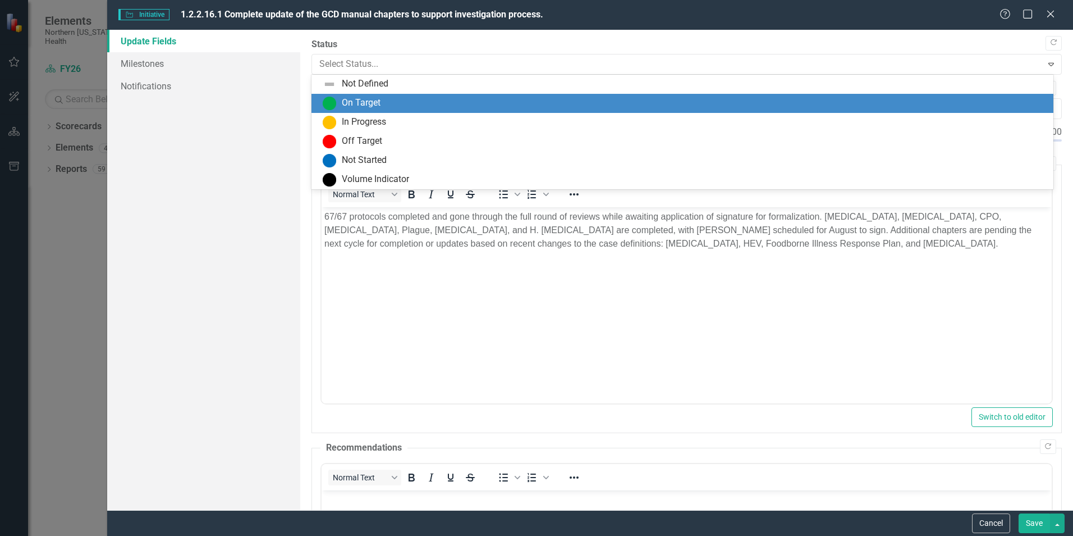
click at [383, 103] on div "On Target" at bounding box center [685, 103] width 724 height 13
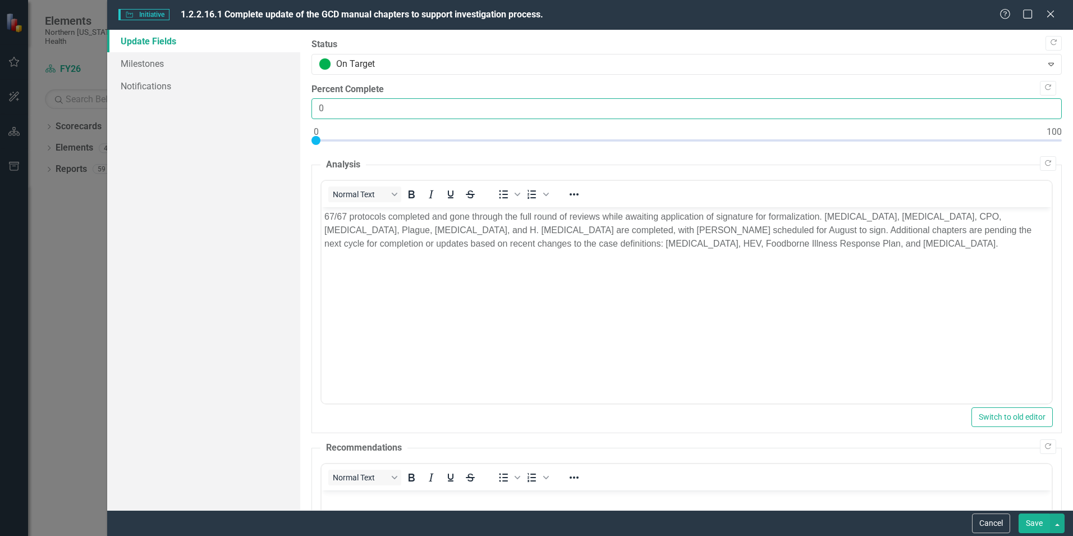
click at [376, 100] on input "0" at bounding box center [687, 108] width 751 height 21
type input "0100"
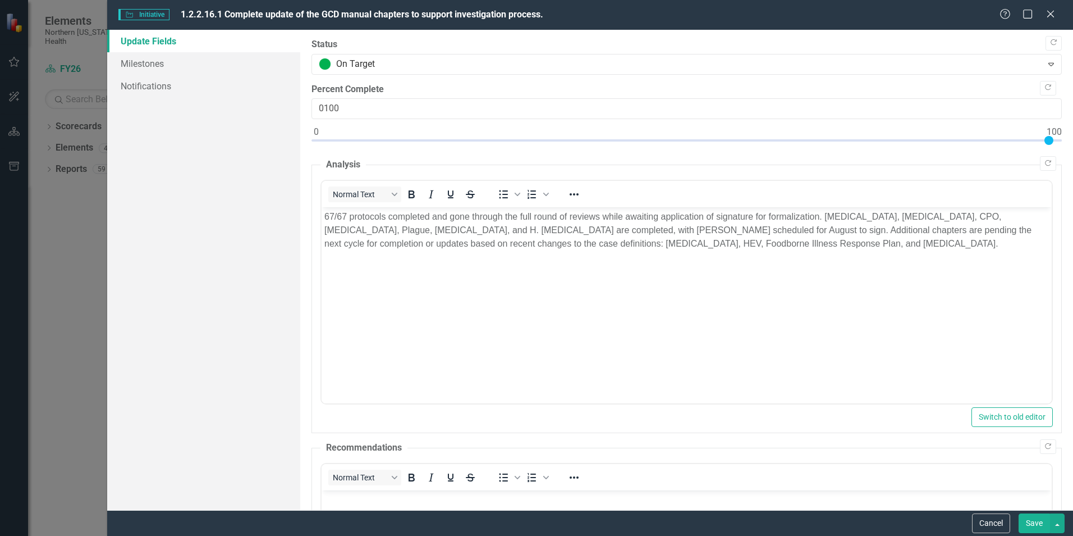
click at [1036, 523] on button "Save" at bounding box center [1034, 523] width 31 height 20
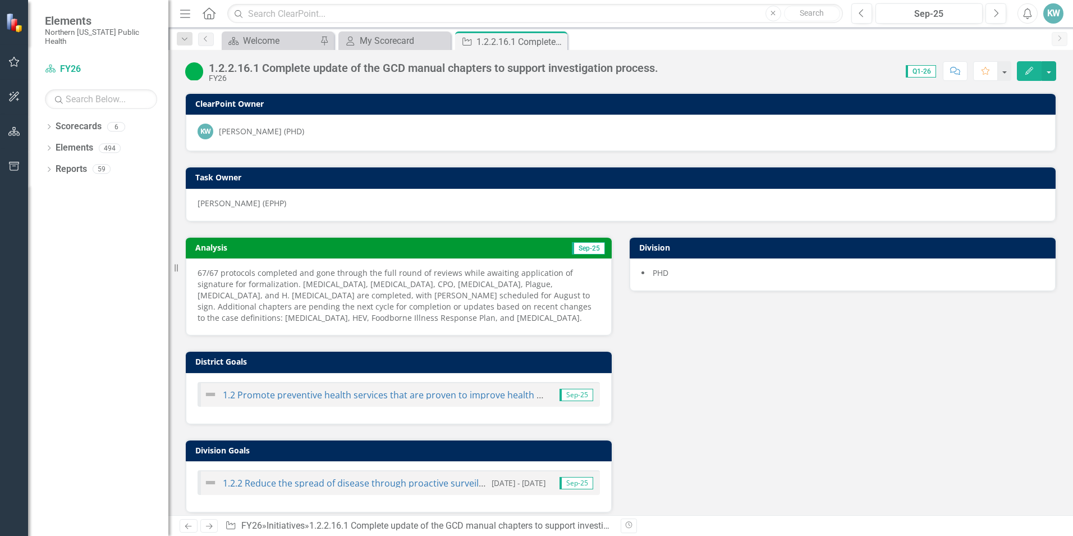
click at [1027, 72] on icon "Edit" at bounding box center [1030, 71] width 10 height 8
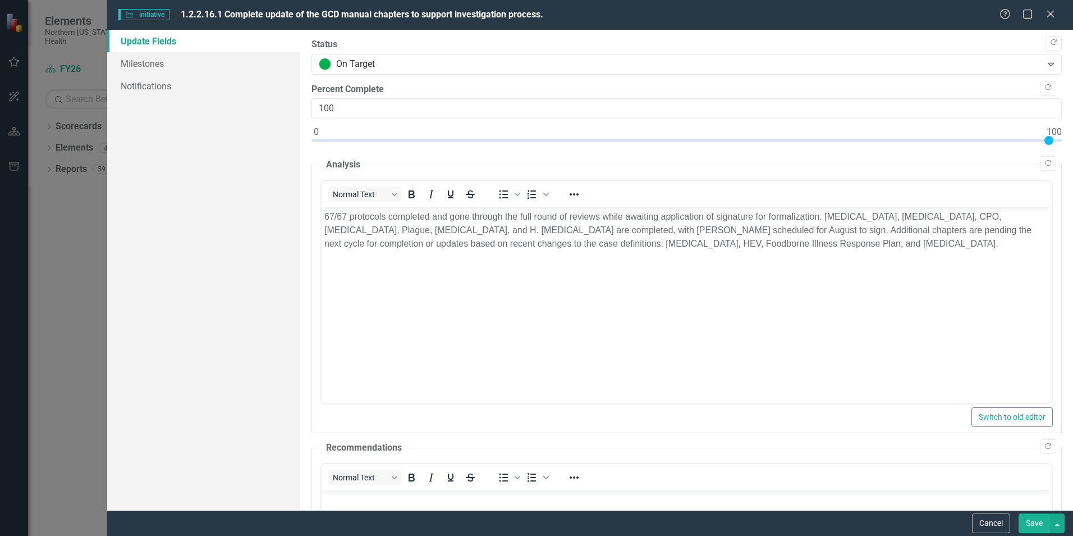
click at [1038, 521] on button "Save" at bounding box center [1034, 523] width 31 height 20
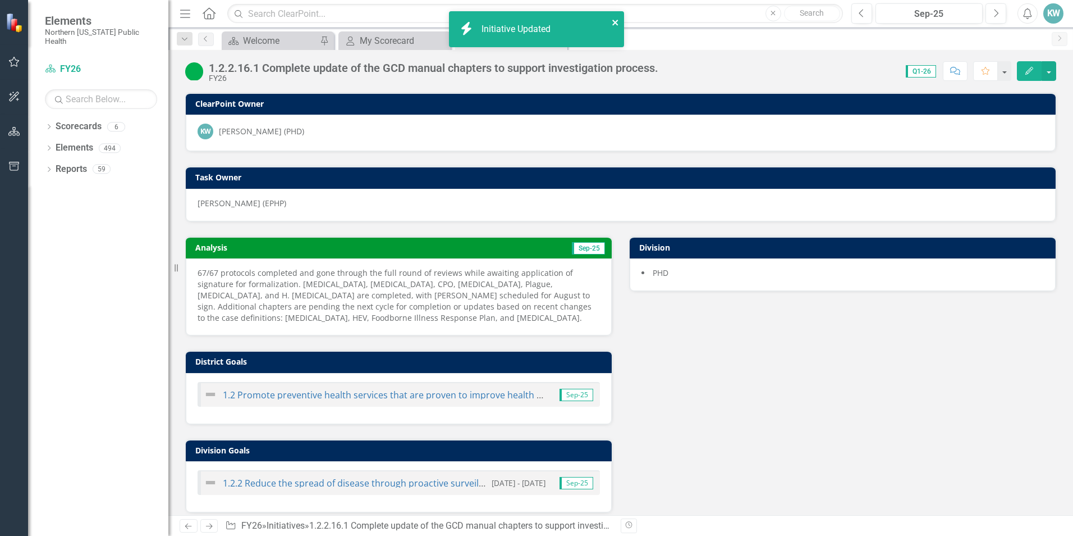
drag, startPoint x: 619, startPoint y: 19, endPoint x: 487, endPoint y: 32, distance: 133.1
click at [619, 19] on icon "close" at bounding box center [616, 22] width 8 height 9
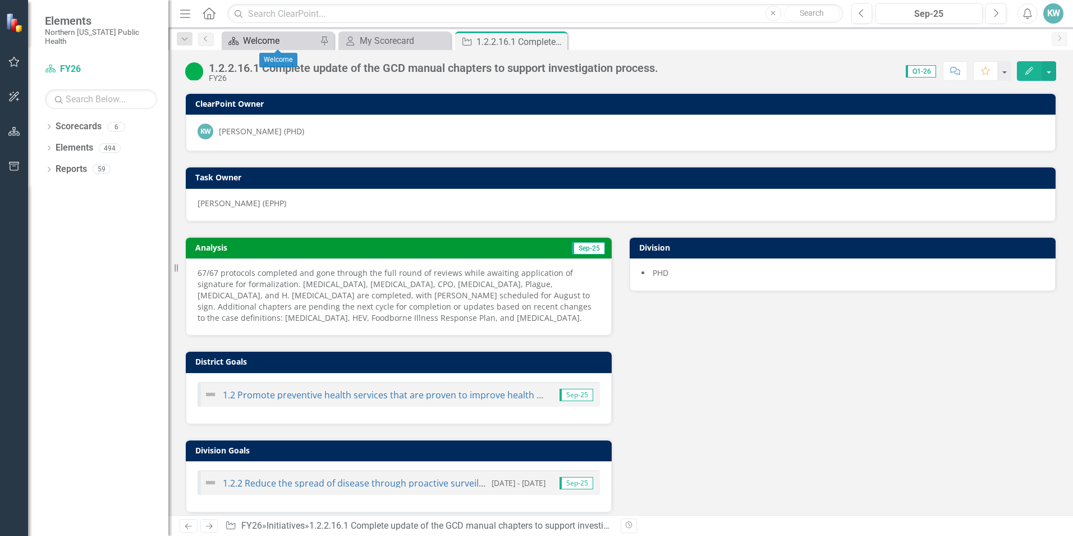
click at [264, 42] on div "Welcome" at bounding box center [280, 41] width 74 height 14
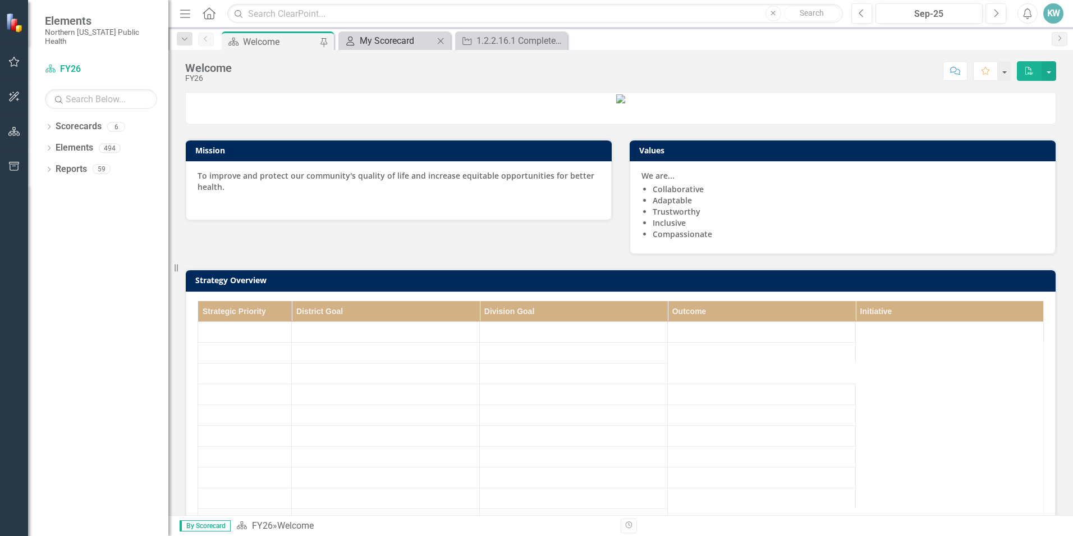
click at [383, 39] on div "My Scorecard" at bounding box center [397, 41] width 74 height 14
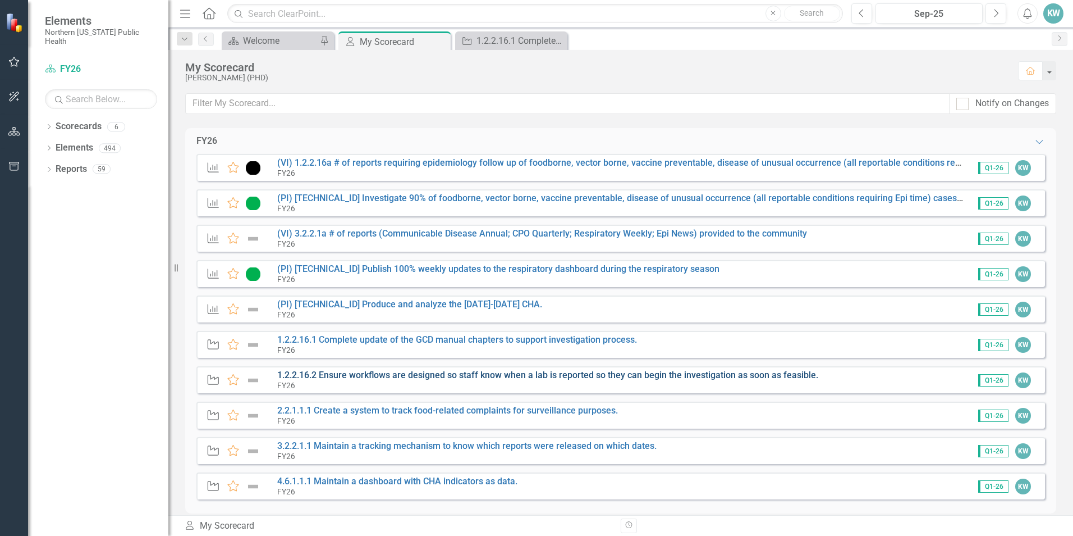
click at [436, 376] on link "1.2.2.16.2 Ensure workflows are designed so staff know when a lab is reported s…" at bounding box center [547, 374] width 541 height 11
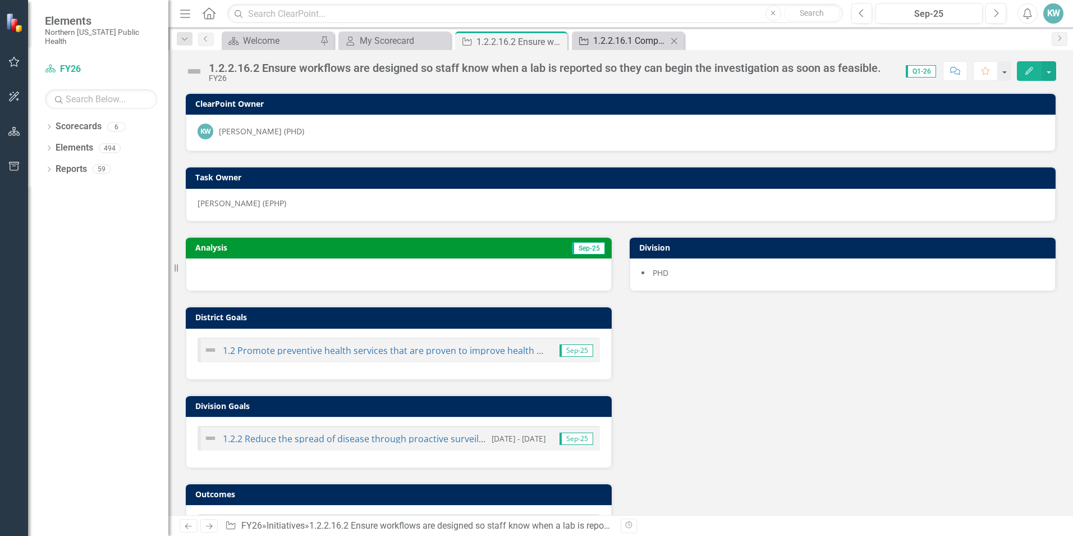
click at [600, 43] on div "1.2.2.16.1 Complete update of the GCD manual chapters to support investigation …" at bounding box center [630, 41] width 74 height 14
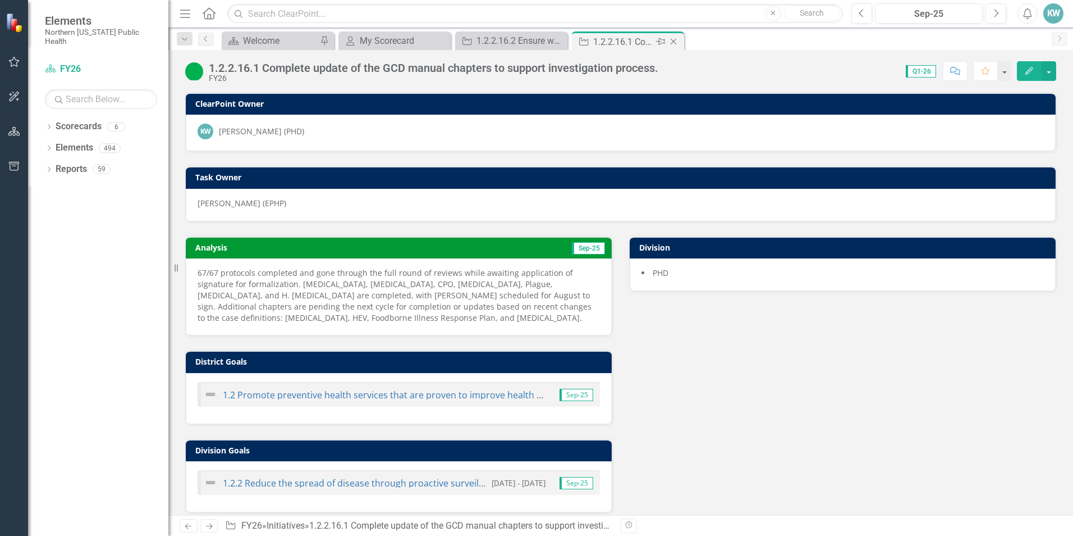
click at [675, 39] on icon "Close" at bounding box center [673, 41] width 11 height 9
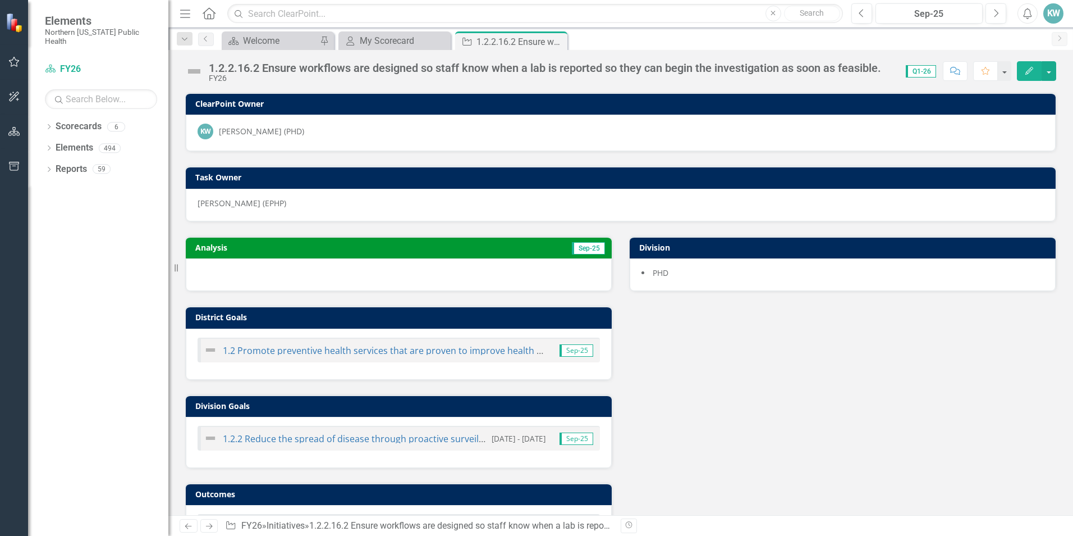
click at [1030, 77] on button "Edit" at bounding box center [1029, 71] width 25 height 20
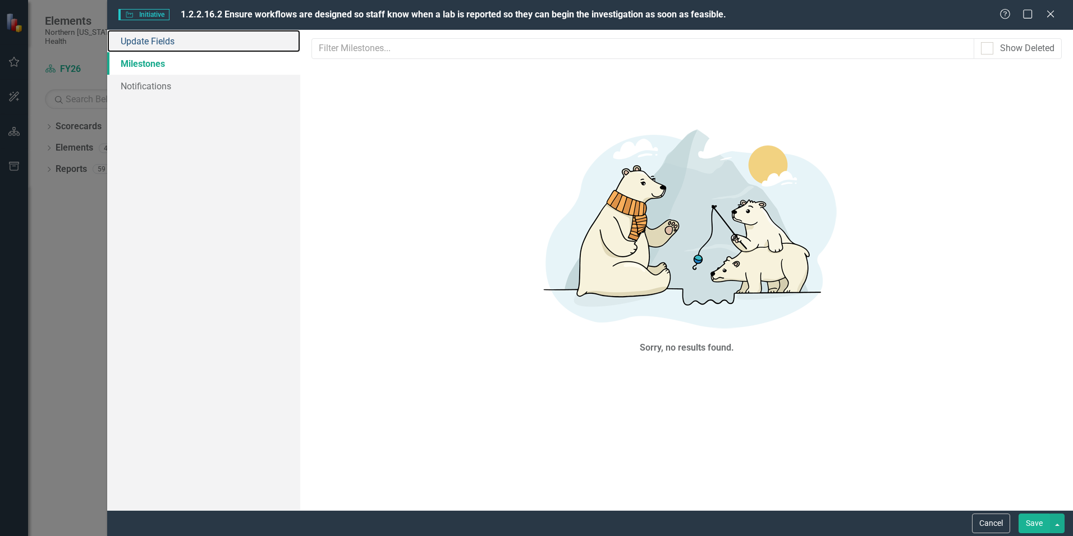
drag, startPoint x: 166, startPoint y: 42, endPoint x: 276, endPoint y: 71, distance: 113.9
click at [167, 42] on link "Update Fields" at bounding box center [203, 41] width 193 height 22
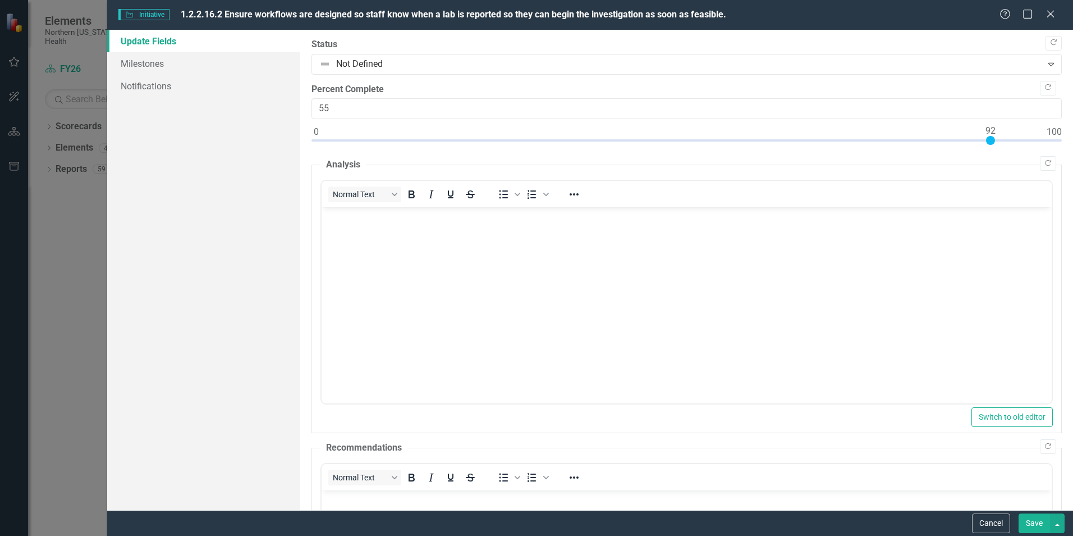
type input "100"
drag, startPoint x: 316, startPoint y: 136, endPoint x: 1075, endPoint y: 124, distance: 759.7
click at [1073, 124] on html "Elements Northern [US_STATE] Public Health Scorecard FY26 Search Dropdown Score…" at bounding box center [536, 268] width 1073 height 536
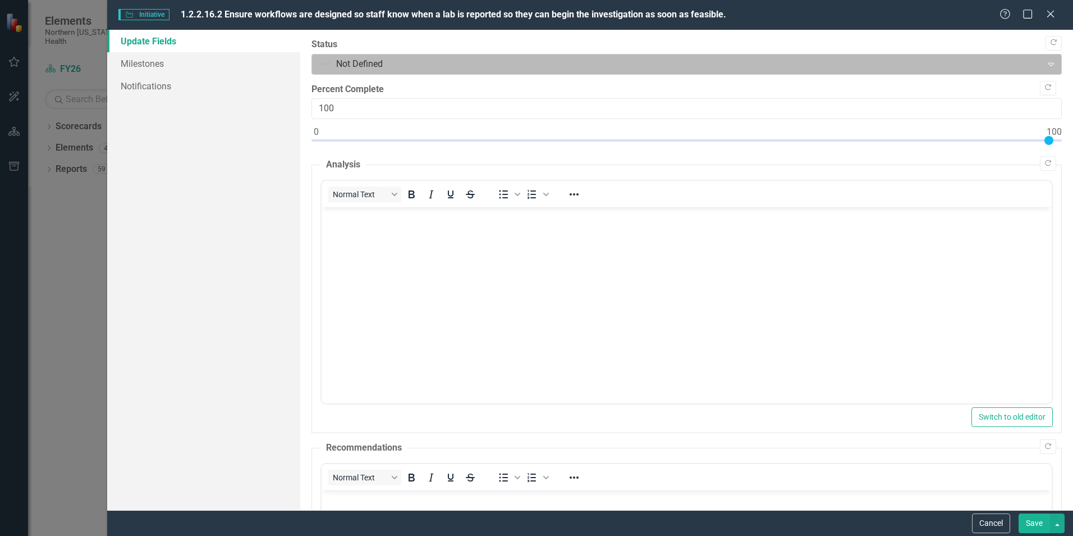
click at [643, 55] on div "Not Defined" at bounding box center [677, 64] width 727 height 20
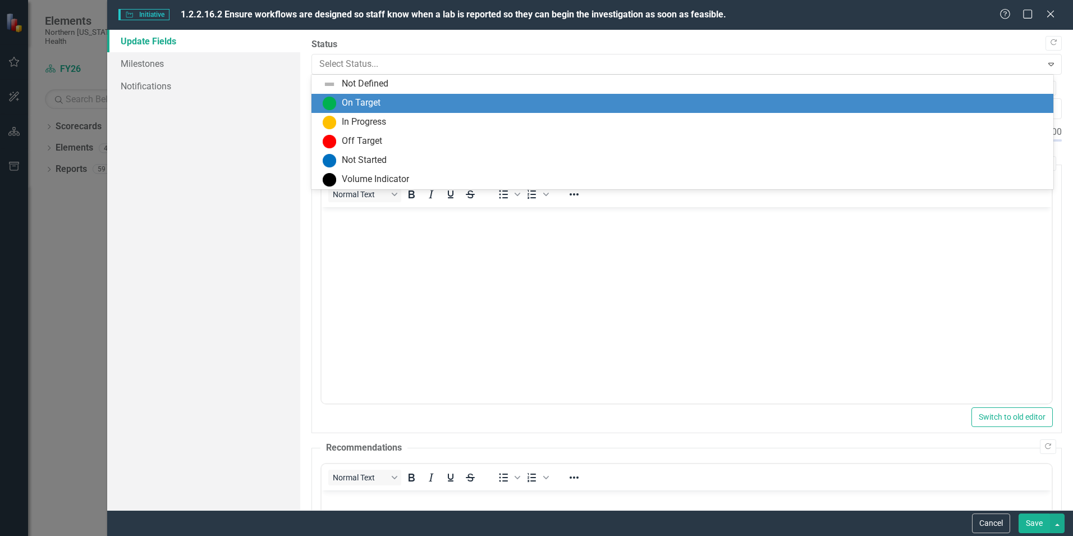
click at [401, 104] on div "On Target" at bounding box center [685, 103] width 724 height 13
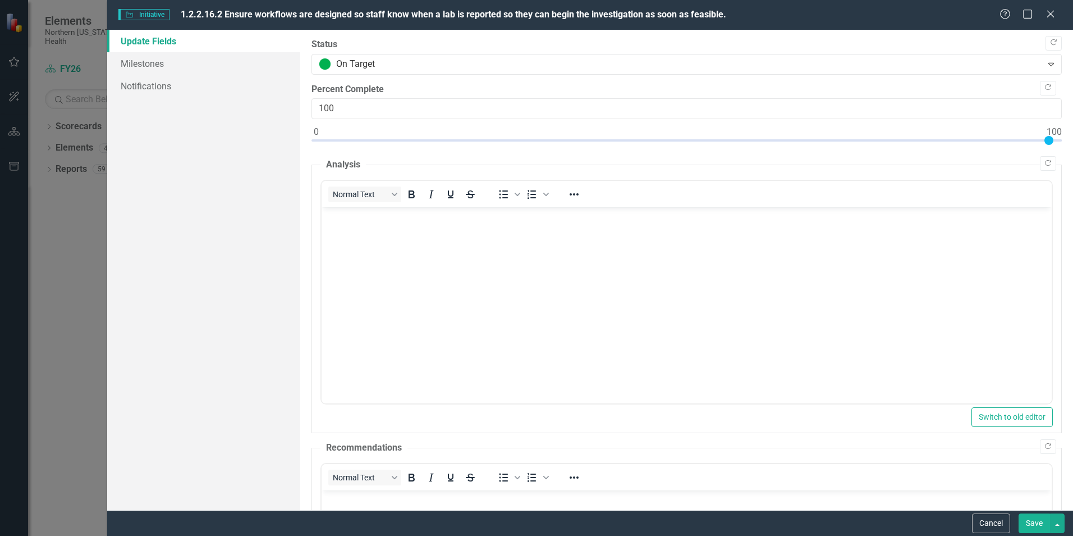
click at [443, 285] on body "Rich Text Area. Press ALT-0 for help." at bounding box center [687, 291] width 730 height 168
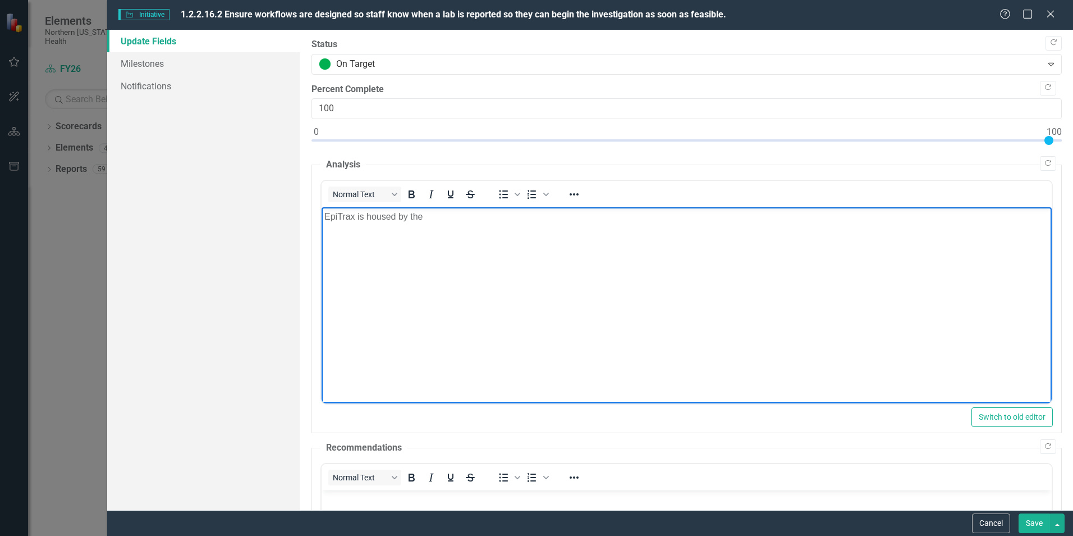
click at [542, 227] on body "EpiTrax is housed by the" at bounding box center [687, 291] width 730 height 168
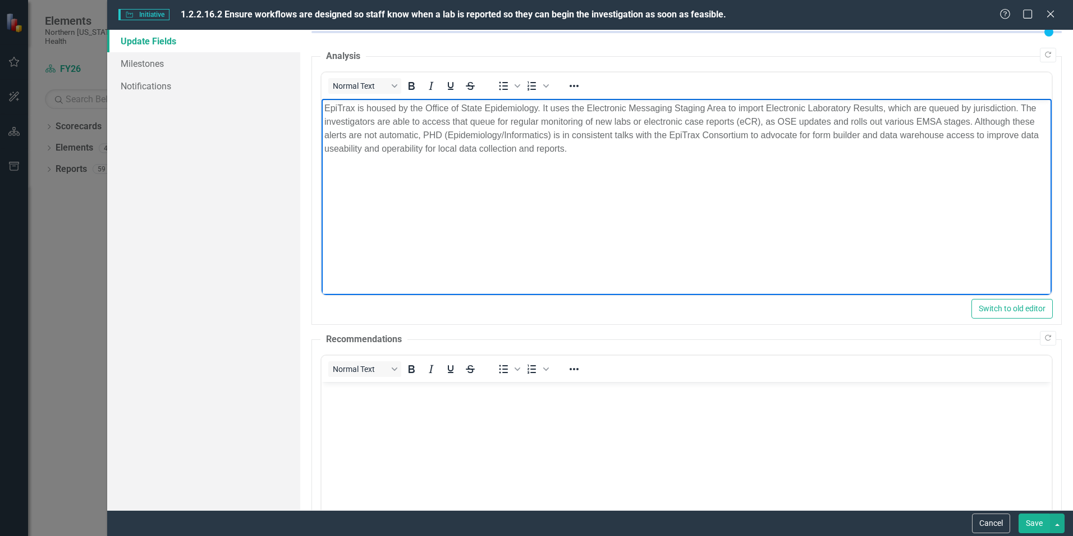
scroll to position [223, 0]
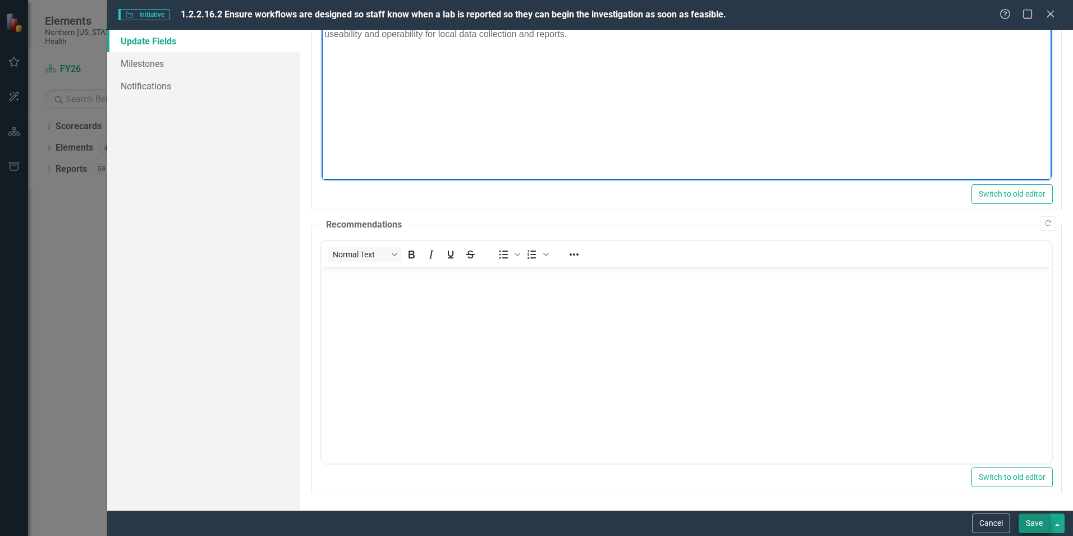
click at [1031, 523] on button "Save" at bounding box center [1034, 523] width 31 height 20
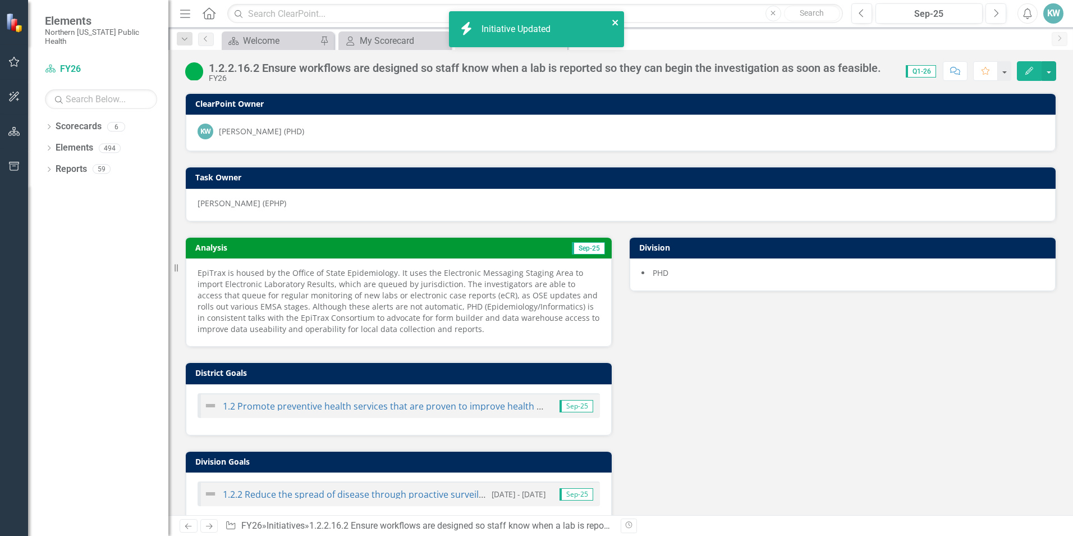
click at [616, 19] on icon "close" at bounding box center [616, 22] width 8 height 9
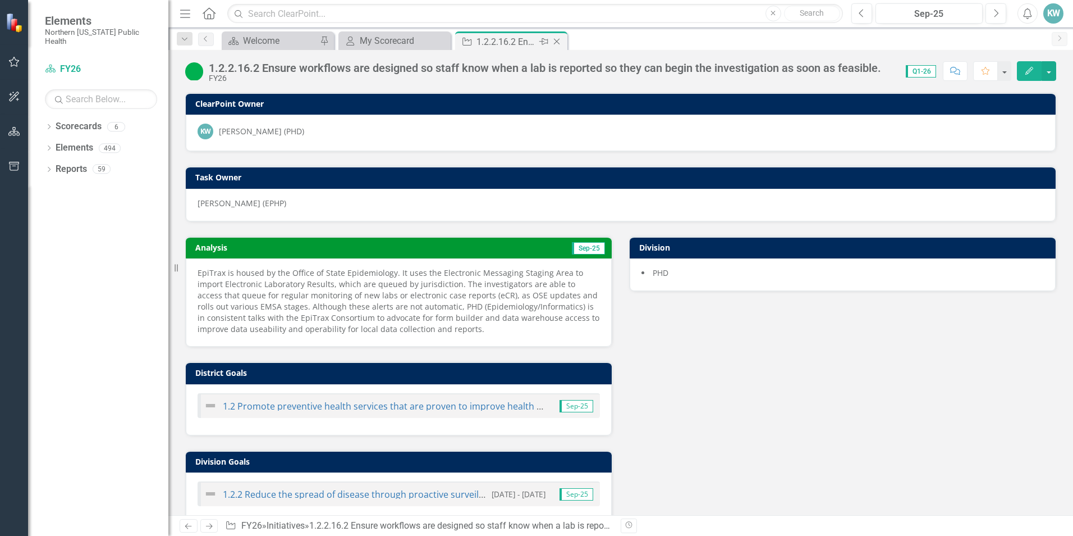
click at [559, 39] on icon "Close" at bounding box center [556, 41] width 11 height 9
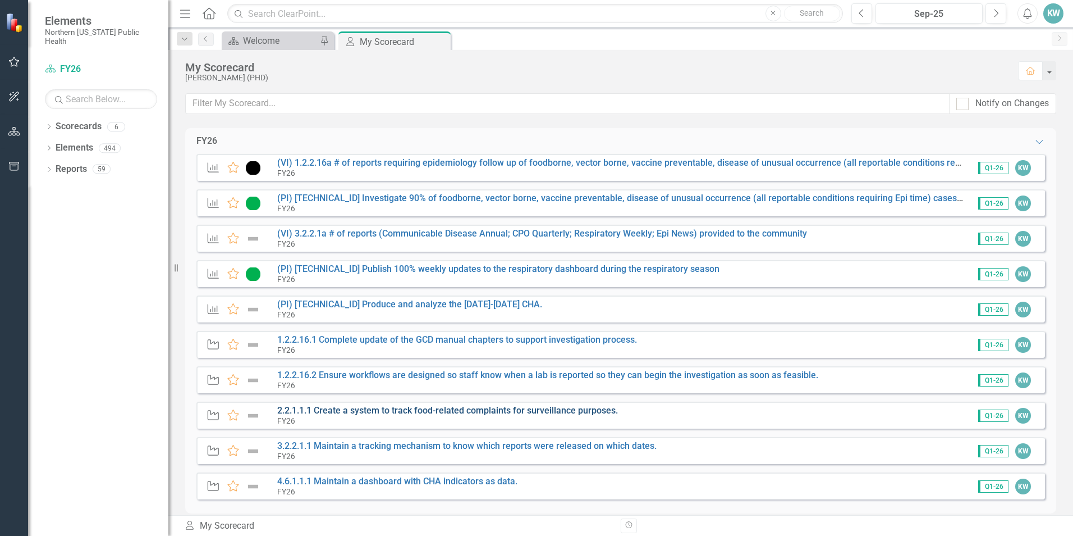
click at [504, 410] on link "2.2.1.1.1 Create a system to track food-related complaints for surveillance pur…" at bounding box center [447, 410] width 341 height 11
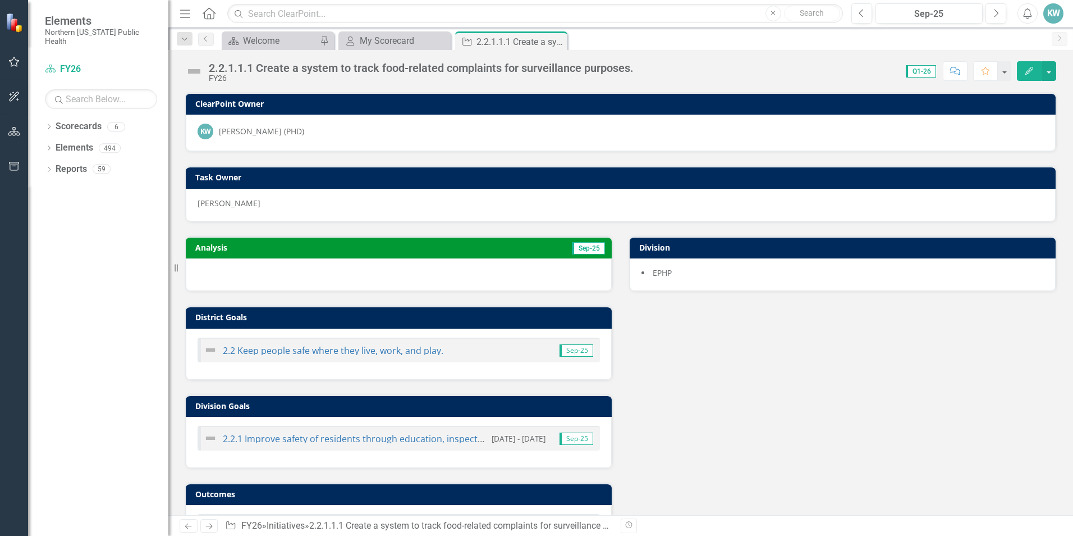
click at [1034, 65] on button "Edit" at bounding box center [1029, 71] width 25 height 20
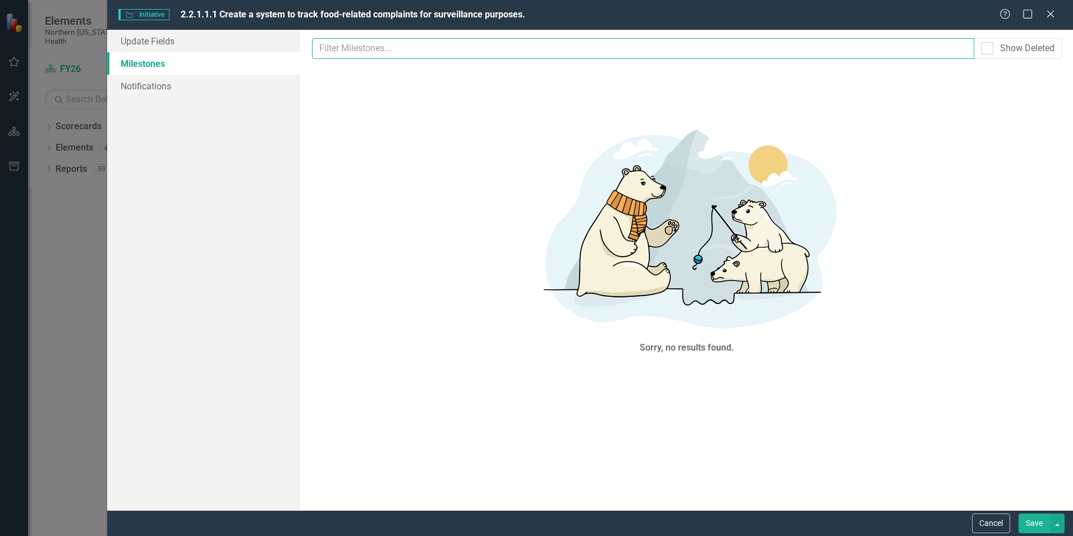
click at [358, 51] on input "text" at bounding box center [643, 48] width 663 height 21
click at [184, 41] on link "Update Fields" at bounding box center [203, 41] width 193 height 22
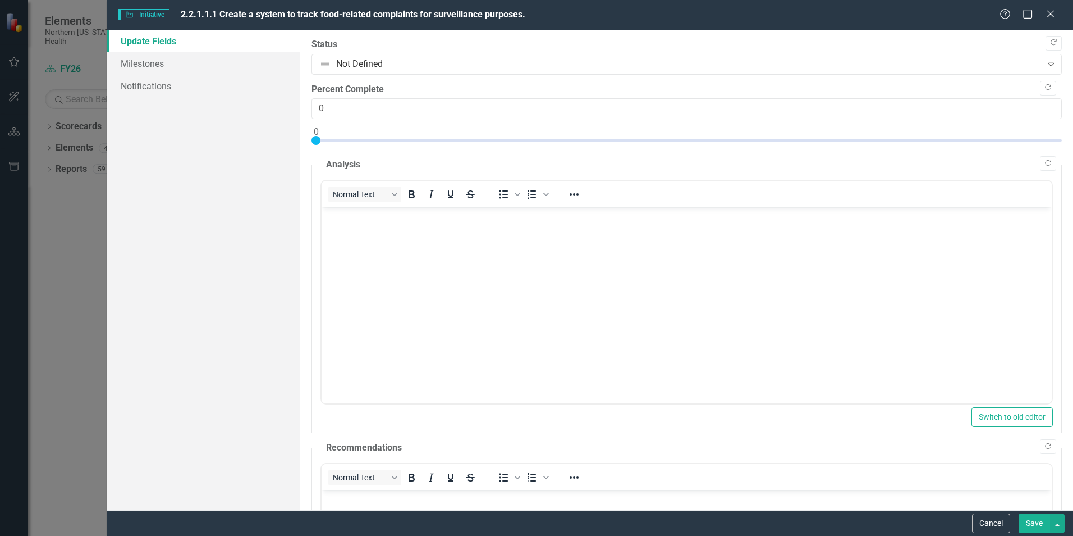
click at [384, 250] on body "Rich Text Area. Press ALT-0 for help." at bounding box center [687, 291] width 730 height 168
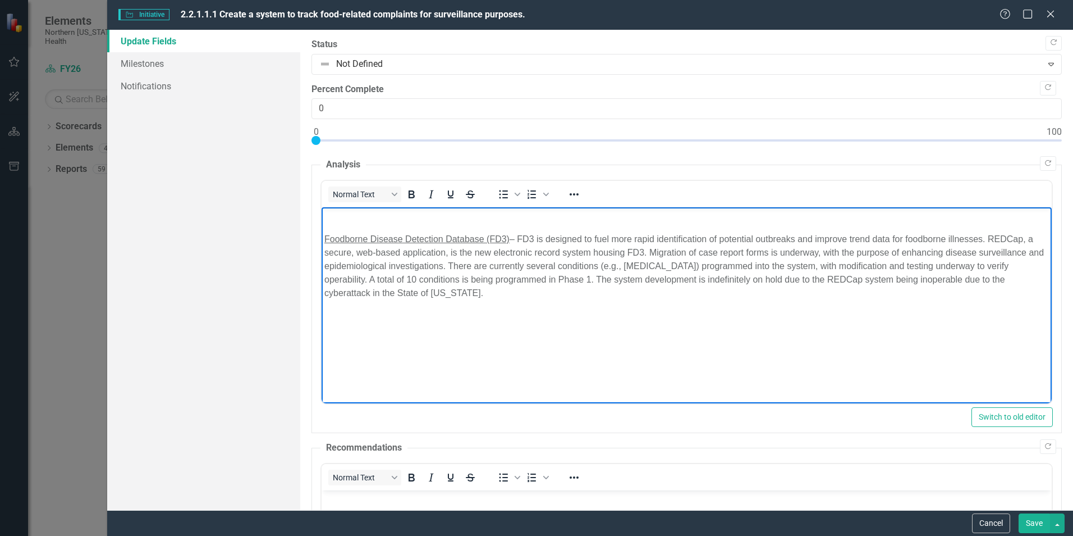
drag, startPoint x: 502, startPoint y: 220, endPoint x: 291, endPoint y: 216, distance: 211.1
click at [322, 216] on html "Foodborne Disease Detection Database (FD3) – FD3 is designed to fuel more rapid…" at bounding box center [687, 291] width 730 height 168
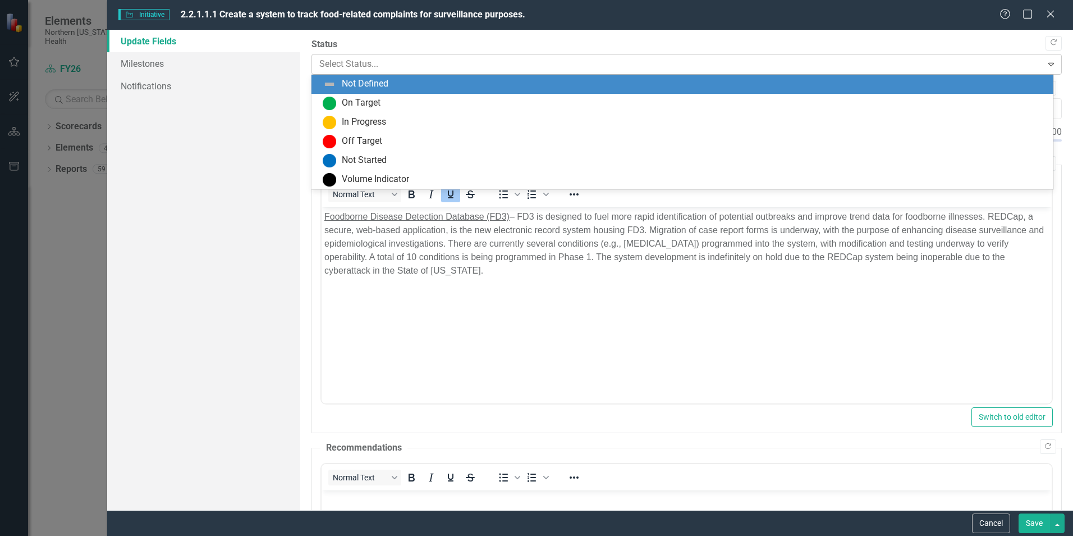
click at [369, 60] on div at bounding box center [677, 64] width 716 height 15
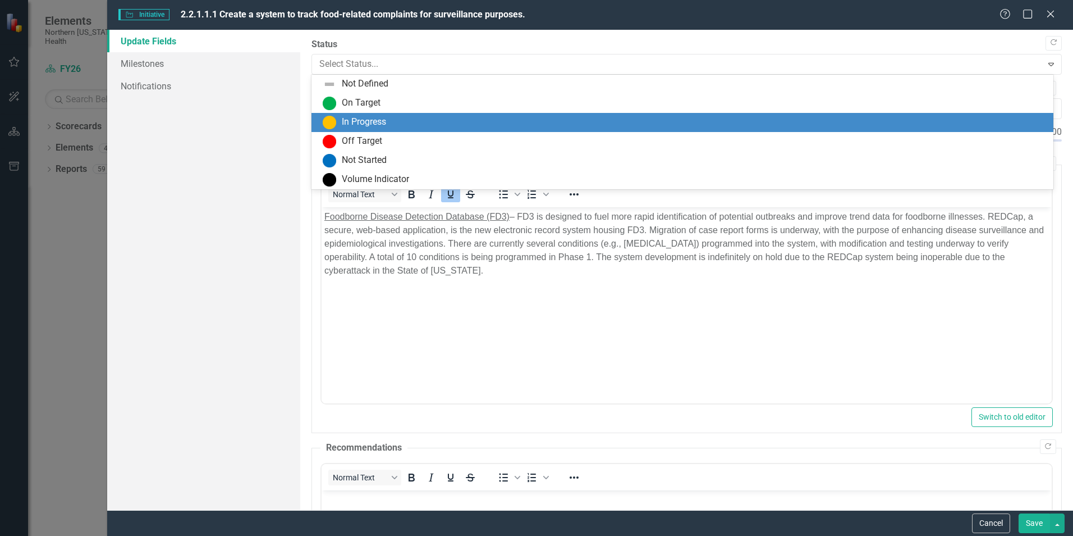
click at [372, 121] on div "In Progress" at bounding box center [364, 122] width 44 height 13
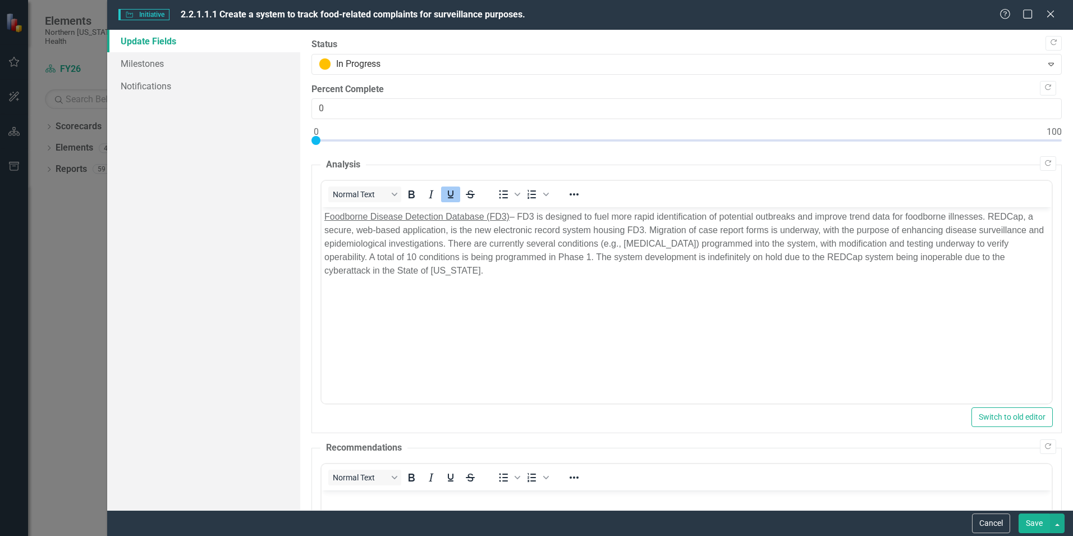
click at [422, 274] on p "Foodborne Disease Detection Database (FD3) – FD3 is designed to fuel more rapid…" at bounding box center [687, 243] width 725 height 67
type input "20"
drag, startPoint x: 316, startPoint y: 140, endPoint x: 459, endPoint y: 147, distance: 143.3
click at [459, 147] on div at bounding box center [687, 143] width 751 height 14
click at [1033, 520] on button "Save" at bounding box center [1034, 523] width 31 height 20
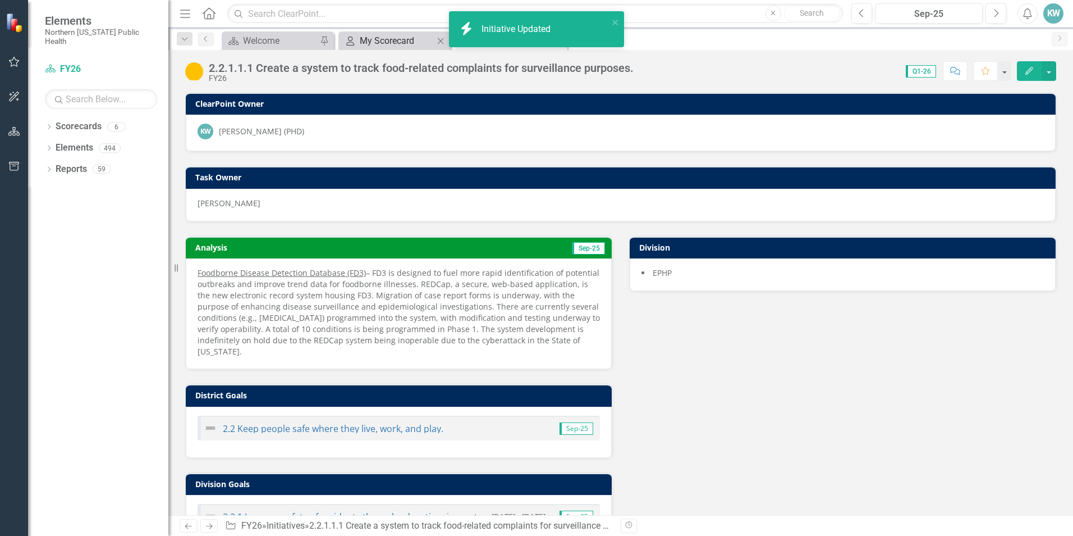
click at [422, 38] on div "My Scorecard" at bounding box center [397, 41] width 74 height 14
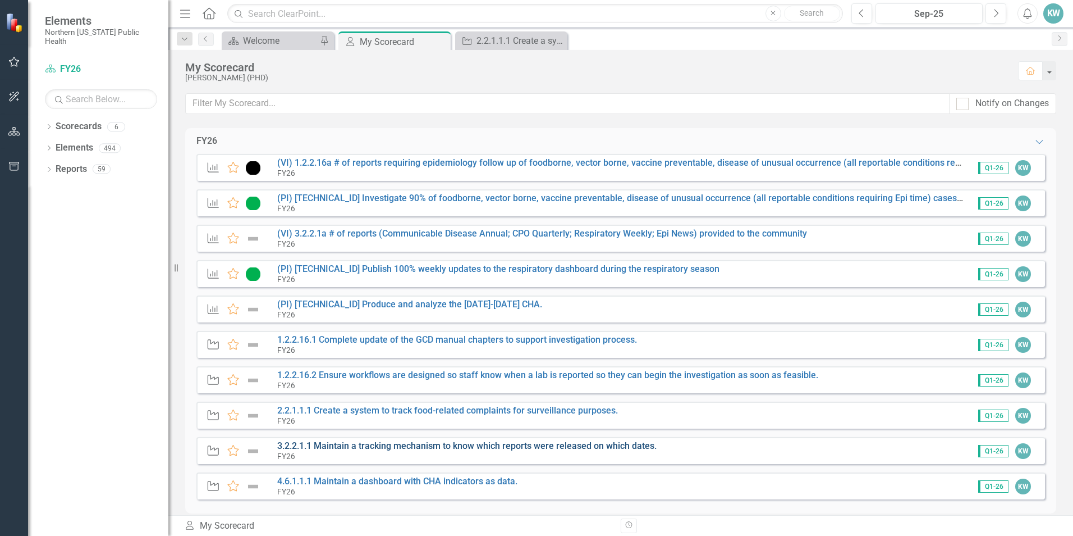
click at [484, 447] on link "3.2.2.1.1 Maintain a tracking mechanism to know which reports were released on …" at bounding box center [467, 445] width 380 height 11
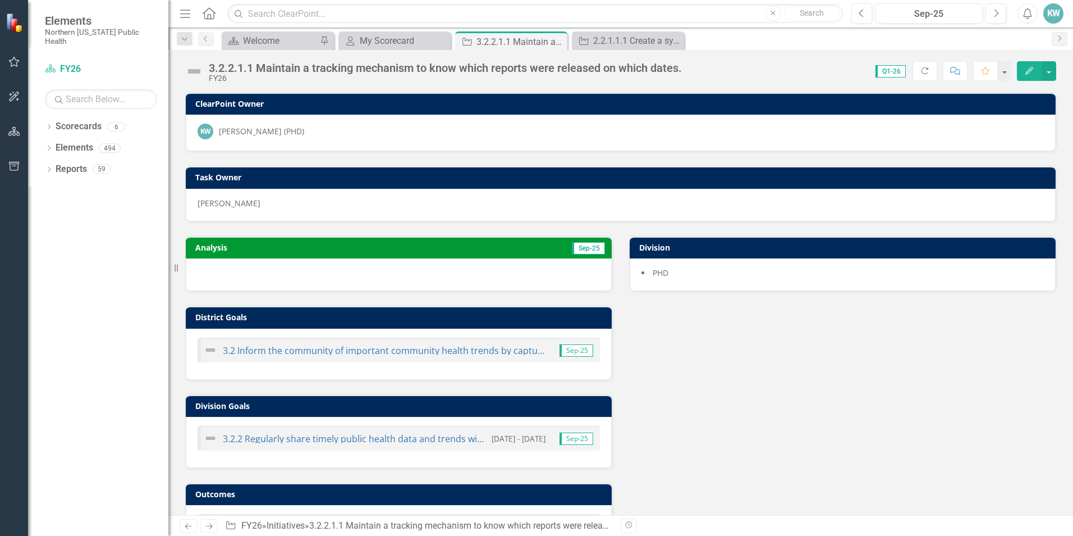
click at [1039, 69] on button "Edit" at bounding box center [1029, 71] width 25 height 20
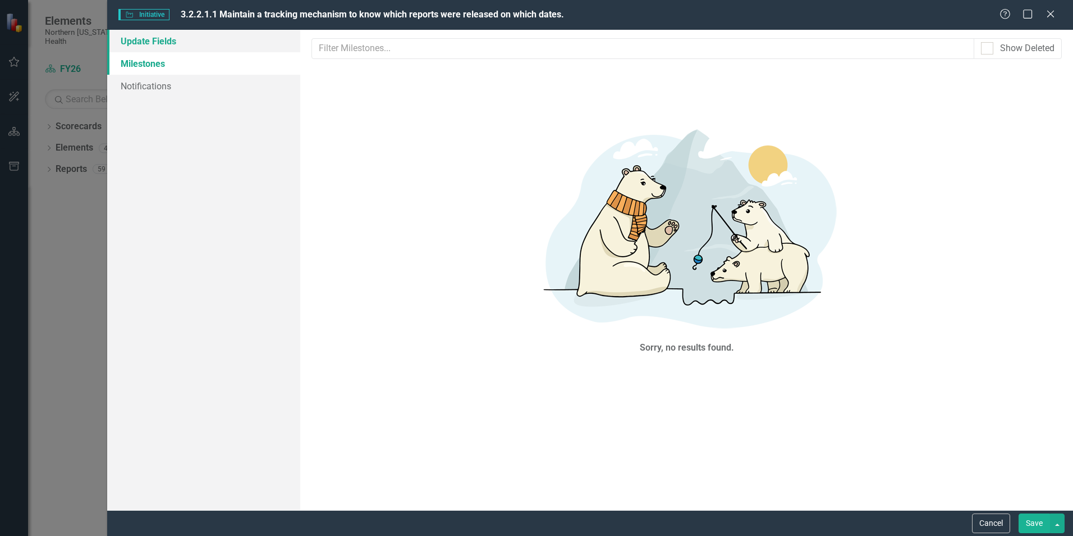
click at [161, 46] on link "Update Fields" at bounding box center [203, 41] width 193 height 22
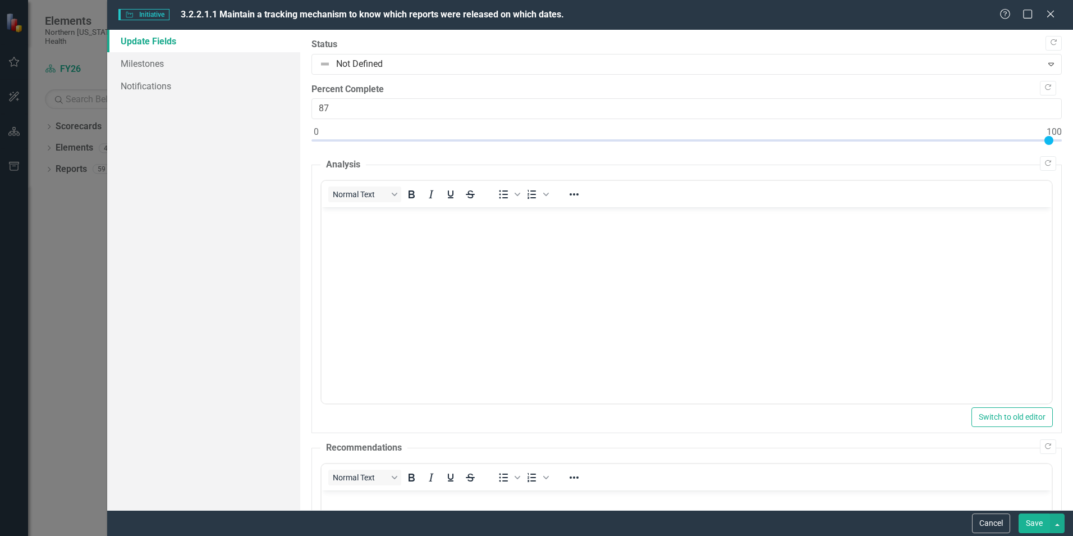
type input "100"
drag, startPoint x: 317, startPoint y: 139, endPoint x: 1075, endPoint y: 156, distance: 758.2
click at [1073, 156] on html "Elements Northern [US_STATE] Public Health Scorecard FY26 Search Dropdown Score…" at bounding box center [536, 268] width 1073 height 536
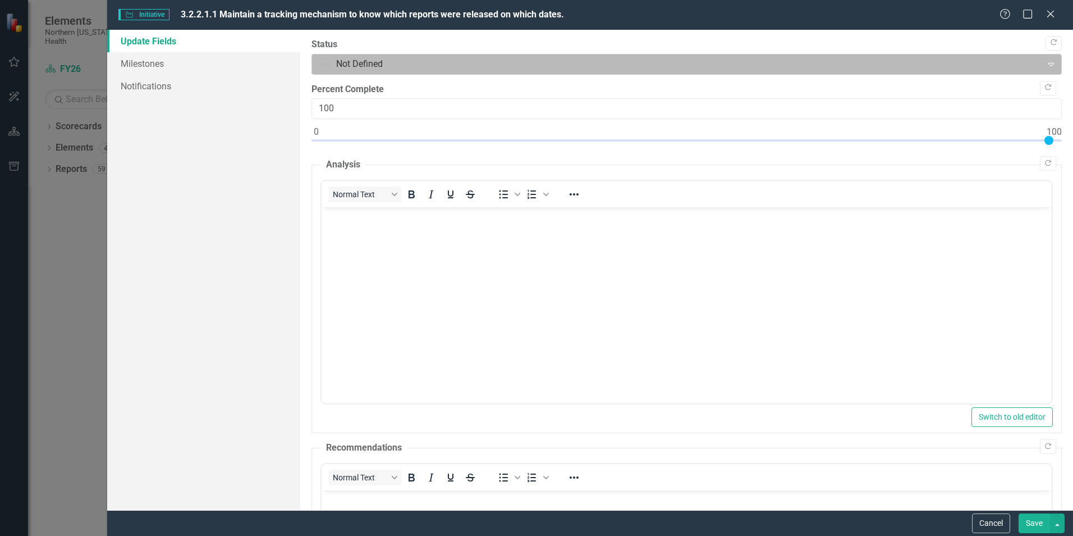
click at [368, 57] on div at bounding box center [677, 64] width 716 height 15
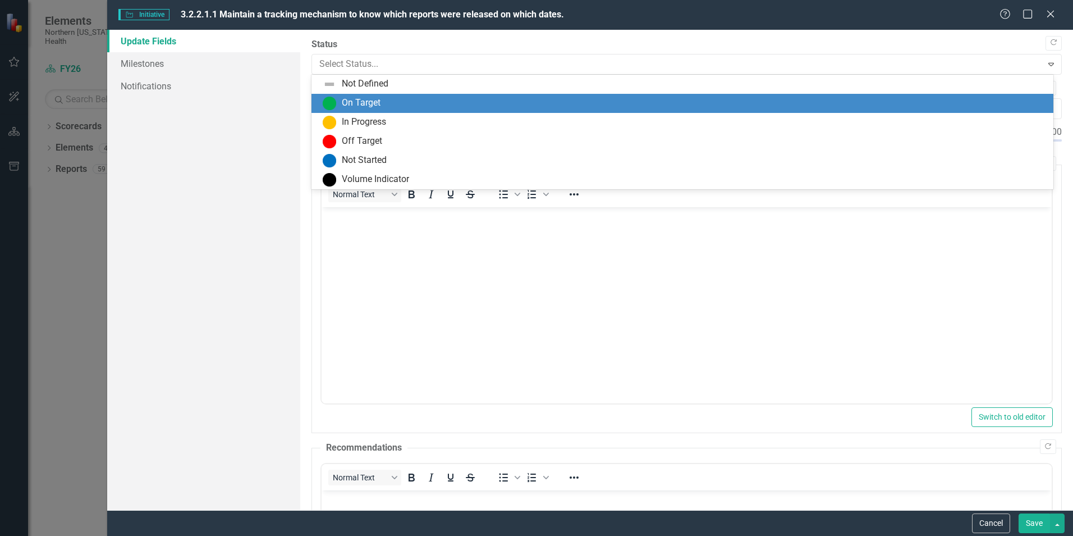
click at [375, 105] on div "On Target" at bounding box center [361, 103] width 39 height 13
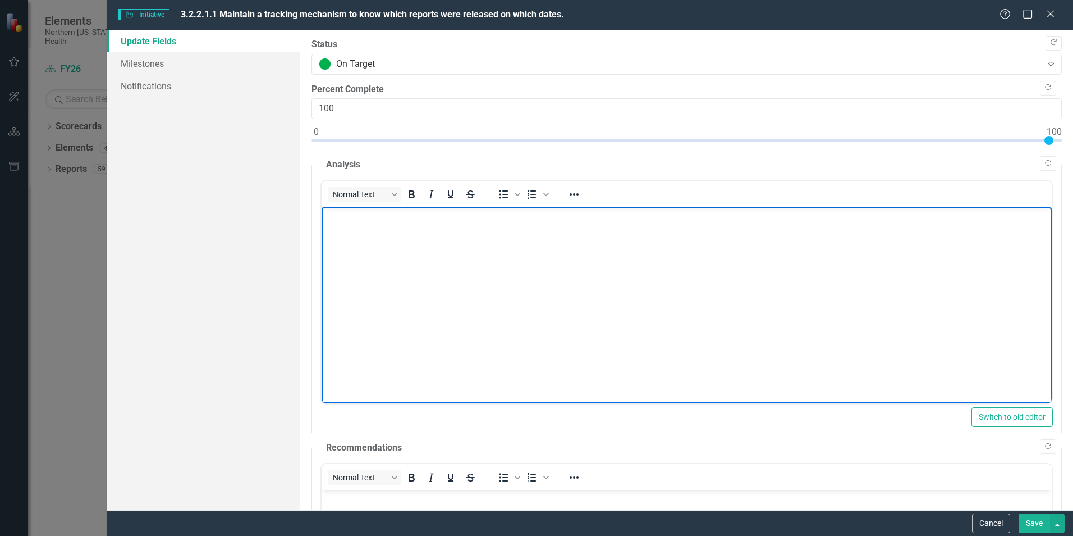
click at [330, 239] on body "Rich Text Area. Press ALT-0 for help." at bounding box center [687, 291] width 730 height 168
drag, startPoint x: 792, startPoint y: 209, endPoint x: 795, endPoint y: 199, distance: 11.0
click at [795, 207] on html "The tracking sheet is created and located here:" at bounding box center [687, 291] width 730 height 168
click at [1041, 533] on div "Cancel Save" at bounding box center [590, 523] width 966 height 26
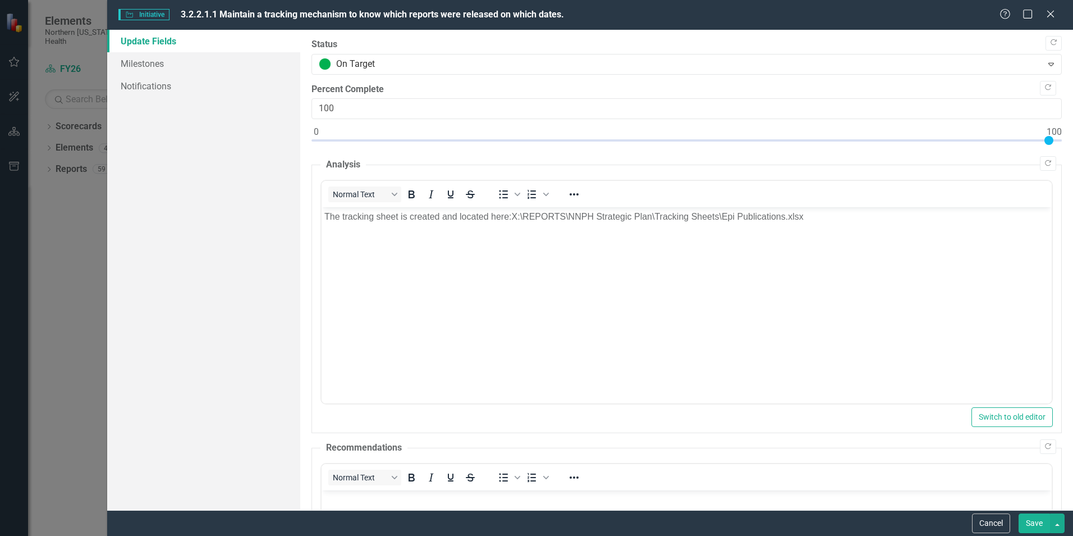
click at [1038, 519] on button "Save" at bounding box center [1034, 523] width 31 height 20
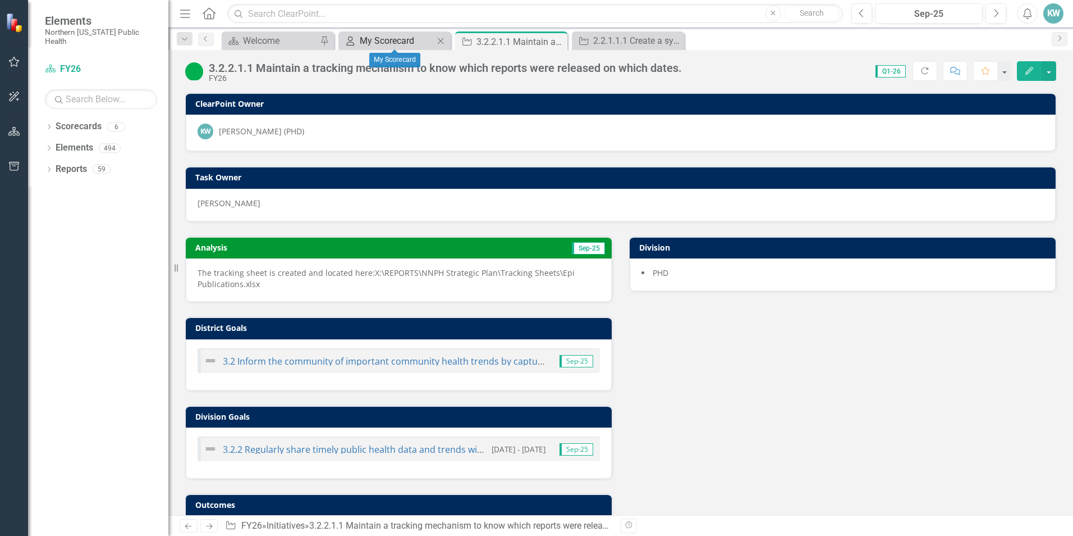
click at [367, 39] on div "My Scorecard" at bounding box center [397, 41] width 74 height 14
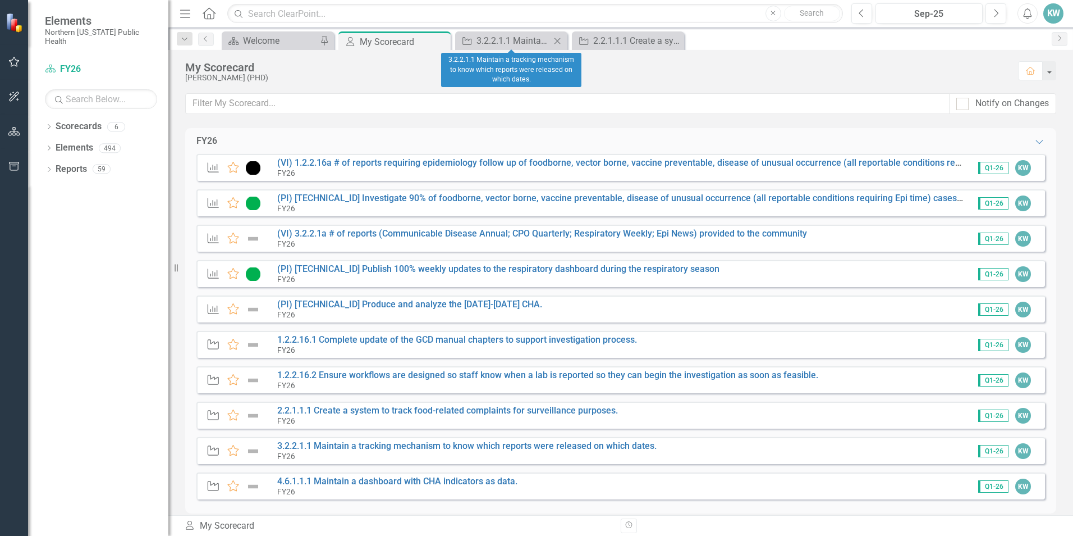
click at [559, 40] on icon "Close" at bounding box center [557, 40] width 11 height 9
click at [0, 0] on icon "Close" at bounding box center [0, 0] width 0 height 0
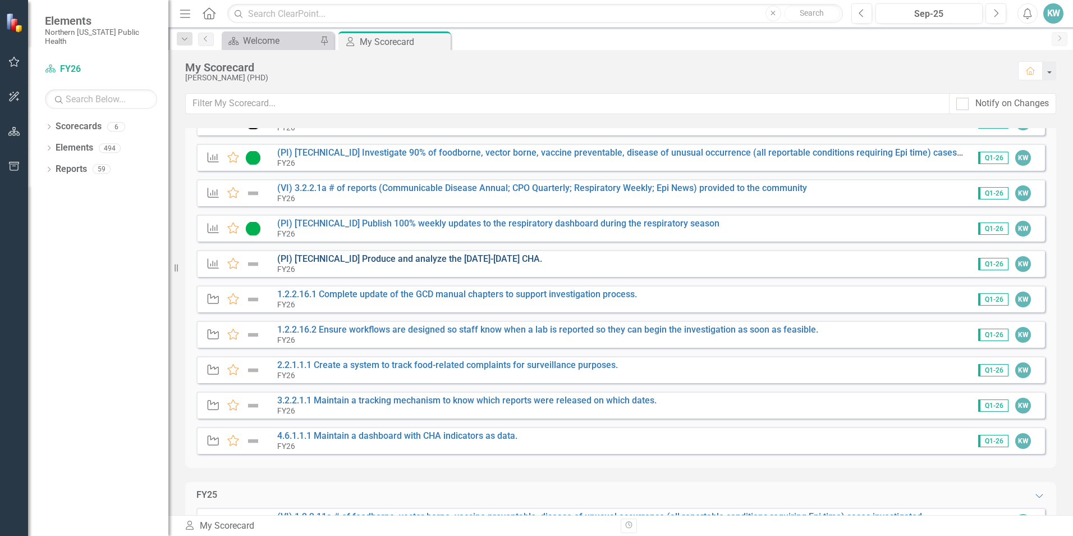
scroll to position [112, 0]
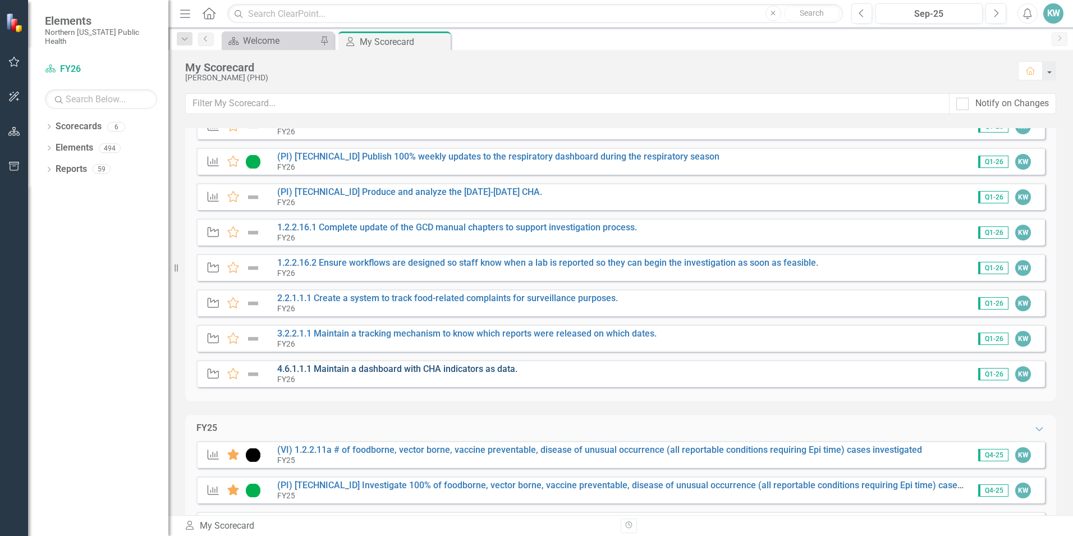
click at [477, 367] on link "4.6.1.1.1 Maintain a dashboard with CHA indicators as data." at bounding box center [397, 368] width 240 height 11
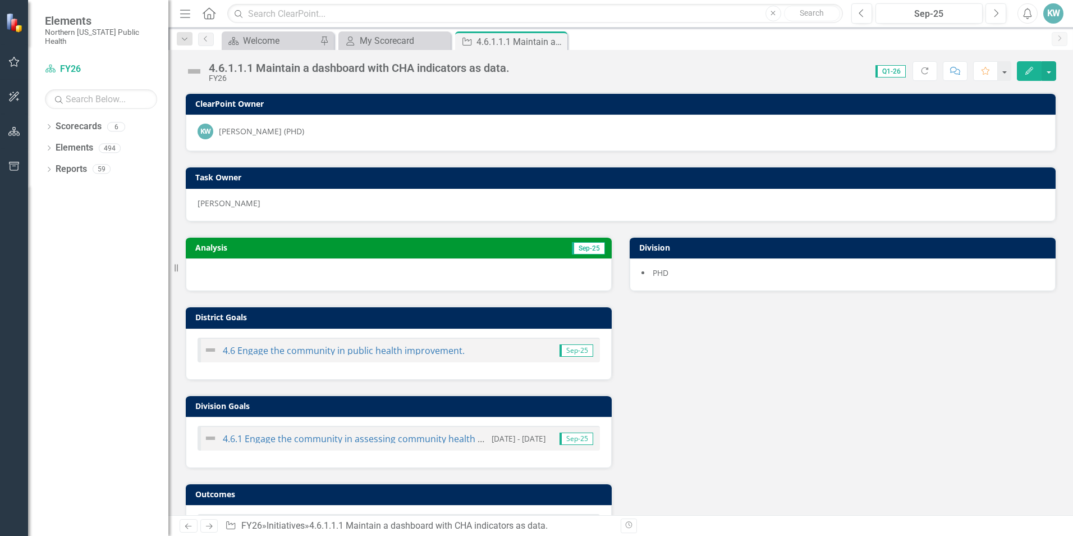
click at [1029, 72] on icon "button" at bounding box center [1030, 71] width 8 height 8
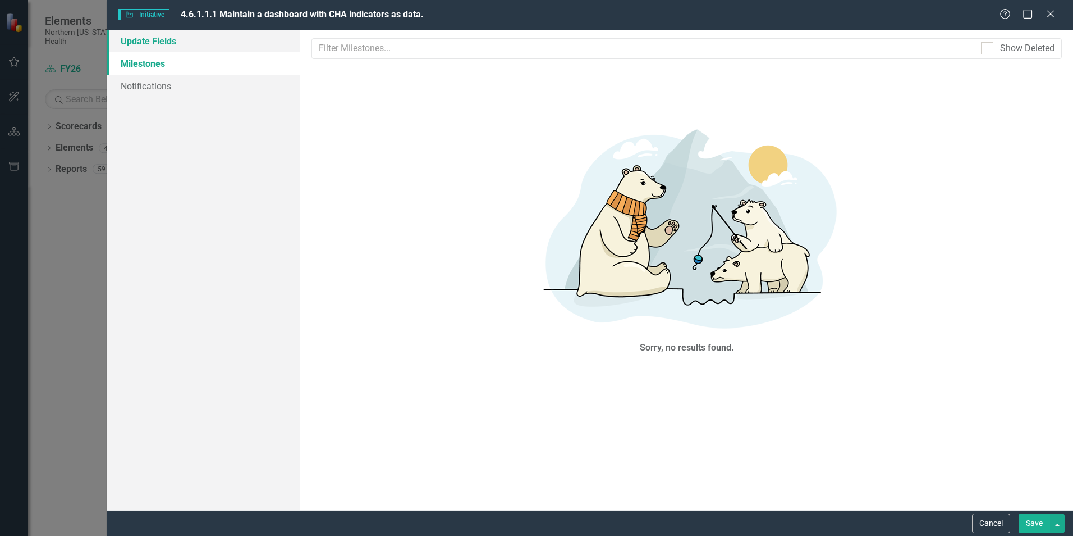
click at [201, 47] on link "Update Fields" at bounding box center [203, 41] width 193 height 22
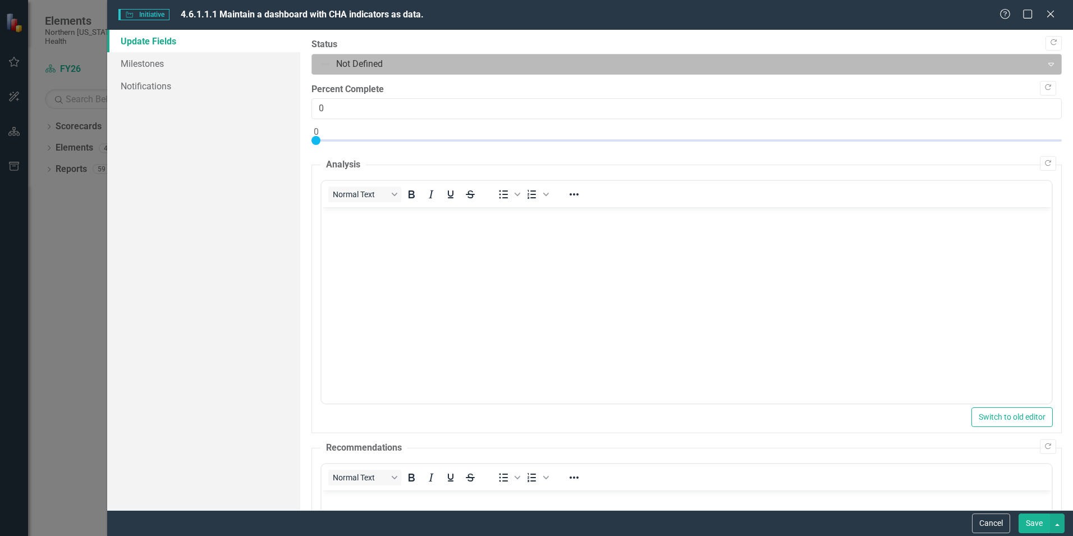
click at [380, 54] on div "Not Defined" at bounding box center [677, 64] width 727 height 20
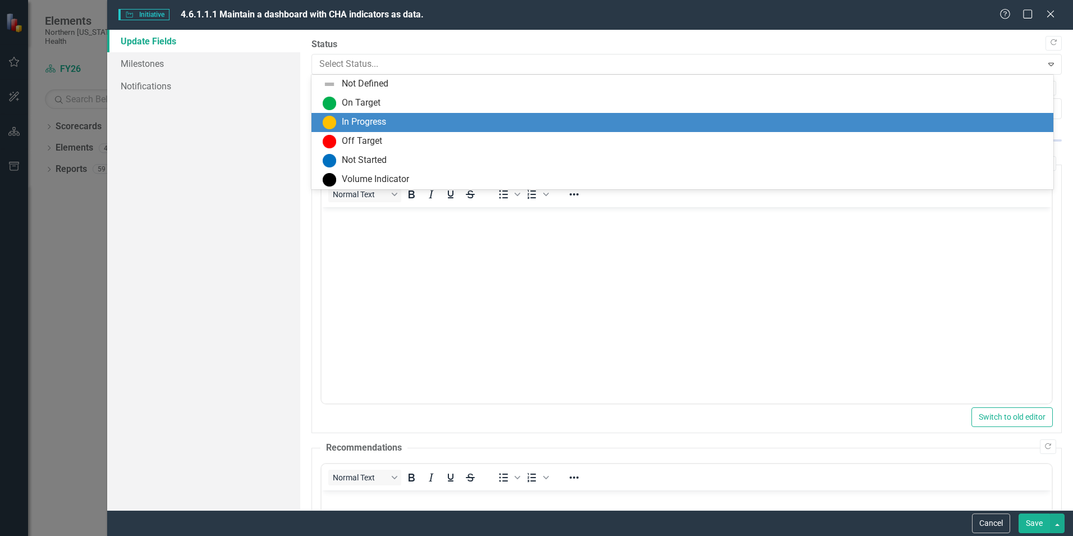
click at [377, 118] on div "In Progress" at bounding box center [364, 122] width 44 height 13
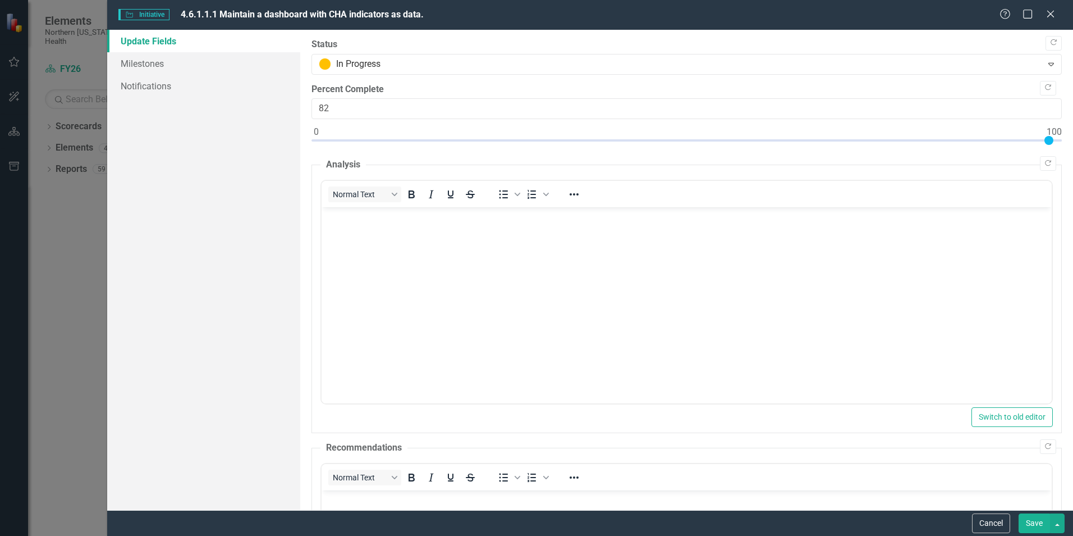
type input "100"
drag, startPoint x: 315, startPoint y: 138, endPoint x: 1075, endPoint y: 162, distance: 760.6
click at [1073, 162] on html "Elements Northern [US_STATE] Public Health Scorecard FY26 Search Dropdown Score…" at bounding box center [536, 268] width 1073 height 536
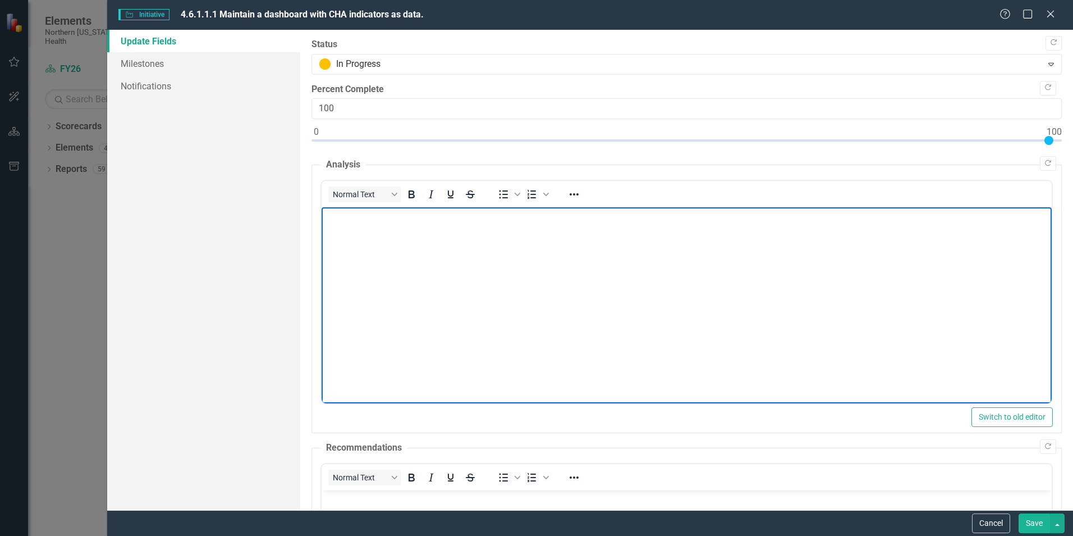
click at [651, 299] on body "Rich Text Area. Press ALT-0 for help." at bounding box center [687, 291] width 730 height 168
click at [490, 269] on body "The final Renown Health/NNPH 2026 CHA Indicator List has been completed for the…" at bounding box center [687, 291] width 730 height 168
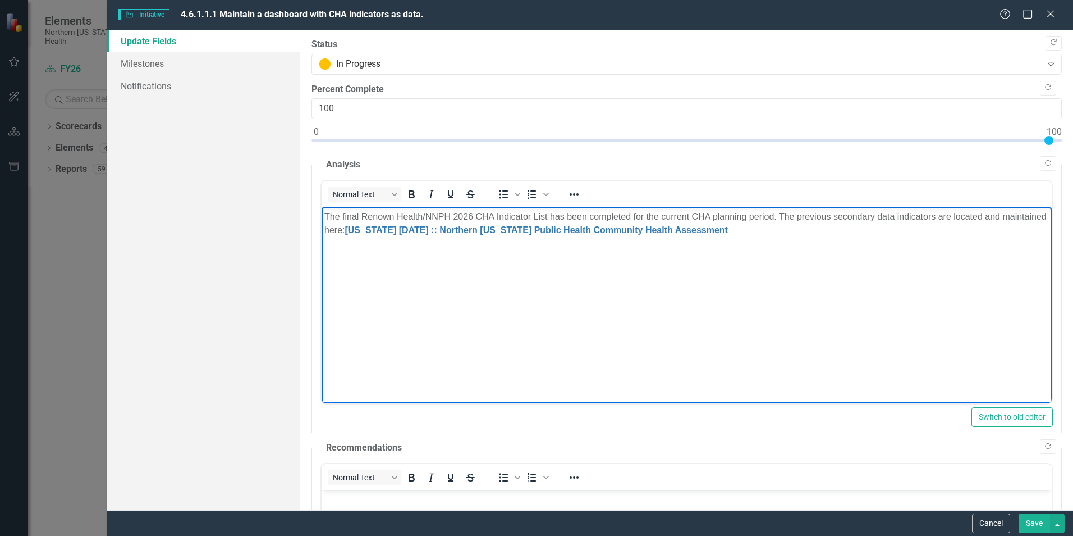
click at [759, 245] on body "The final Renown Health/NNPH 2026 CHA Indicator List has been completed for the…" at bounding box center [687, 291] width 730 height 168
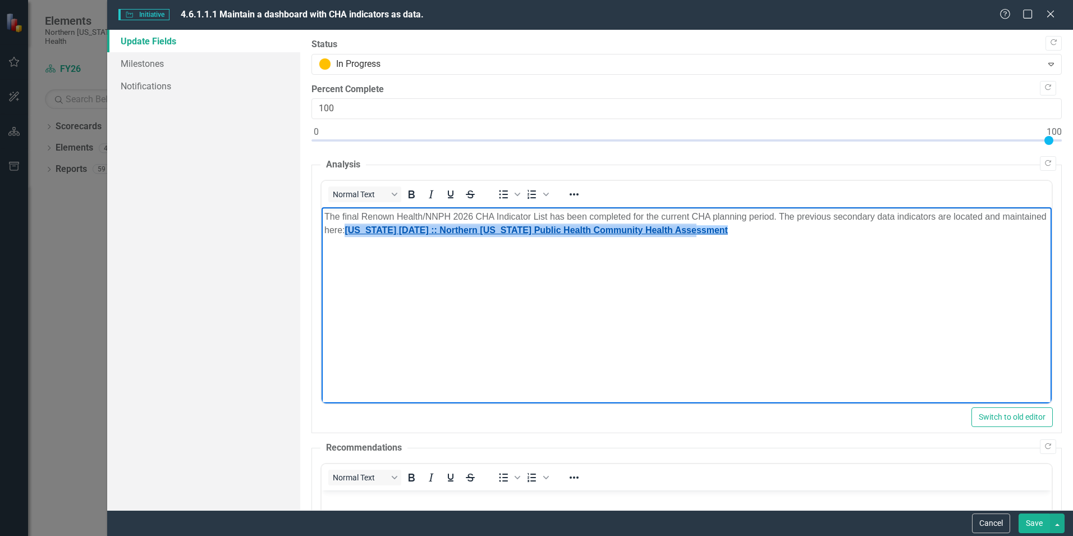
drag, startPoint x: 761, startPoint y: 230, endPoint x: 394, endPoint y: 227, distance: 366.6
click at [394, 227] on p "The final Renown Health/NNPH 2026 CHA Indicator List has been completed for the…" at bounding box center [687, 223] width 725 height 27
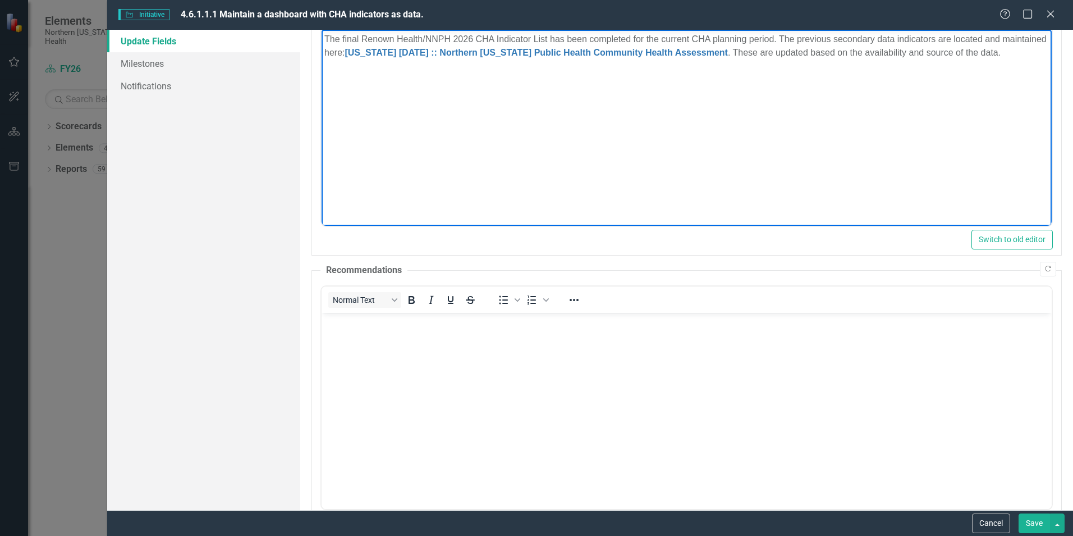
scroll to position [223, 0]
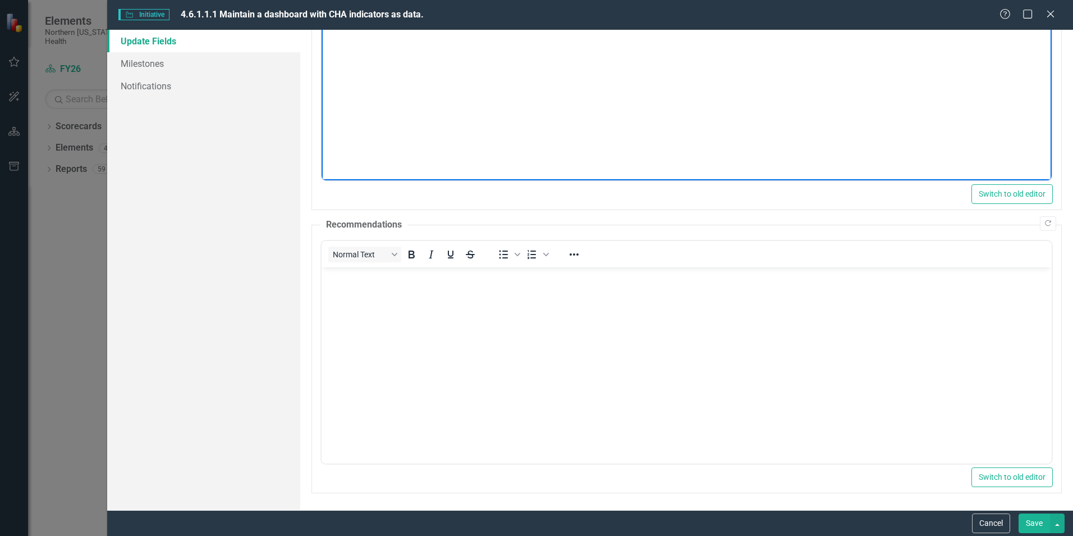
click at [1034, 525] on button "Save" at bounding box center [1034, 523] width 31 height 20
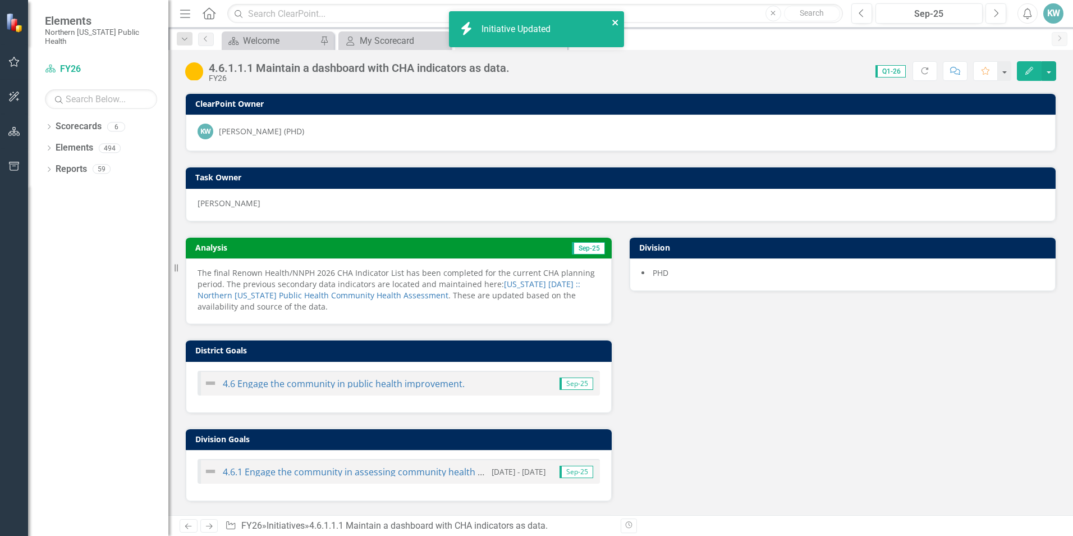
click at [614, 22] on icon "close" at bounding box center [616, 22] width 8 height 9
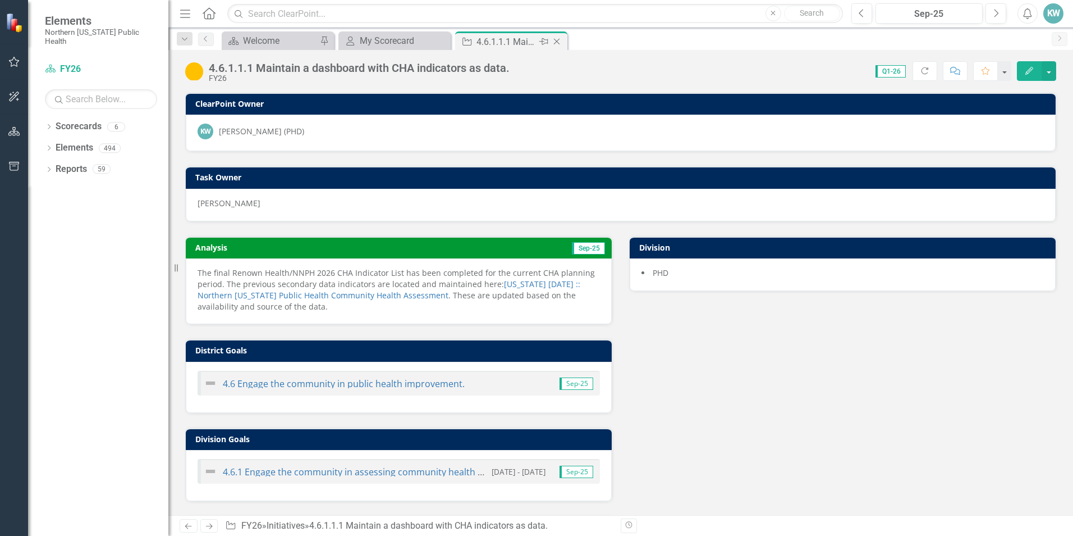
click at [555, 41] on icon "Close" at bounding box center [556, 41] width 11 height 9
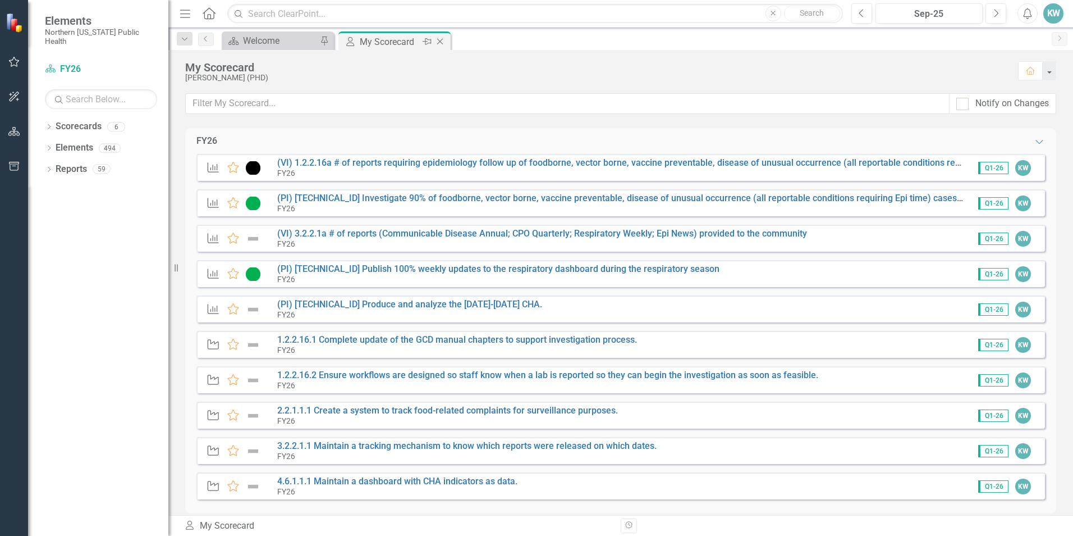
click at [439, 43] on icon at bounding box center [440, 42] width 6 height 6
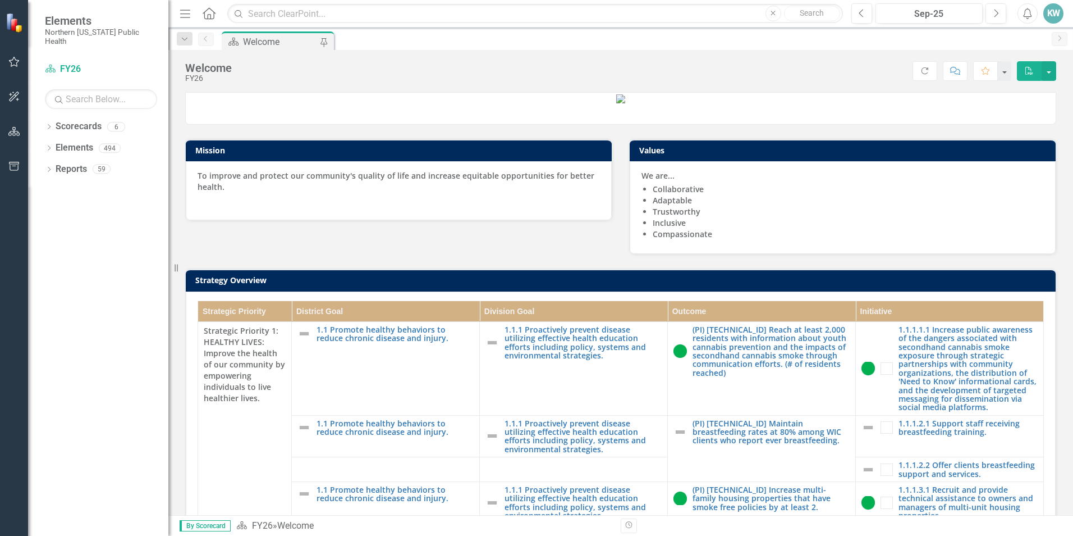
click at [63, 120] on link "Scorecards" at bounding box center [79, 126] width 46 height 13
click at [77, 120] on link "Scorecards" at bounding box center [79, 126] width 46 height 13
click at [53, 124] on div "Dropdown" at bounding box center [49, 129] width 8 height 10
click at [71, 141] on link "FY26" at bounding box center [115, 147] width 107 height 13
click at [118, 122] on div "6" at bounding box center [116, 127] width 18 height 10
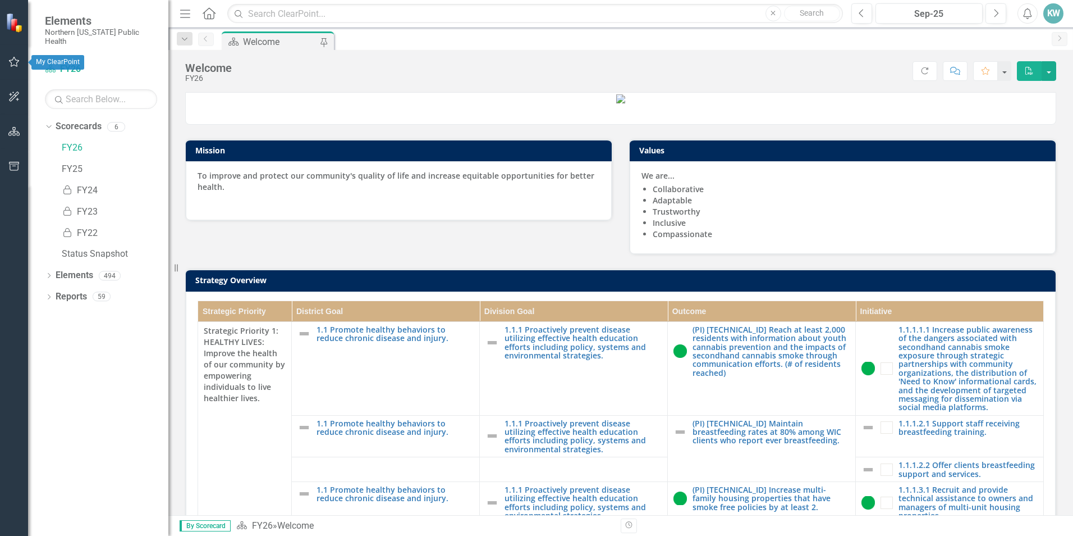
click at [16, 65] on icon "button" at bounding box center [14, 61] width 12 height 9
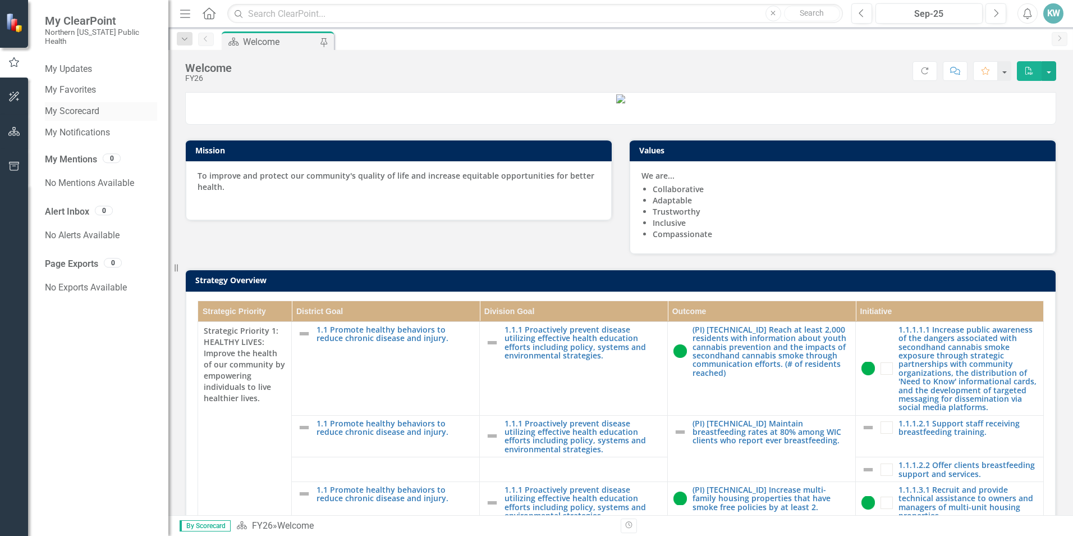
click at [95, 105] on link "My Scorecard" at bounding box center [101, 111] width 112 height 13
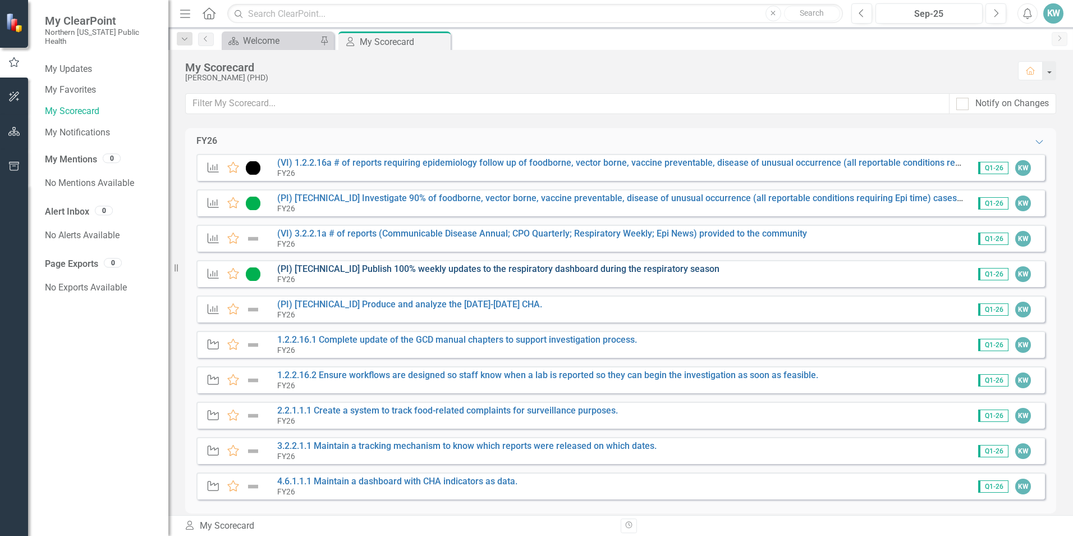
click at [487, 266] on link "(PI) [TECHNICAL_ID] Publish 100% weekly updates to the respiratory dashboard du…" at bounding box center [498, 268] width 442 height 11
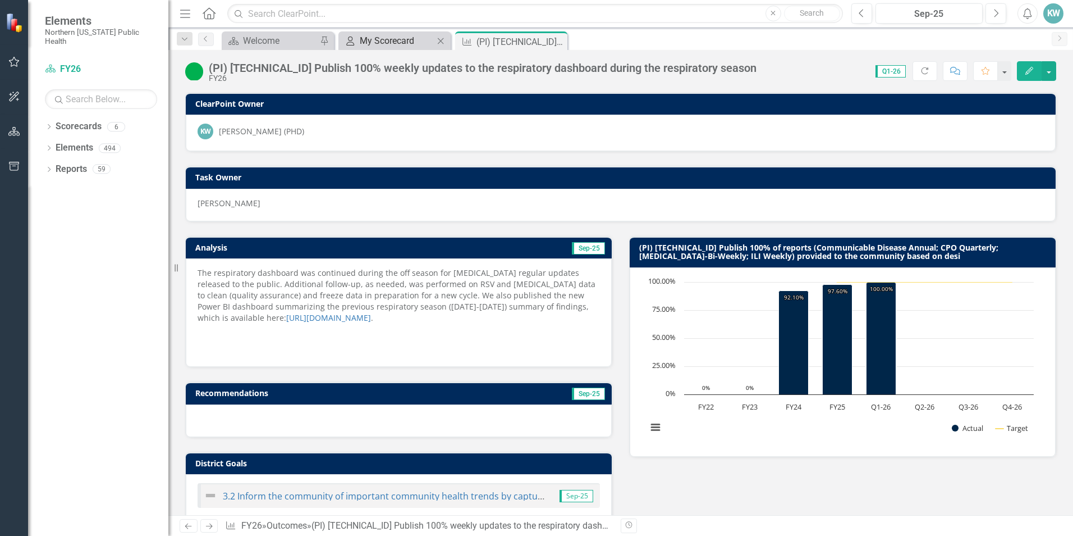
click at [404, 44] on div "My Scorecard" at bounding box center [397, 41] width 74 height 14
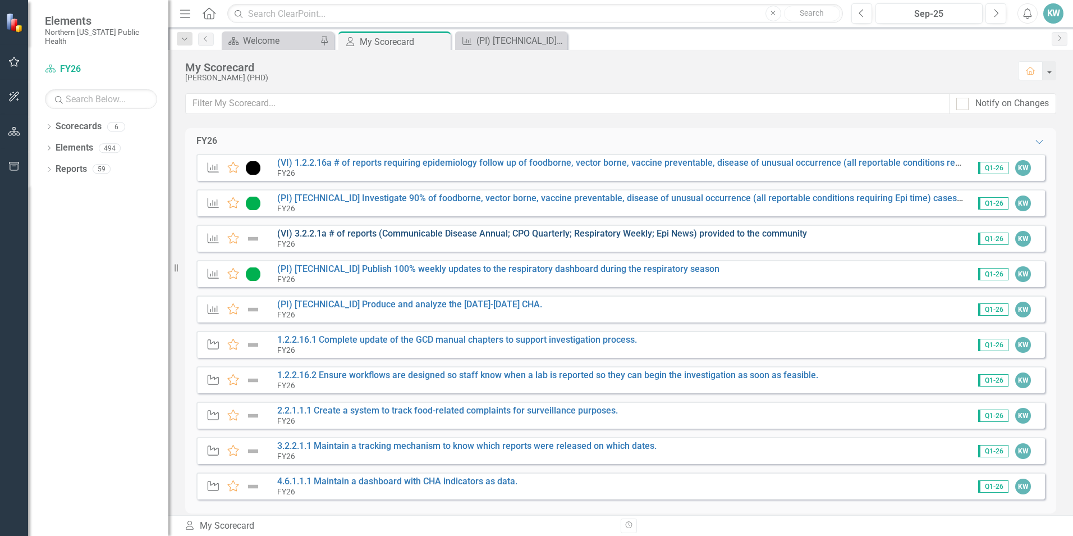
click at [335, 233] on link "(VI) 3.2.2.1a # of reports (Communicable Disease Annual; CPO Quarterly; Respira…" at bounding box center [542, 233] width 530 height 11
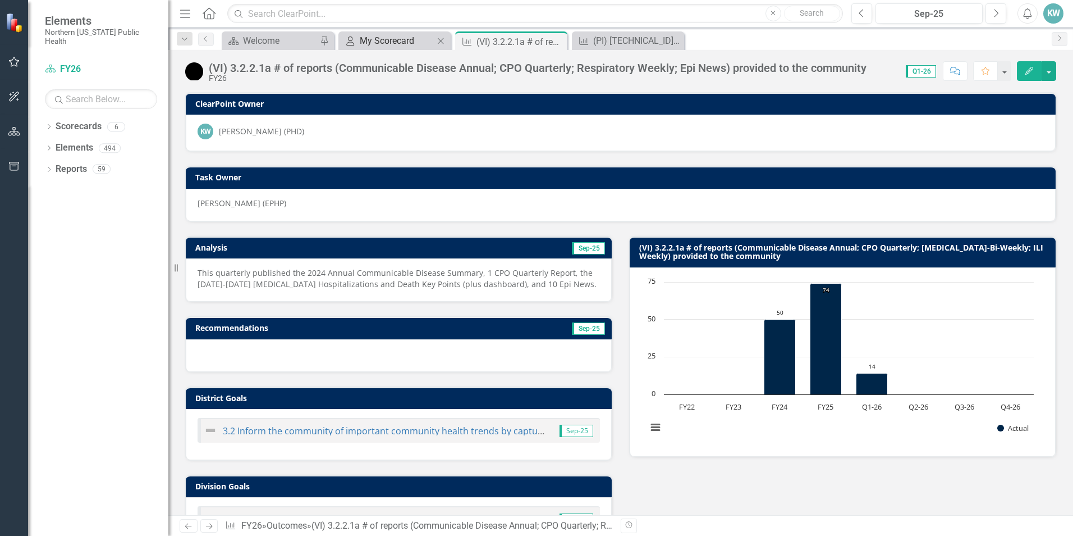
click at [410, 44] on div "My Scorecard" at bounding box center [397, 41] width 74 height 14
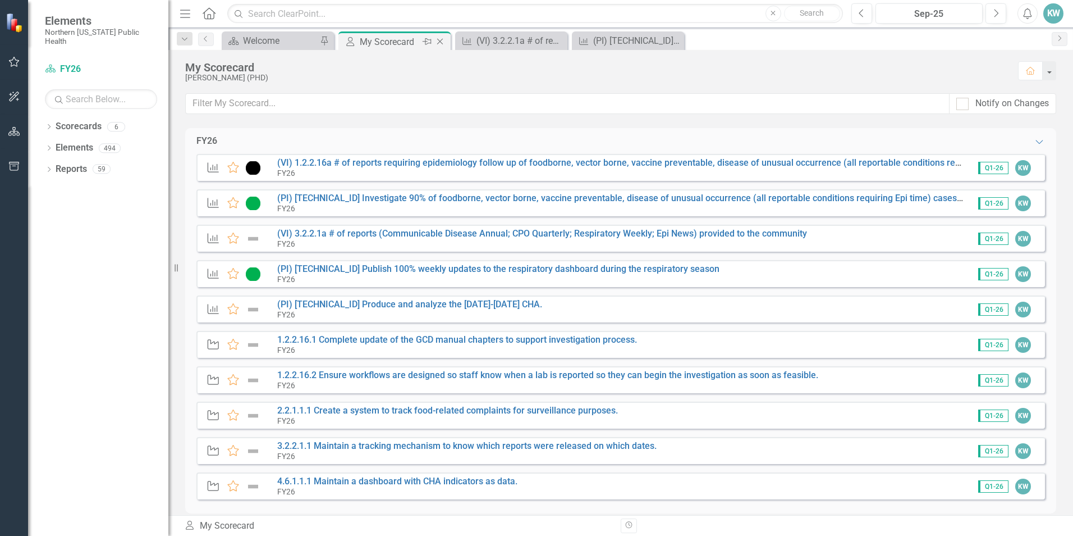
click at [440, 38] on icon "Close" at bounding box center [440, 41] width 11 height 9
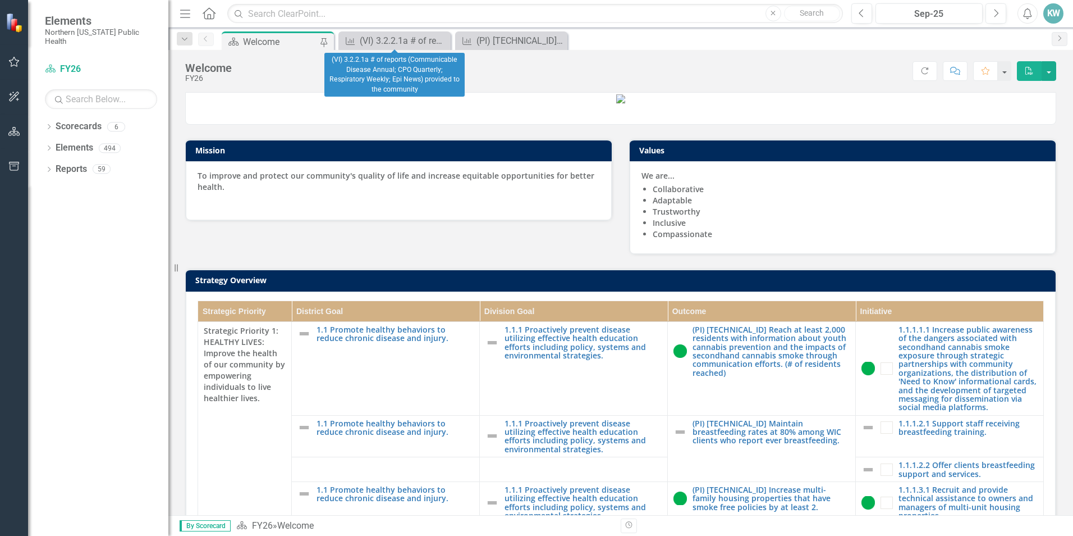
click at [0, 0] on icon "Close" at bounding box center [0, 0] width 0 height 0
